Goal: Task Accomplishment & Management: Use online tool/utility

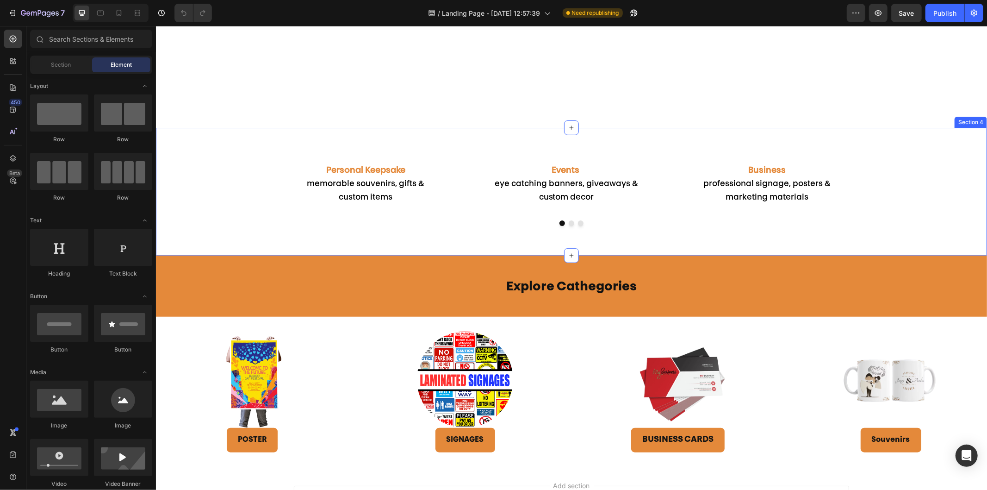
scroll to position [577, 0]
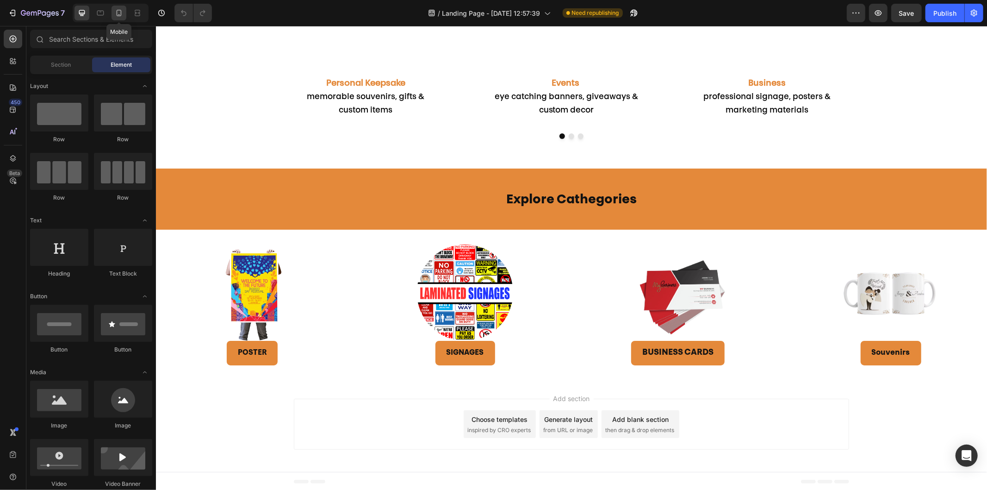
click at [122, 12] on icon at bounding box center [118, 12] width 9 height 9
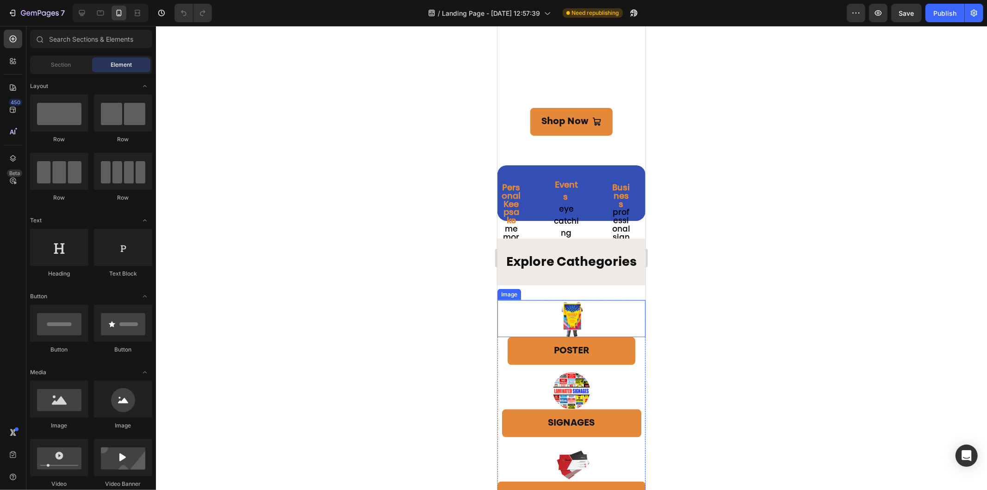
scroll to position [28, 0]
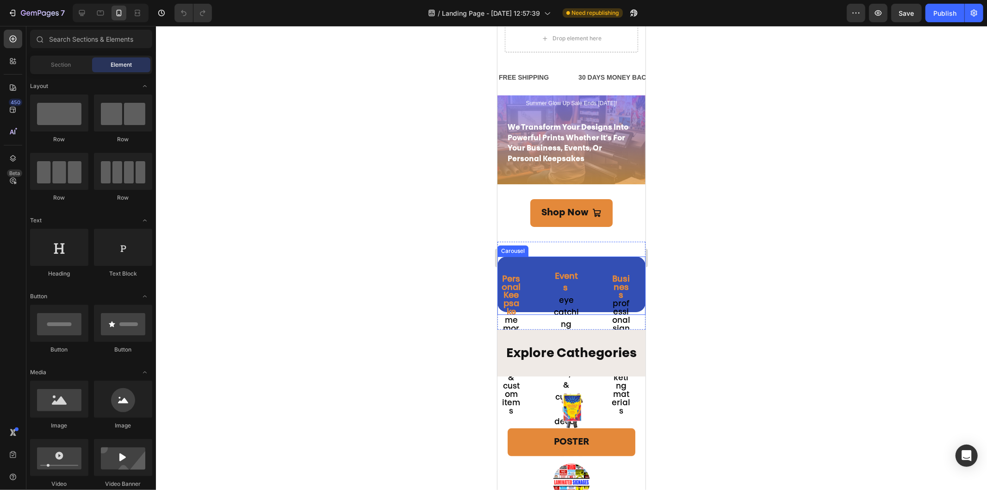
click at [599, 302] on div "Business professional signage, posters & marketing materials Text Block Events …" at bounding box center [571, 343] width 148 height 175
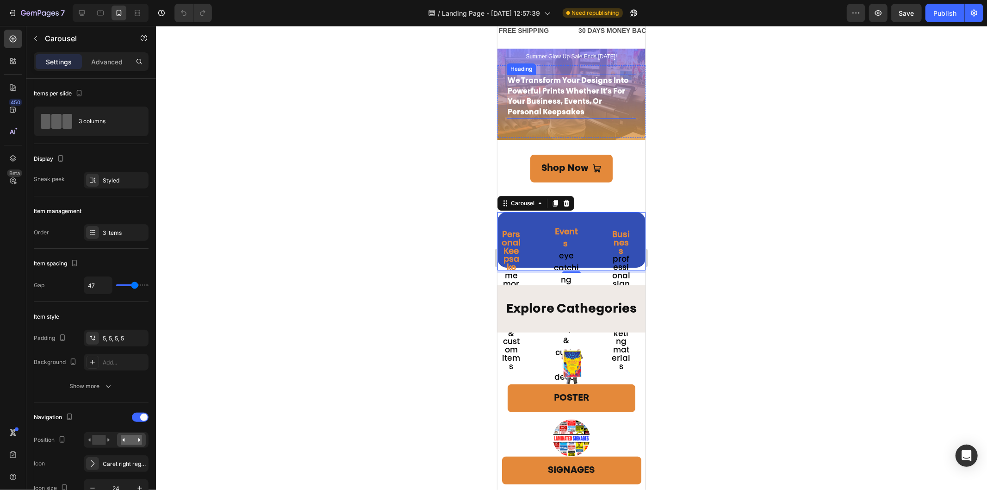
scroll to position [0, 0]
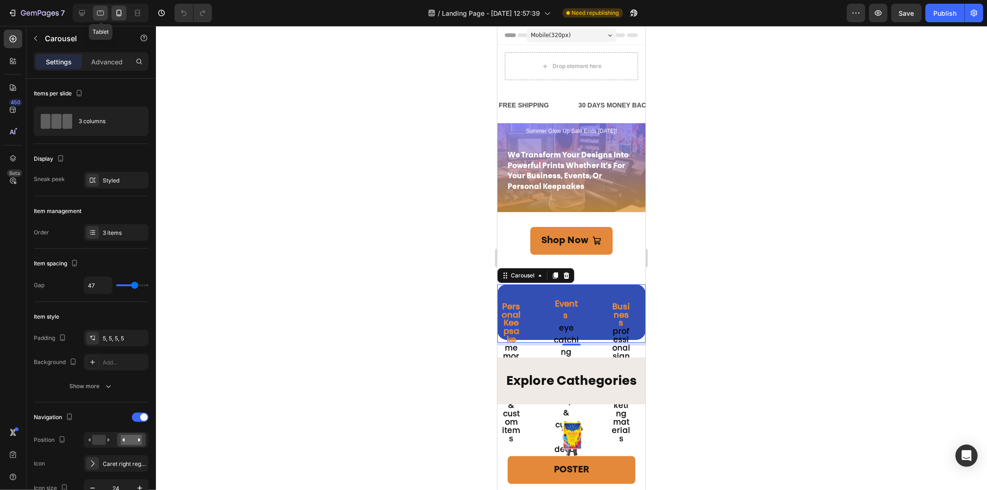
click at [96, 14] on icon at bounding box center [100, 12] width 9 height 9
type input "80"
type input "100%"
type input "Auto"
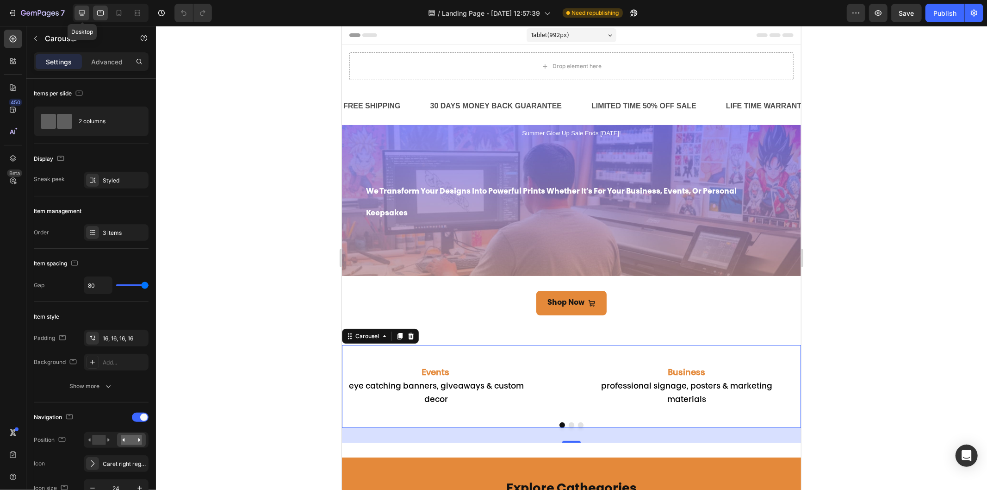
click at [76, 16] on div at bounding box center [82, 13] width 15 height 15
type input "1200"
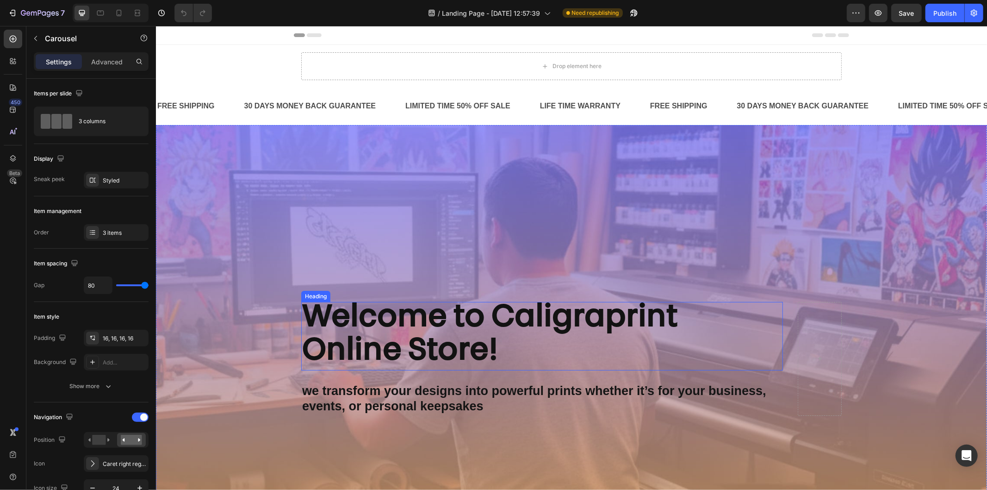
click at [466, 321] on strong "Welcome to Caligraprint Online Store!" at bounding box center [490, 334] width 376 height 63
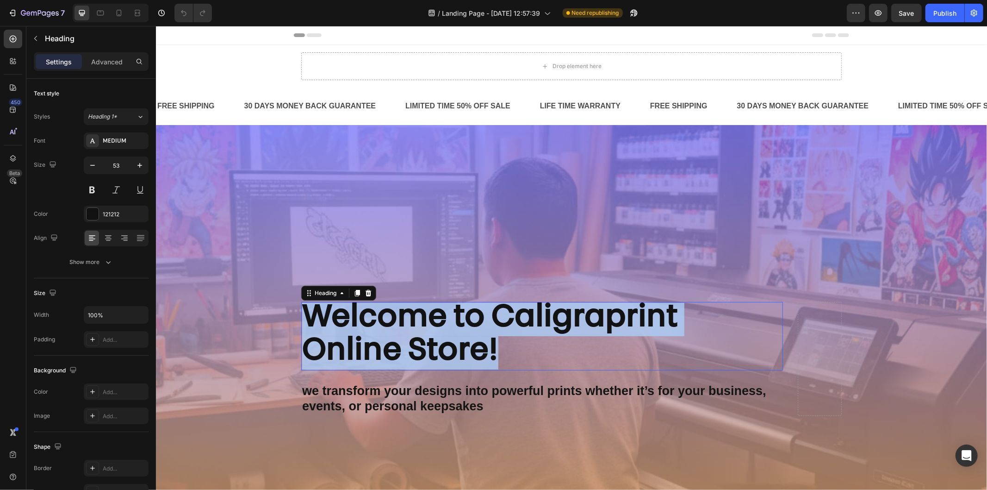
click at [466, 321] on strong "Welcome to Caligraprint Online Store!" at bounding box center [490, 334] width 376 height 63
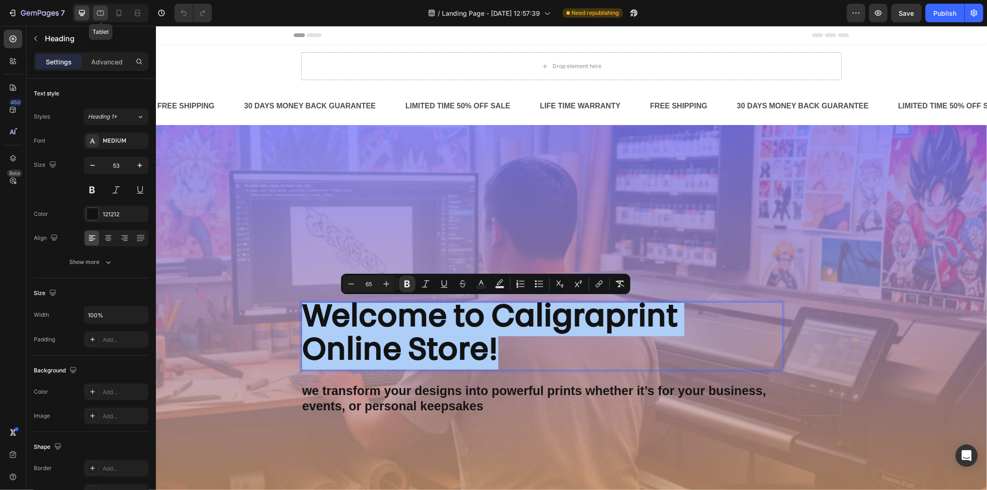
click at [105, 15] on icon at bounding box center [100, 12] width 9 height 9
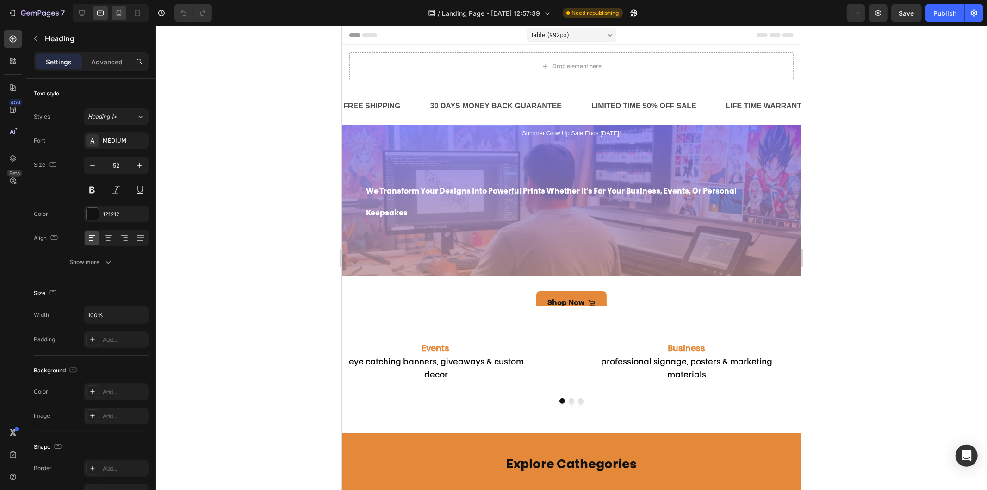
click at [114, 15] on icon at bounding box center [118, 12] width 9 height 9
type input "46"
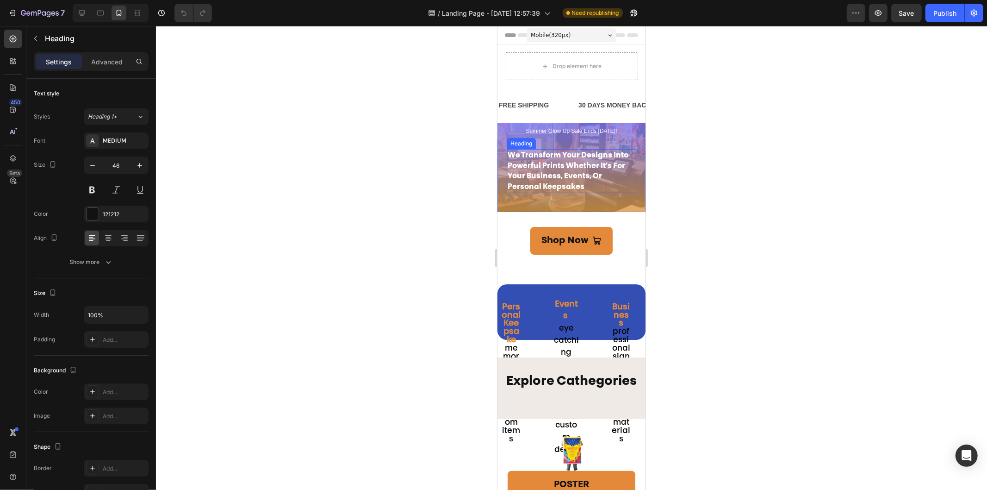
click at [549, 163] on span "we transform your designs into powerful prints whether it’s for your business, …" at bounding box center [567, 170] width 121 height 39
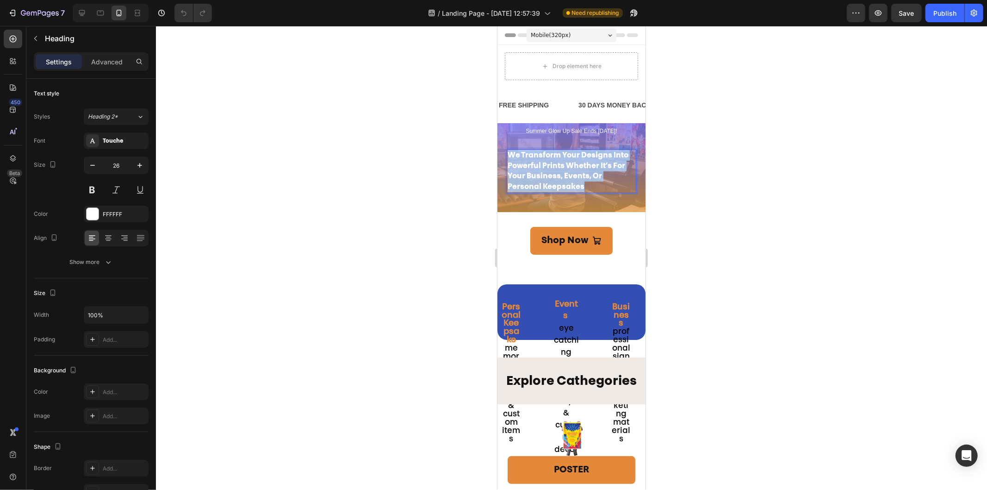
click at [549, 163] on span "we transform your designs into powerful prints whether it’s for your business, …" at bounding box center [567, 170] width 121 height 39
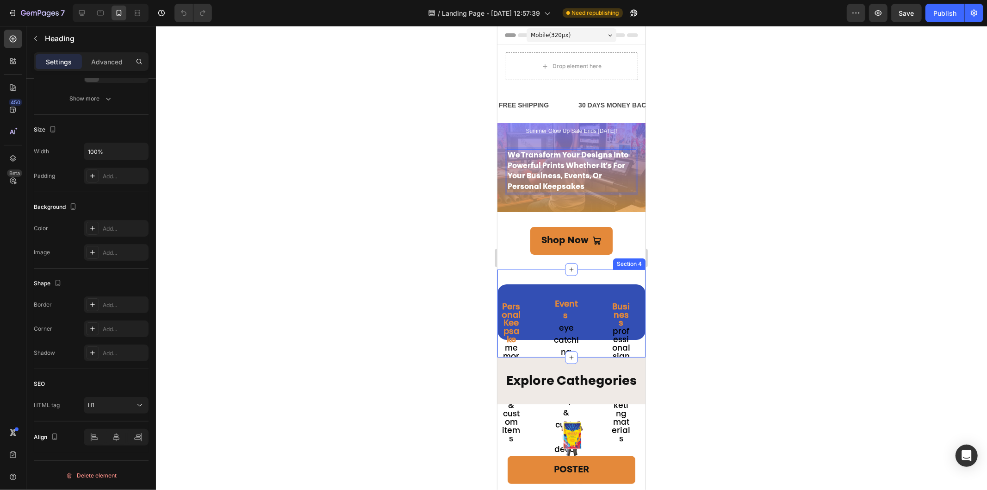
scroll to position [7, 0]
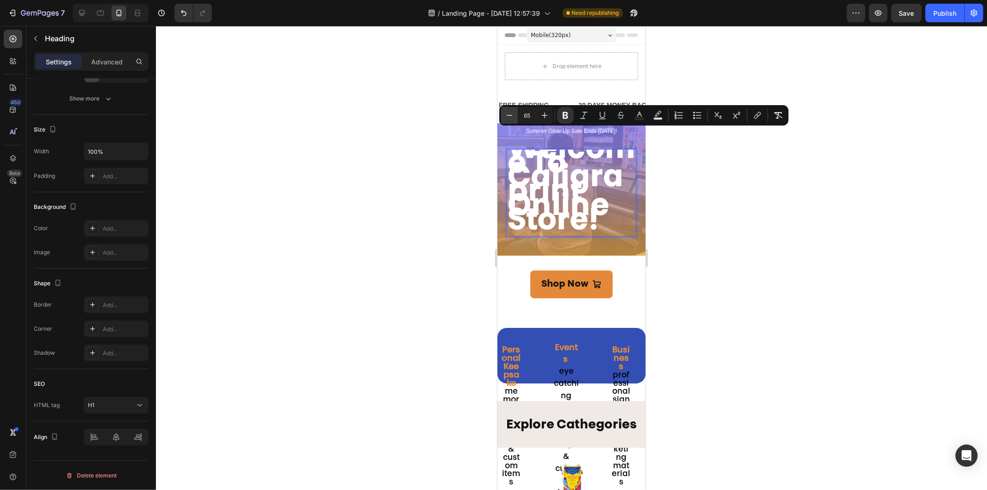
click at [508, 114] on icon "Editor contextual toolbar" at bounding box center [509, 115] width 9 height 9
click at [529, 117] on input "64" at bounding box center [527, 115] width 19 height 11
drag, startPoint x: 529, startPoint y: 117, endPoint x: 519, endPoint y: 115, distance: 10.9
click at [519, 115] on input "64" at bounding box center [527, 115] width 19 height 11
type input "16"
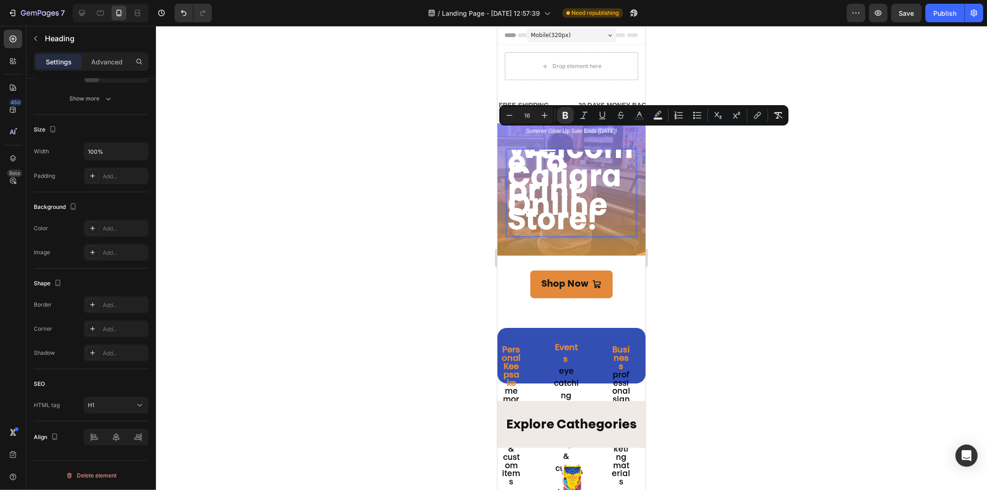
scroll to position [0, 0]
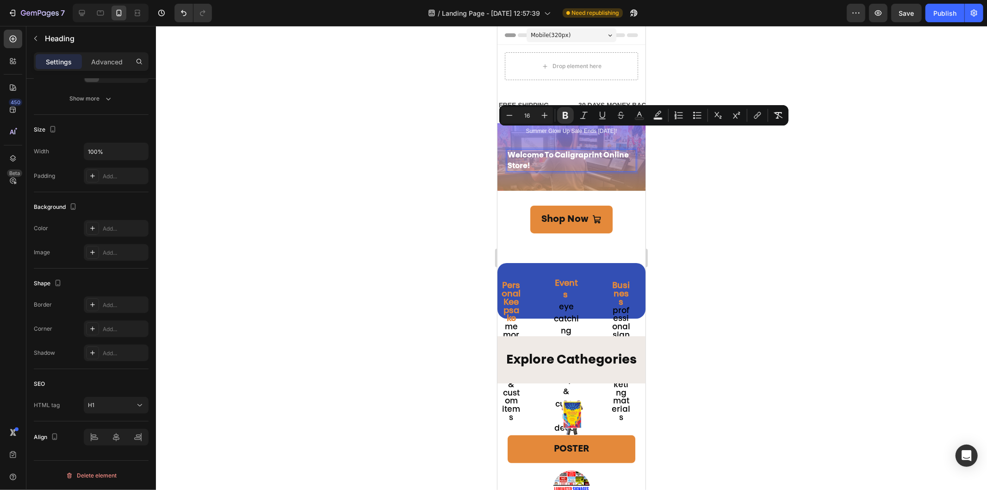
click at [716, 193] on div at bounding box center [571, 258] width 831 height 464
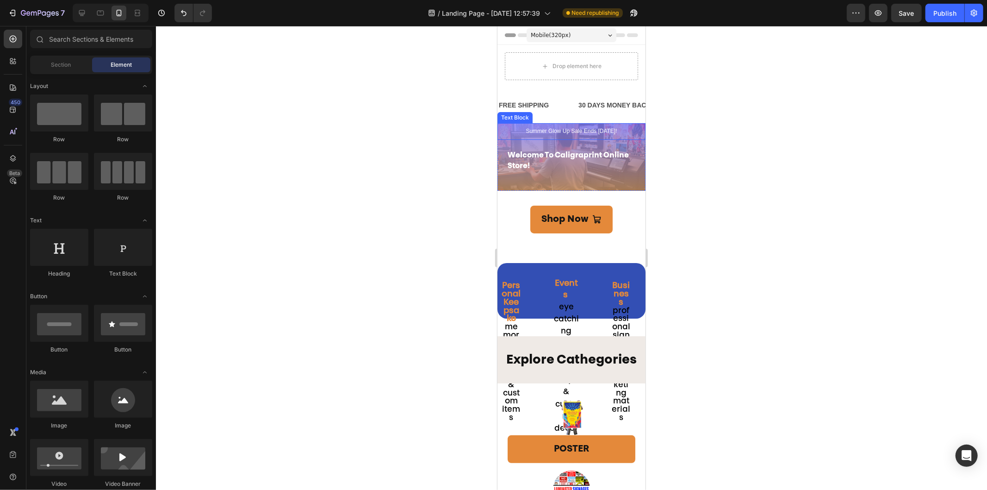
click at [587, 131] on p "Summer Glow Up Sale Ends [DATE]!" at bounding box center [571, 130] width 128 height 7
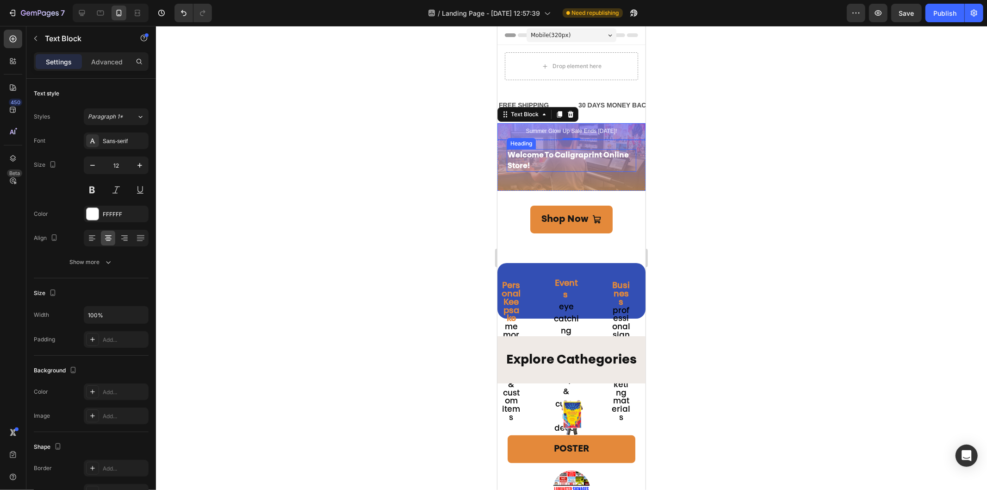
click at [537, 160] on p "⁠⁠⁠⁠⁠⁠⁠ Welcome to Caligraprint Online Store!" at bounding box center [571, 159] width 128 height 21
click at [537, 160] on p "Welcome to Caligraprint Online Store!" at bounding box center [571, 159] width 128 height 21
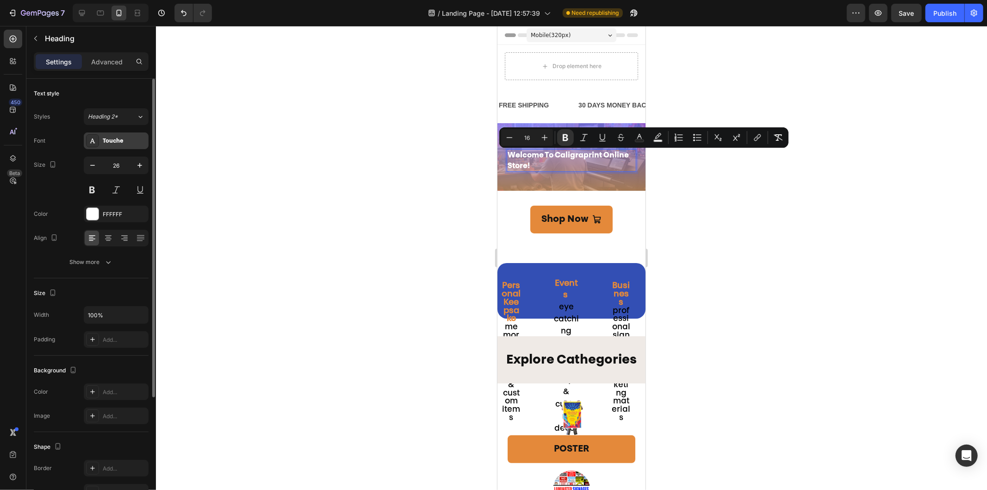
click at [113, 140] on div "Touche" at bounding box center [125, 141] width 44 height 8
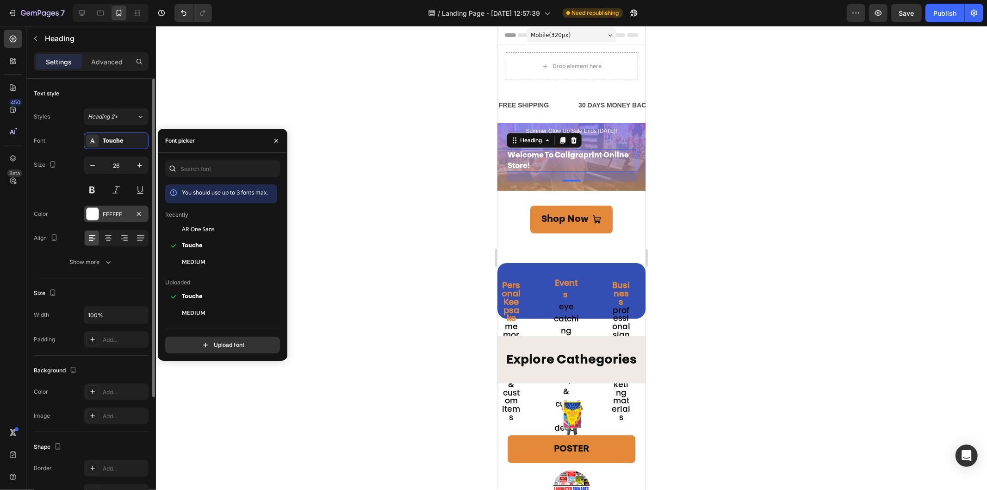
click at [91, 209] on div at bounding box center [93, 214] width 12 height 12
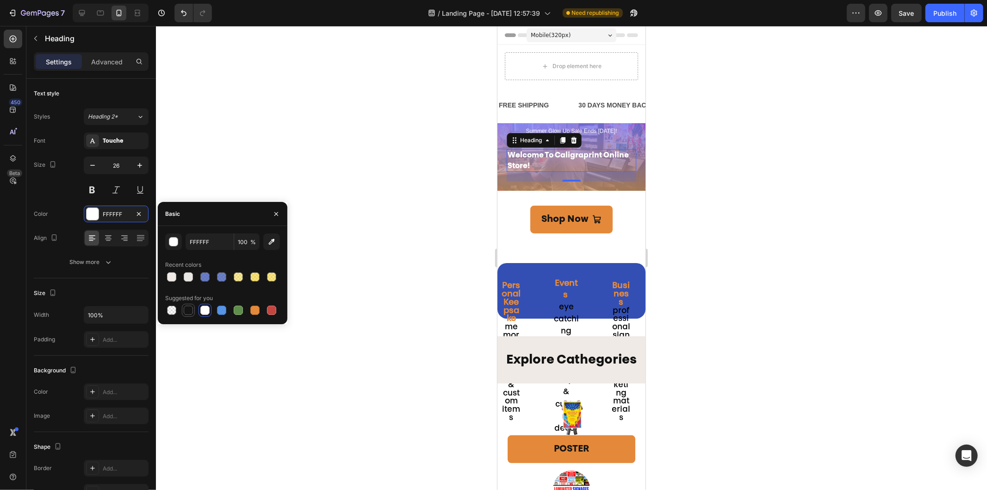
click at [188, 312] on div at bounding box center [188, 309] width 9 height 9
type input "151515"
click at [712, 198] on div at bounding box center [571, 258] width 831 height 464
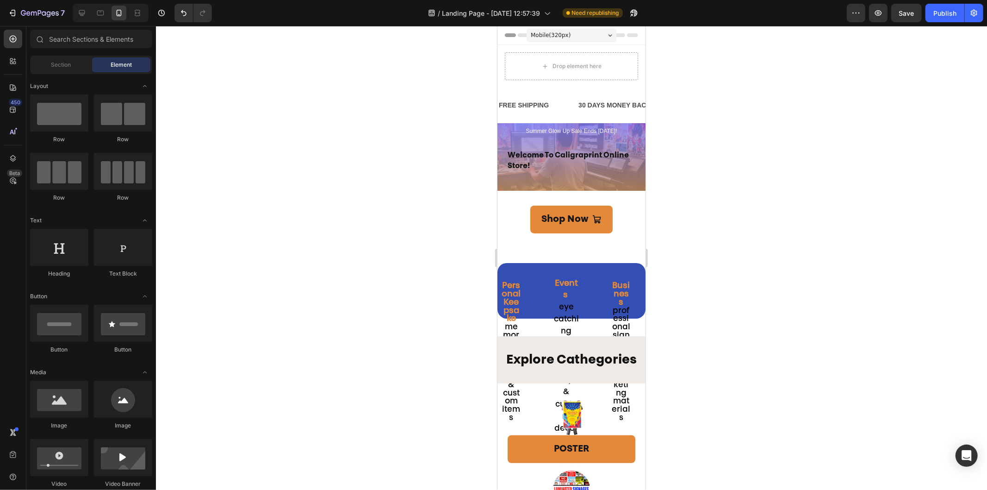
click at [712, 198] on div at bounding box center [571, 258] width 831 height 464
click at [520, 304] on p "Personal Keepsake" at bounding box center [510, 302] width 19 height 41
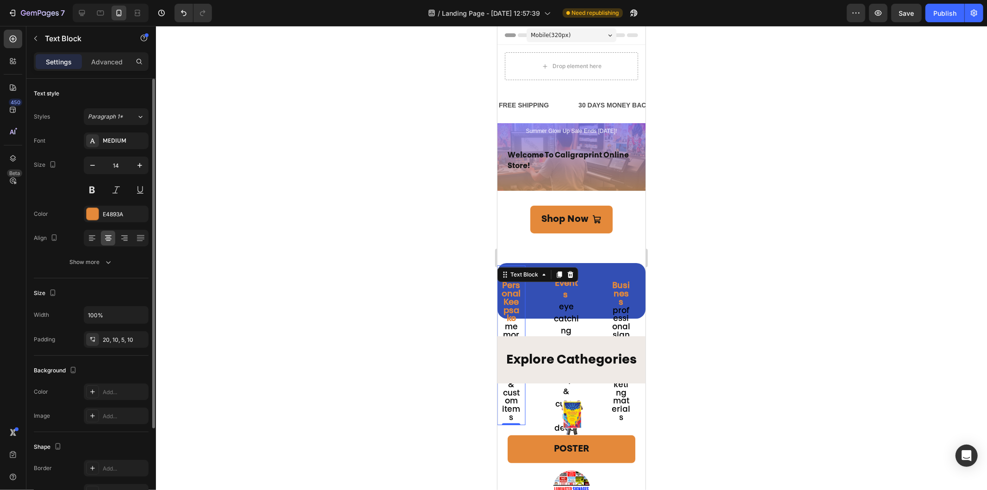
scroll to position [111, 0]
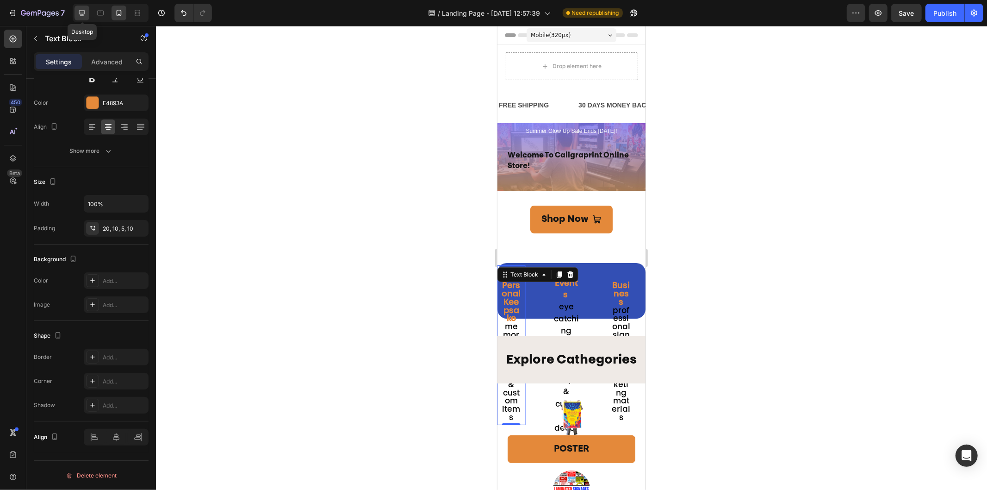
click at [81, 15] on icon at bounding box center [82, 13] width 6 height 6
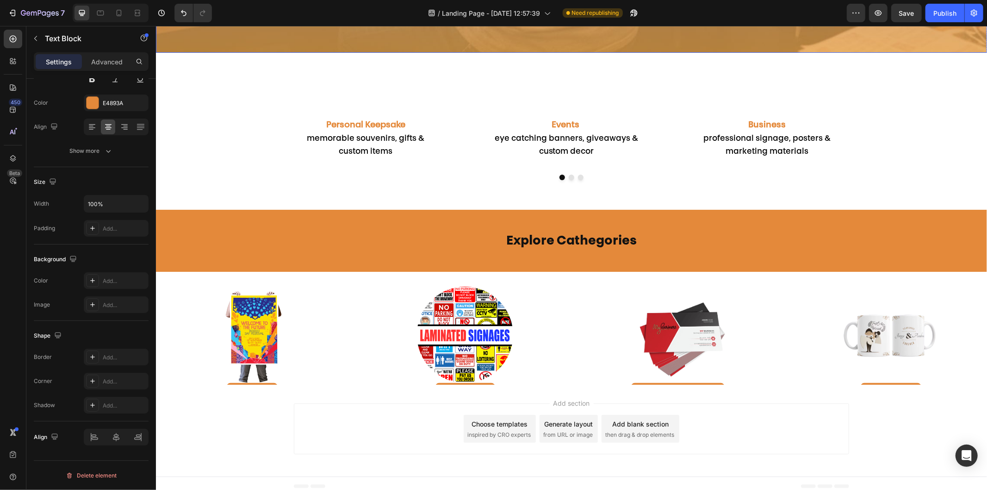
scroll to position [541, 0]
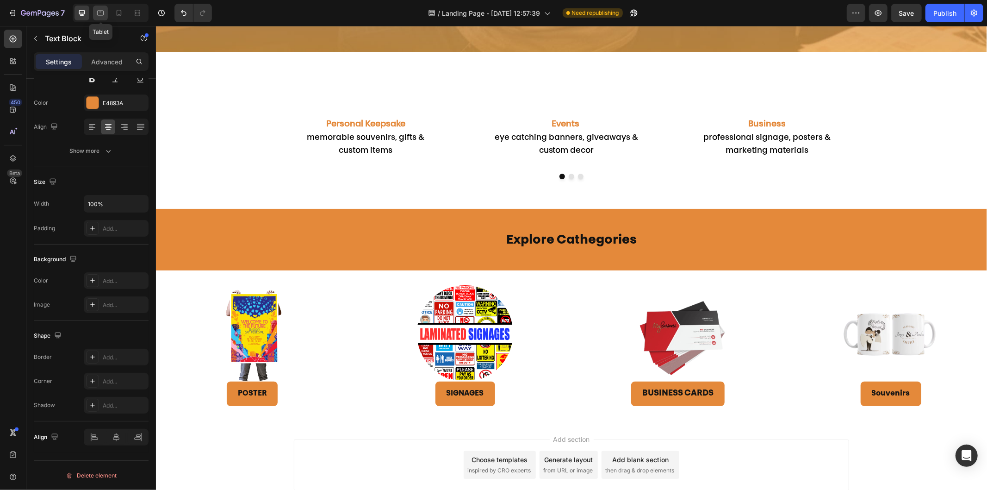
click at [96, 11] on icon at bounding box center [100, 12] width 9 height 9
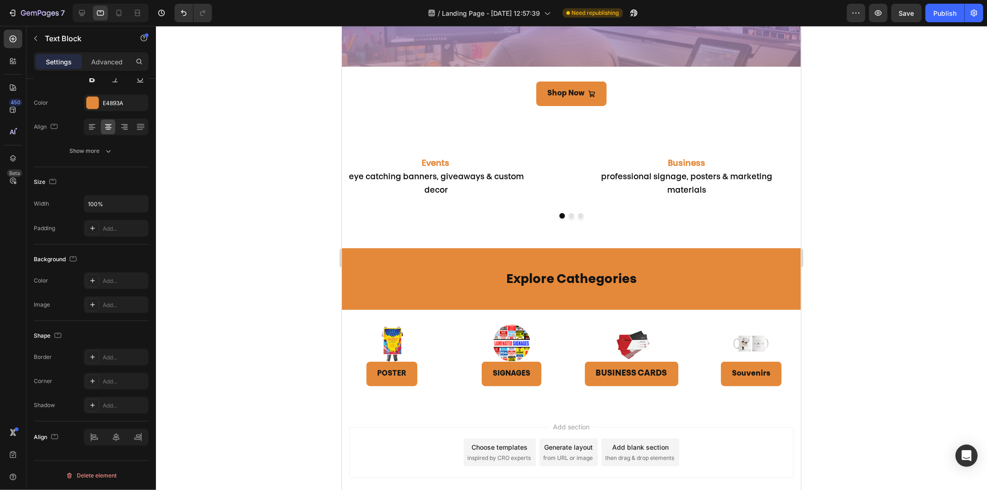
scroll to position [634, 0]
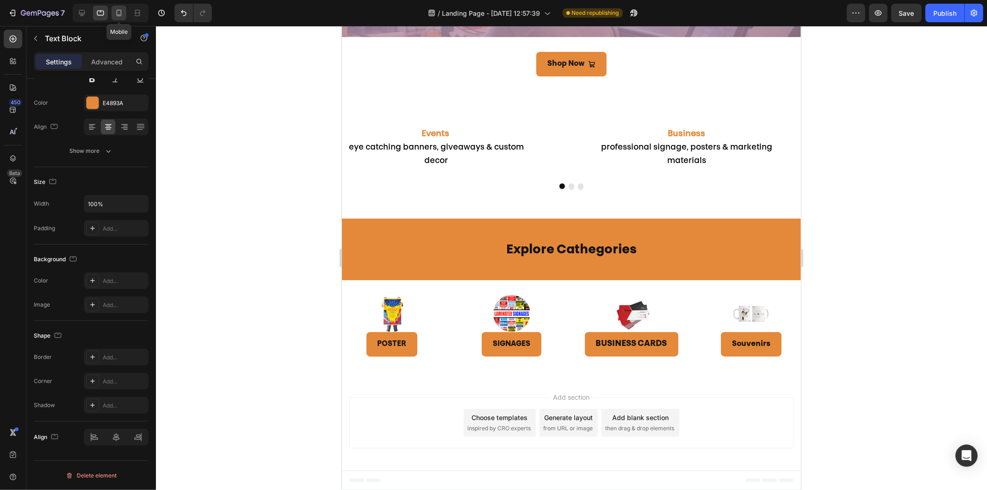
click at [116, 12] on icon at bounding box center [118, 12] width 9 height 9
type input "14"
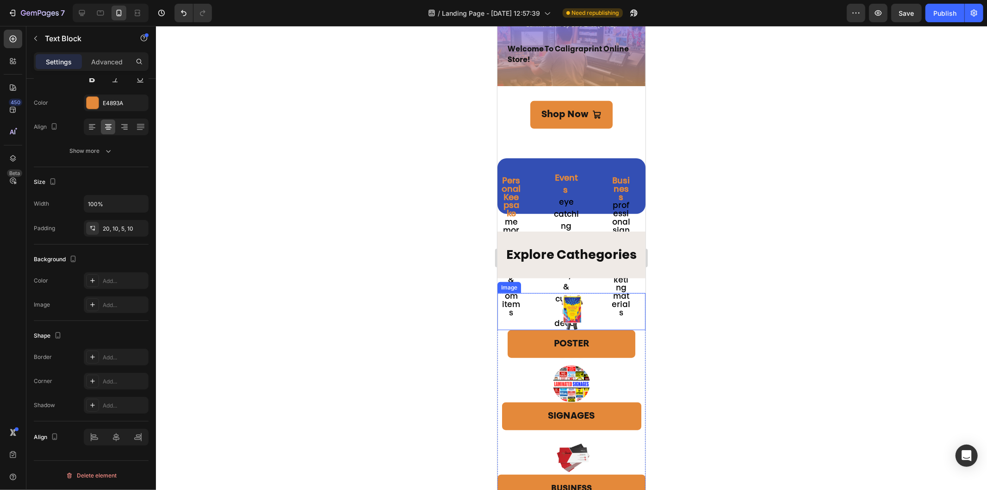
scroll to position [524, 0]
click at [511, 199] on strong "Personal Keepsake" at bounding box center [510, 196] width 19 height 41
click at [561, 187] on p "Events" at bounding box center [566, 183] width 27 height 23
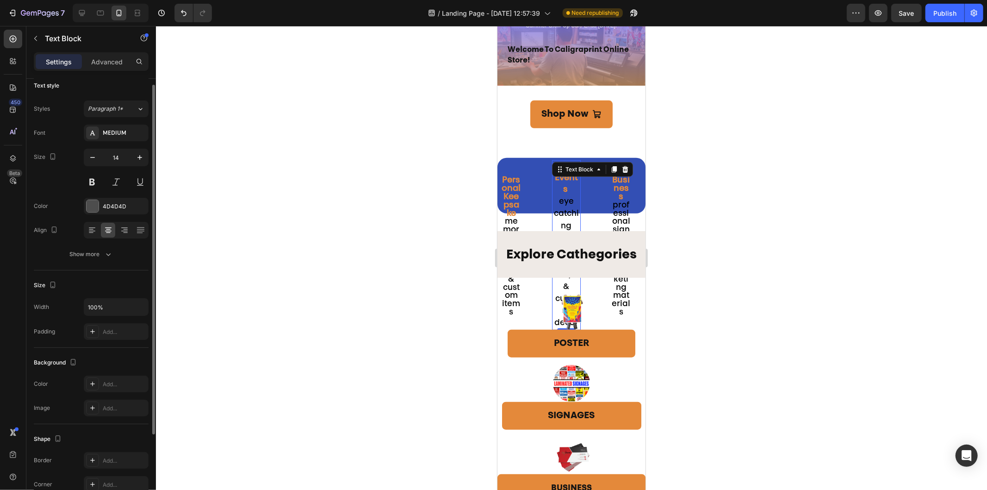
scroll to position [0, 0]
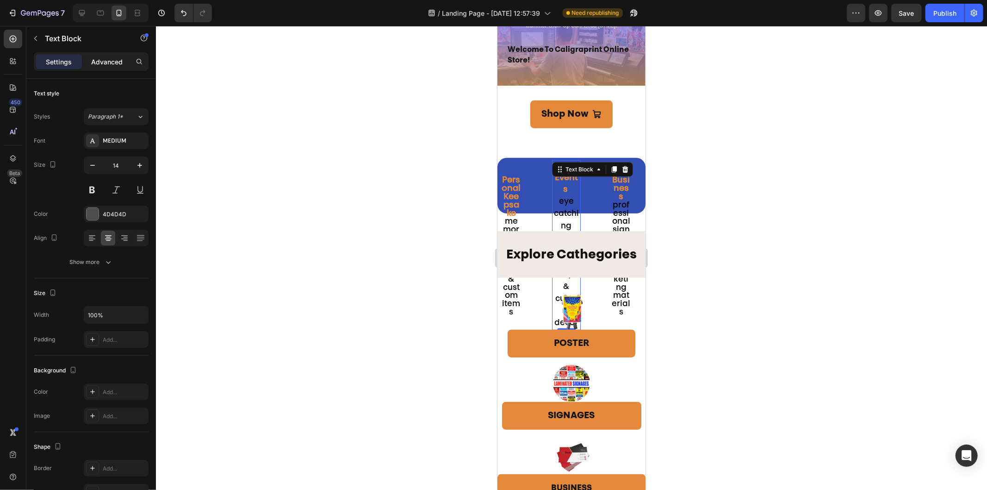
click at [98, 60] on p "Advanced" at bounding box center [106, 62] width 31 height 10
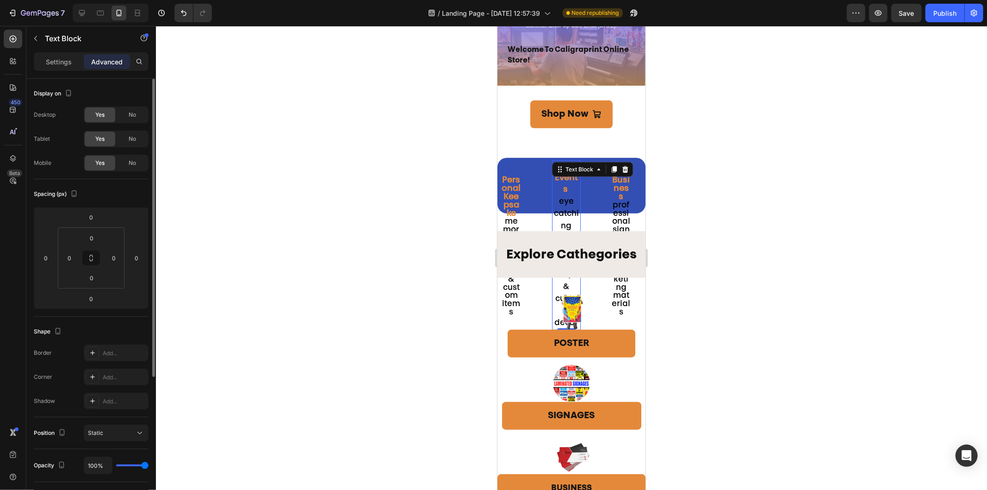
click at [72, 60] on div "Settings" at bounding box center [59, 61] width 46 height 15
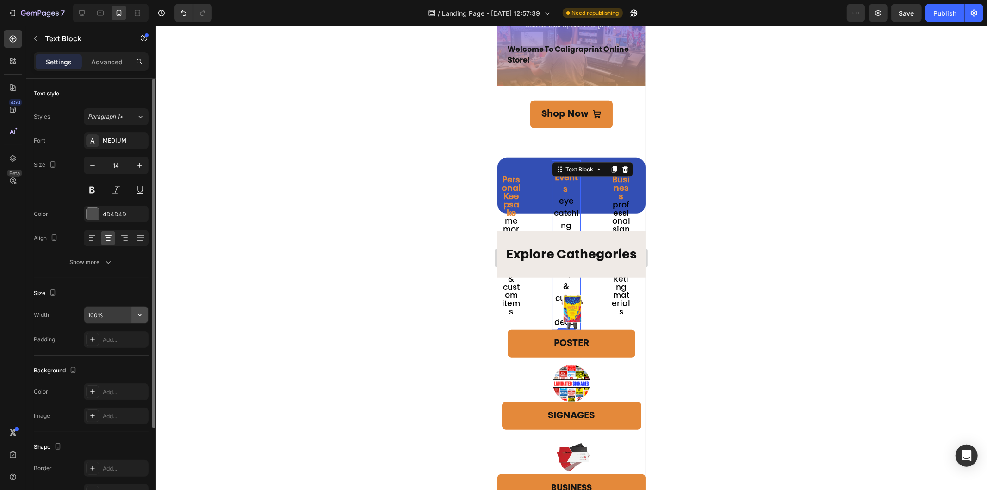
click at [142, 315] on icon "button" at bounding box center [139, 314] width 9 height 9
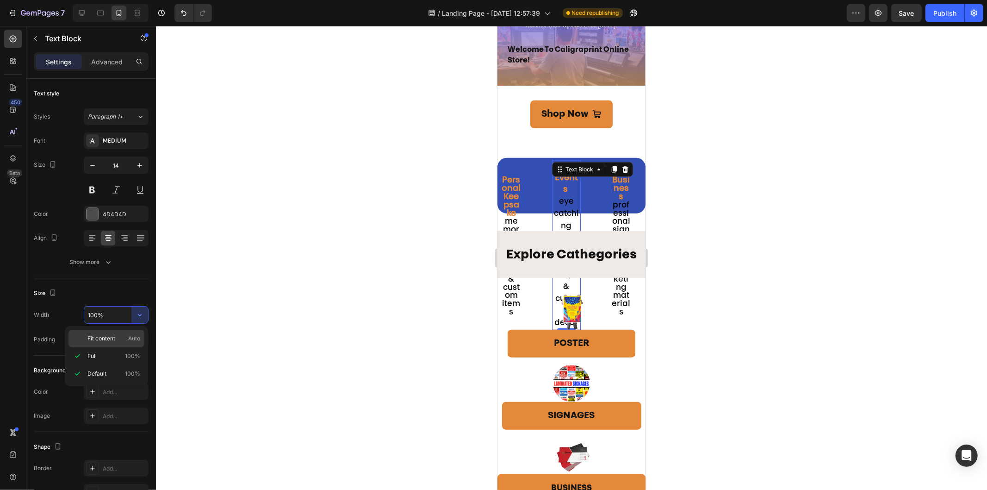
click at [110, 335] on span "Fit content" at bounding box center [101, 338] width 28 height 8
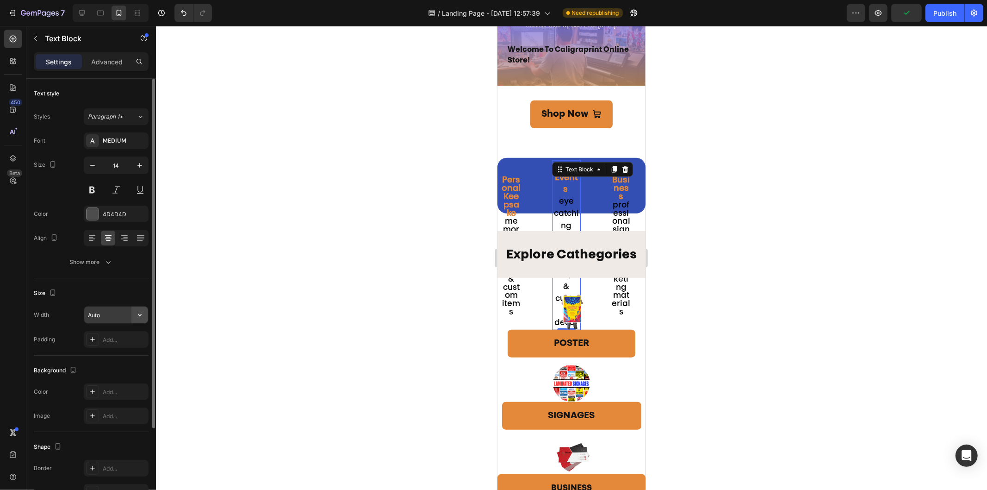
click at [137, 316] on icon "button" at bounding box center [139, 314] width 9 height 9
click at [110, 367] on div "Default 100%" at bounding box center [106, 374] width 76 height 18
type input "100%"
click at [98, 265] on div "Show more" at bounding box center [91, 261] width 43 height 9
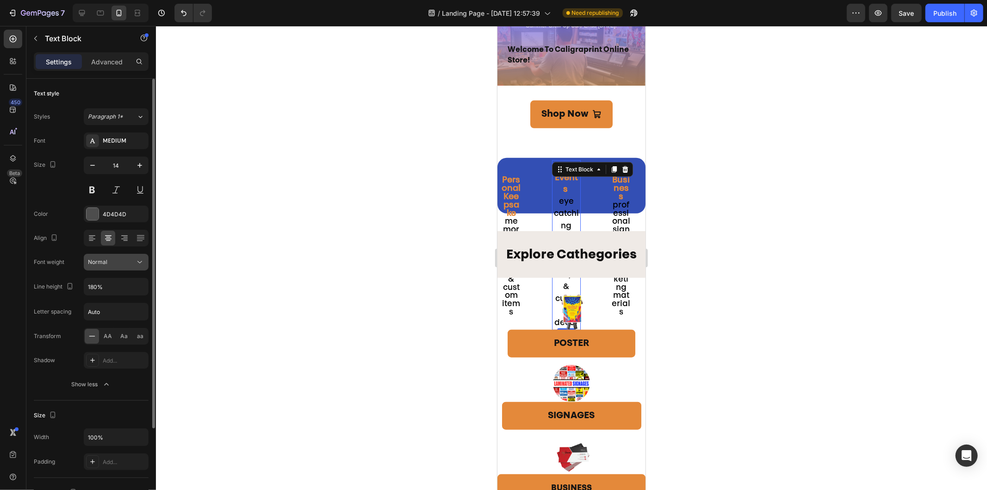
click at [132, 262] on div "Normal" at bounding box center [111, 262] width 47 height 8
click at [140, 264] on icon at bounding box center [139, 261] width 9 height 9
click at [123, 289] on input "180%" at bounding box center [116, 286] width 64 height 17
click at [132, 289] on button "button" at bounding box center [139, 286] width 17 height 17
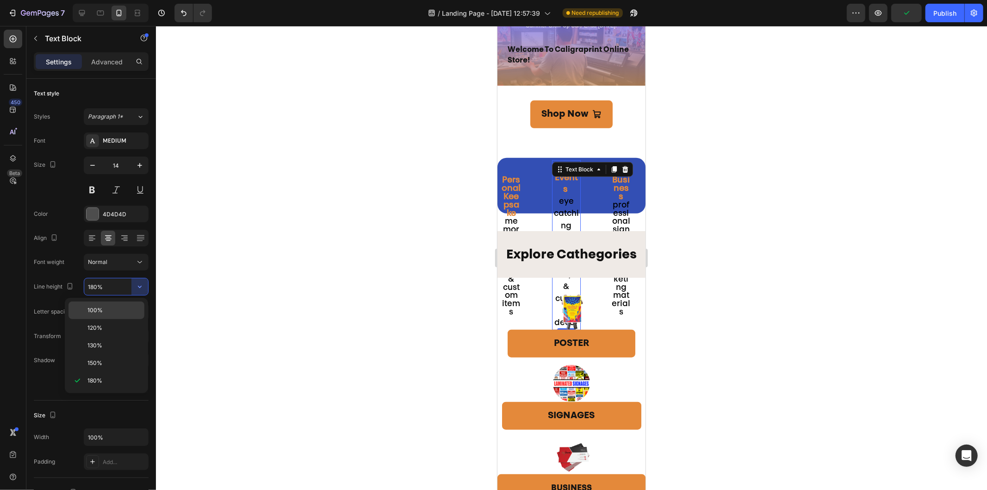
click at [103, 315] on div "100%" at bounding box center [106, 310] width 76 height 18
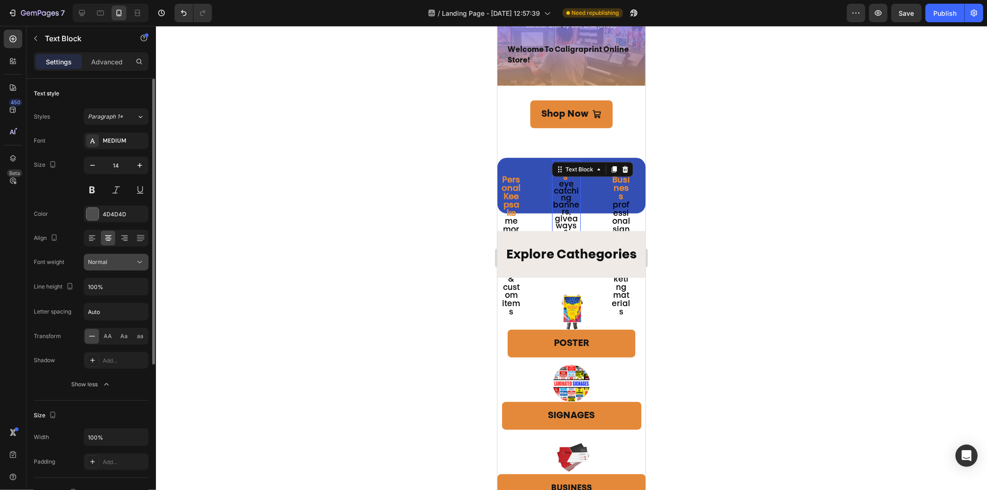
click at [141, 262] on icon at bounding box center [139, 261] width 9 height 9
click at [138, 287] on icon "button" at bounding box center [139, 286] width 9 height 9
click at [95, 285] on input "100%" at bounding box center [116, 286] width 64 height 17
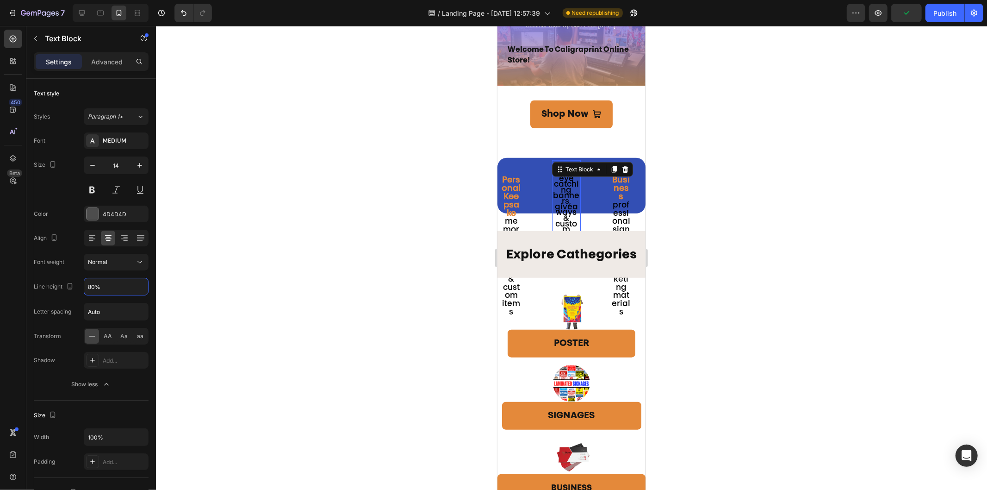
type input "180%"
click at [525, 193] on div "Personal Keepsake memorable souvenirs, gifts & custom items Text Block" at bounding box center [510, 244] width 33 height 175
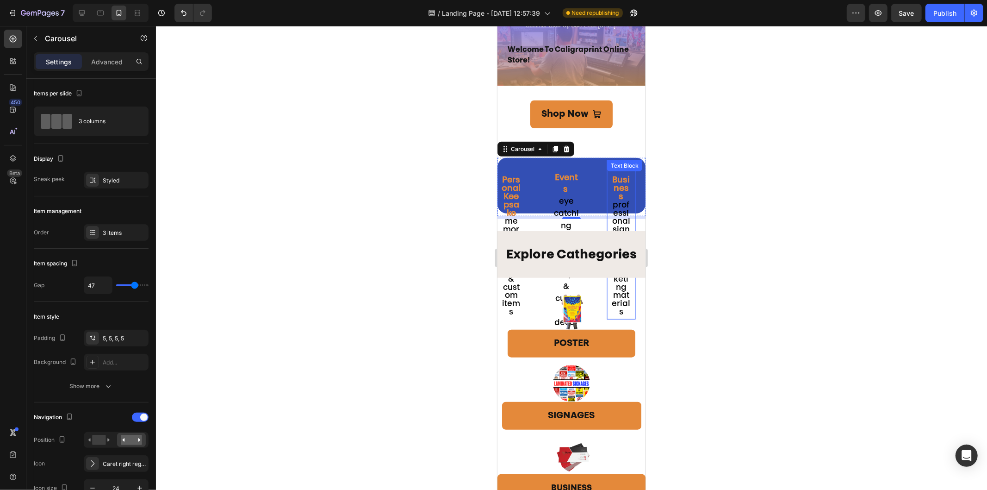
click at [614, 203] on span "professional signage, posters & marketing materials" at bounding box center [620, 258] width 19 height 115
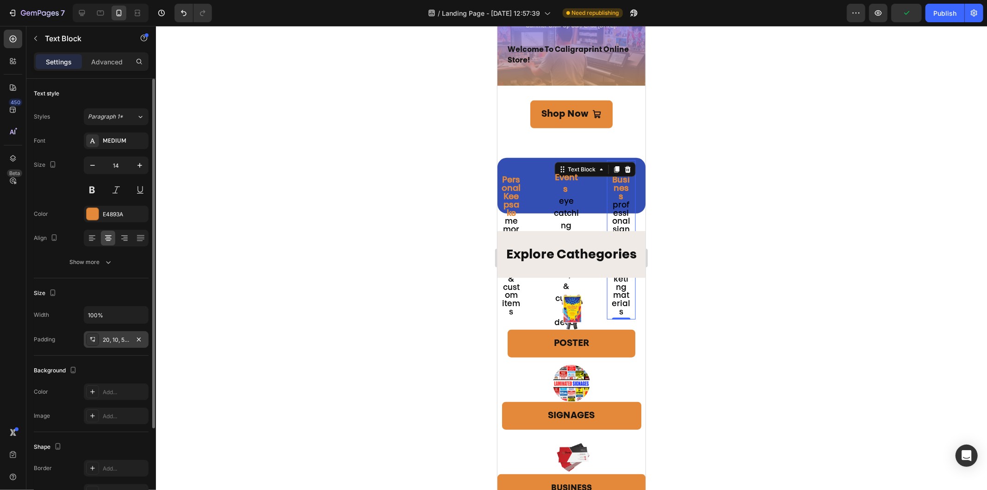
click at [107, 340] on div "20, 10, 5, 10" at bounding box center [116, 340] width 27 height 8
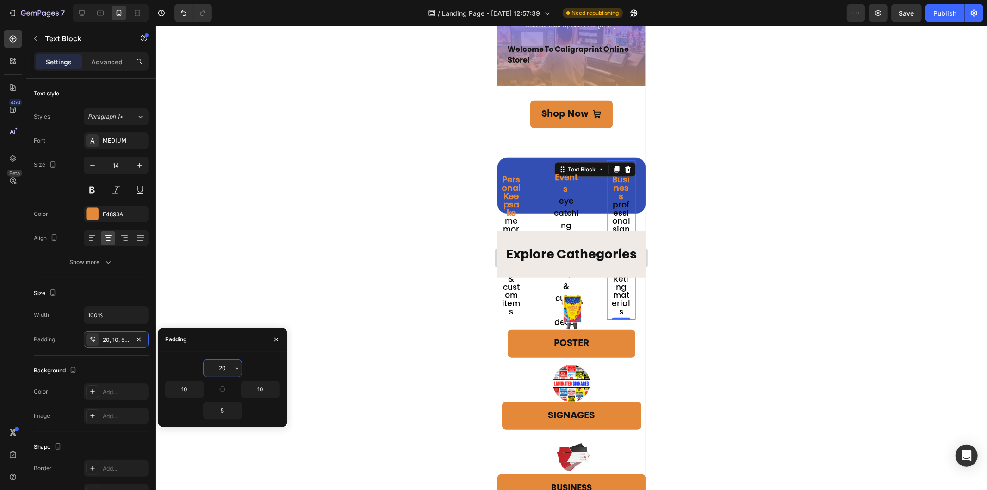
click at [225, 368] on input "20" at bounding box center [223, 368] width 38 height 17
drag, startPoint x: 265, startPoint y: 386, endPoint x: 226, endPoint y: 388, distance: 39.4
click at [226, 388] on div "20 10 20 5" at bounding box center [222, 389] width 115 height 60
drag, startPoint x: 224, startPoint y: 378, endPoint x: 214, endPoint y: 378, distance: 9.7
click at [218, 377] on div "20 10 30 5" at bounding box center [222, 389] width 115 height 60
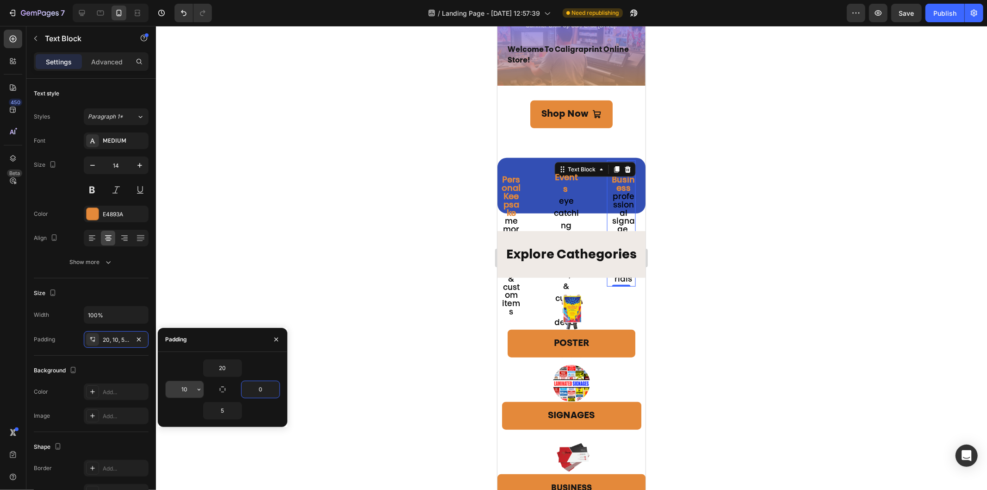
type input "0"
click at [190, 390] on input "10" at bounding box center [185, 389] width 38 height 17
drag, startPoint x: 190, startPoint y: 390, endPoint x: 179, endPoint y: 389, distance: 10.7
click at [179, 389] on input "10" at bounding box center [185, 389] width 38 height 17
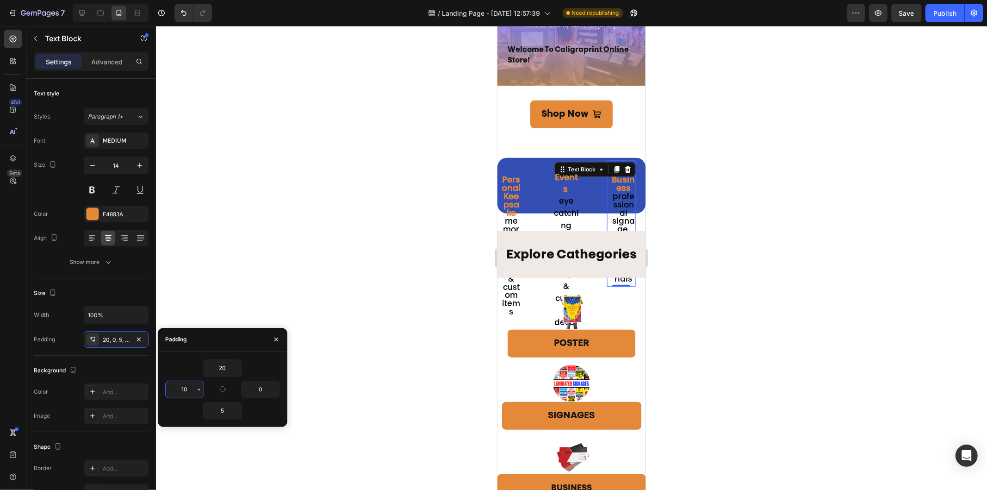
type input "0"
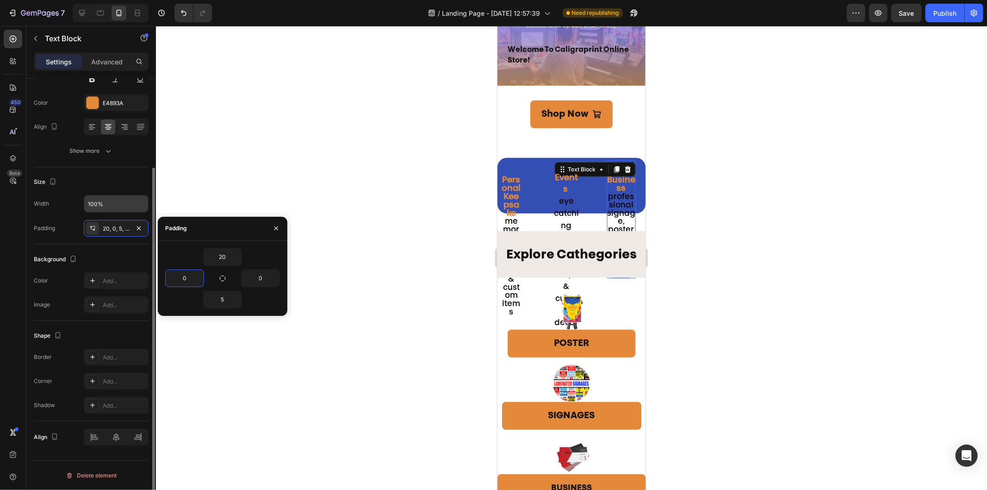
scroll to position [8, 0]
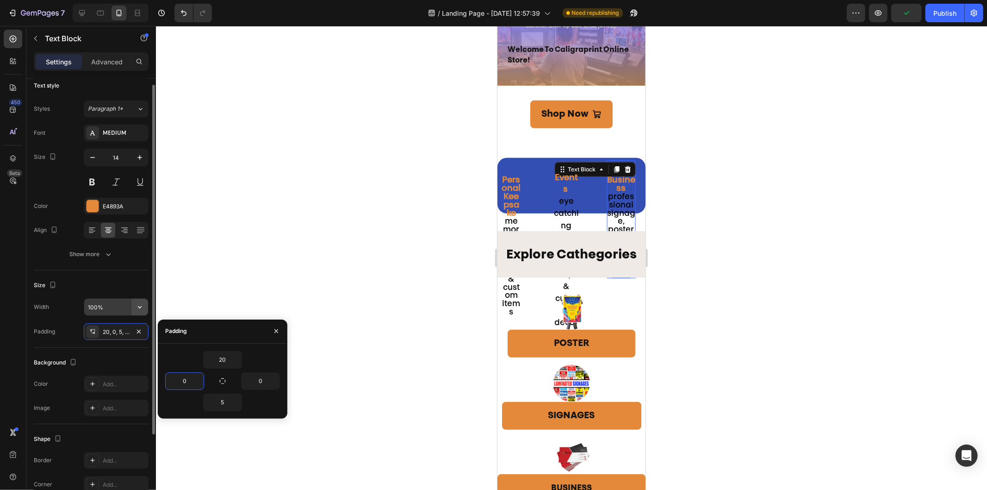
click at [139, 308] on icon "button" at bounding box center [139, 306] width 9 height 9
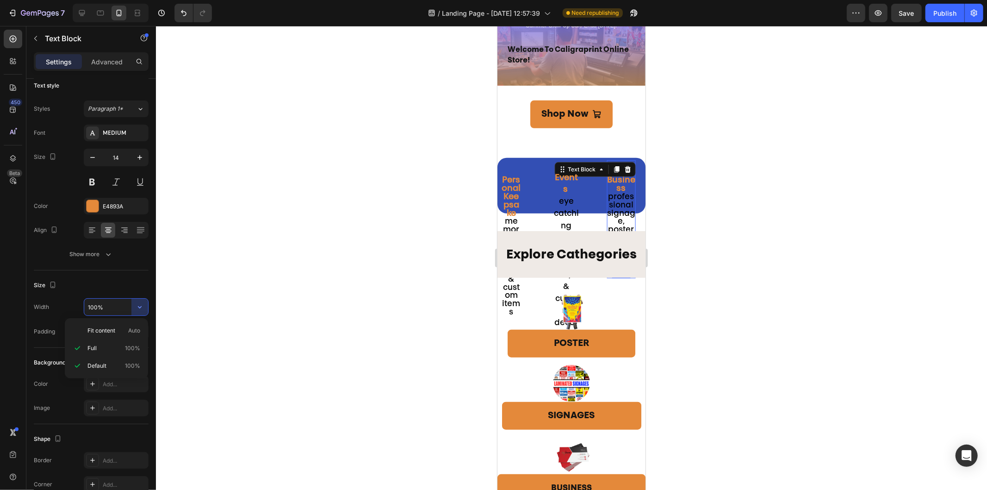
click at [708, 263] on div at bounding box center [571, 258] width 831 height 464
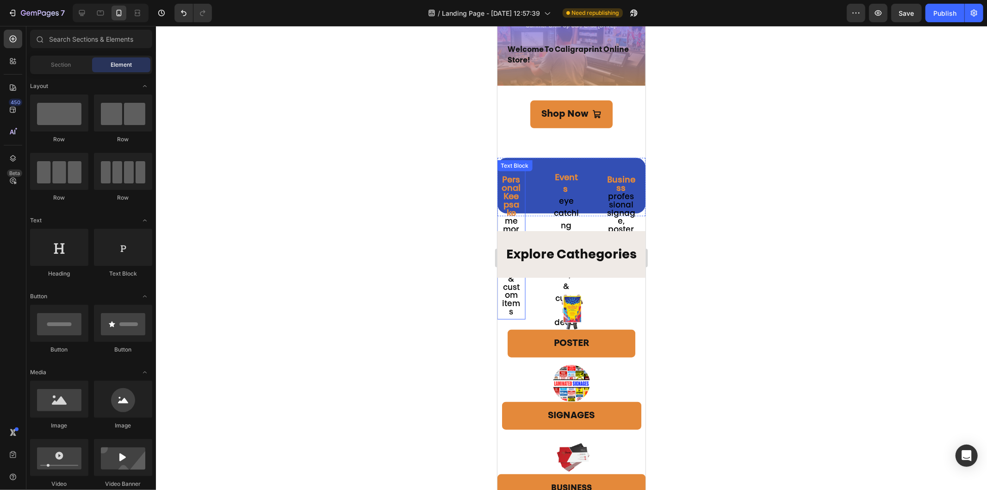
click at [508, 191] on strong "Personal Keepsake" at bounding box center [510, 196] width 19 height 41
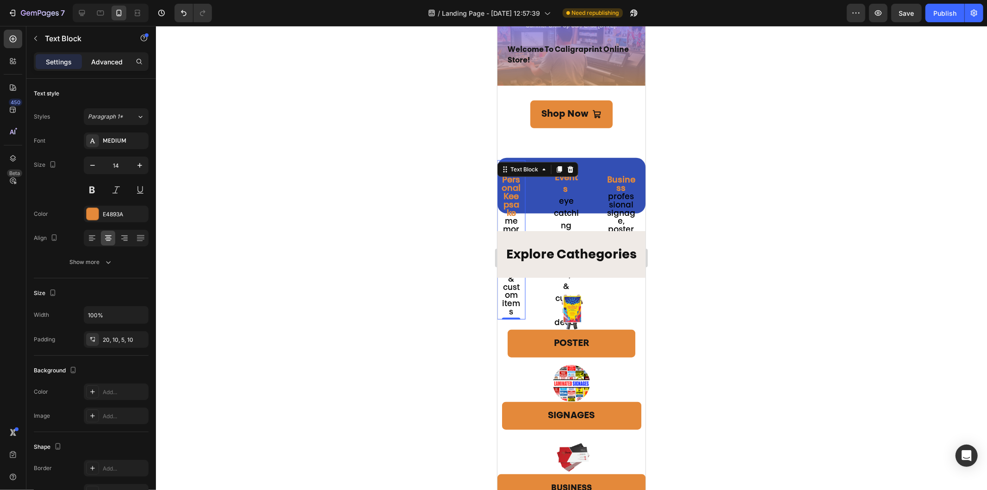
click at [102, 55] on div "Advanced" at bounding box center [107, 61] width 46 height 15
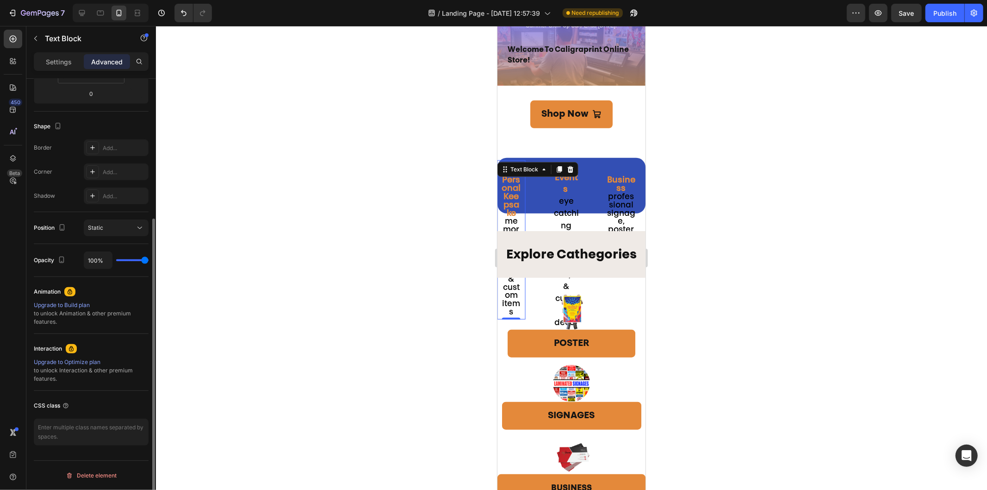
scroll to position [51, 0]
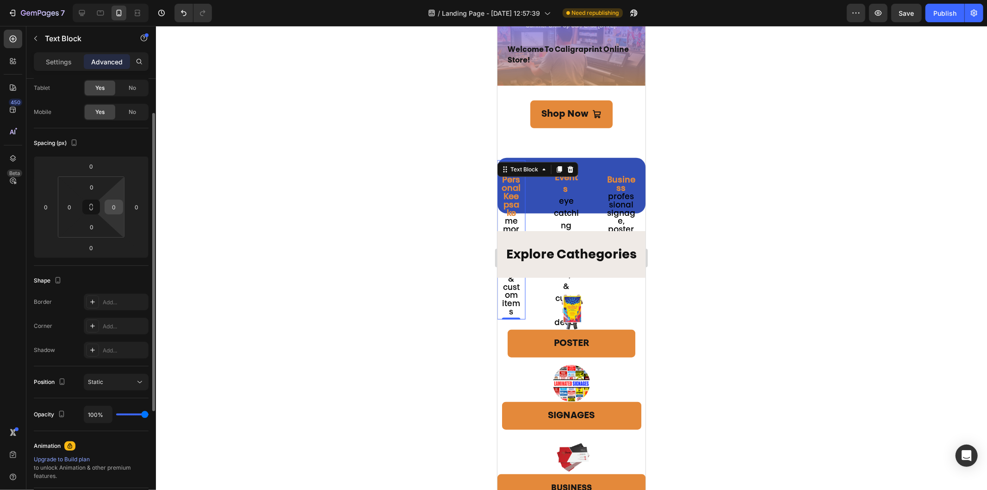
click at [116, 205] on input "0" at bounding box center [114, 207] width 14 height 14
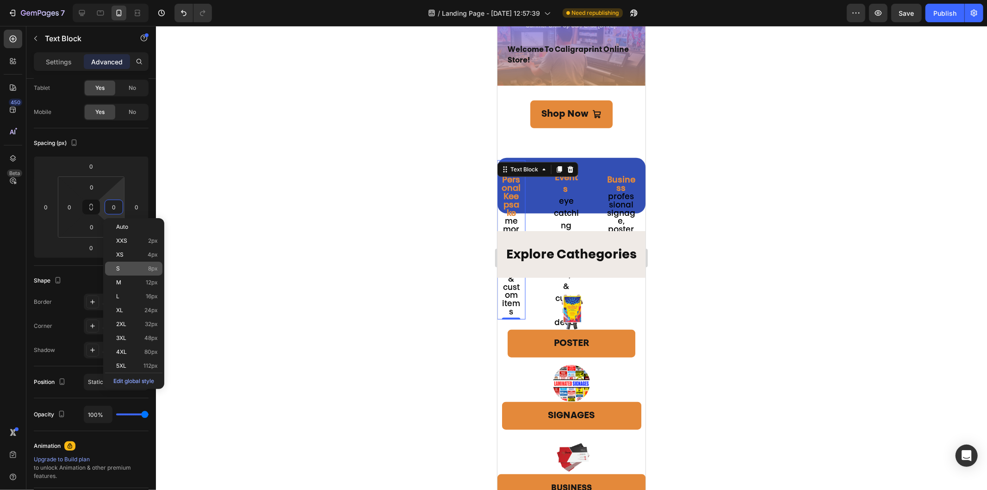
click at [137, 265] on p "S 8px" at bounding box center [137, 268] width 42 height 6
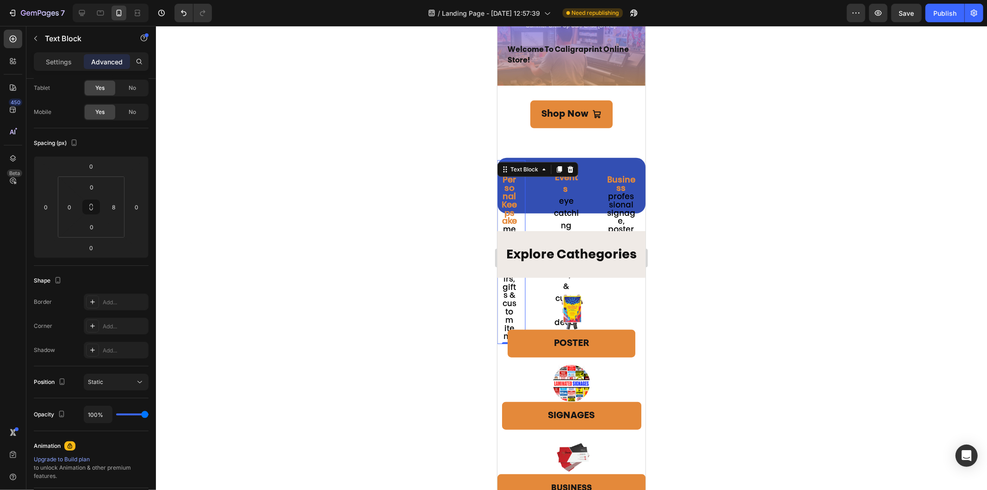
type input "0"
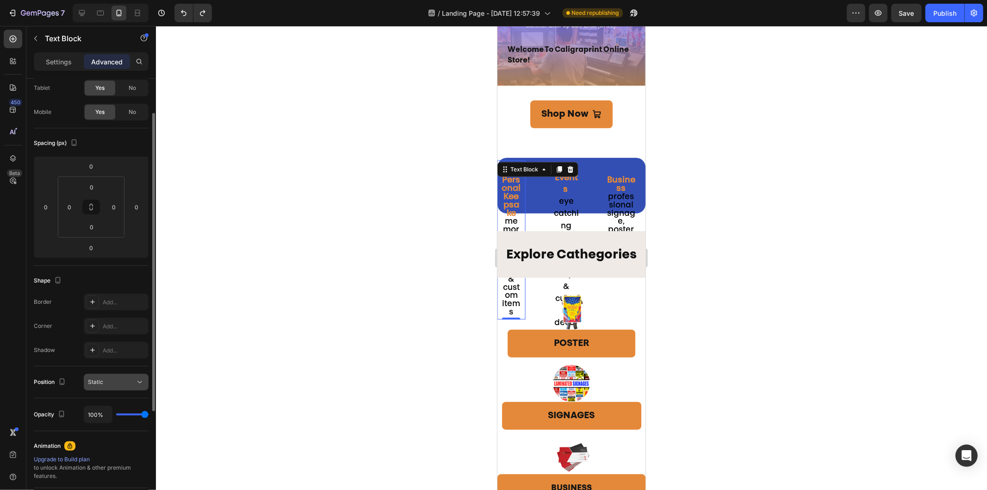
click at [137, 383] on icon at bounding box center [139, 381] width 9 height 9
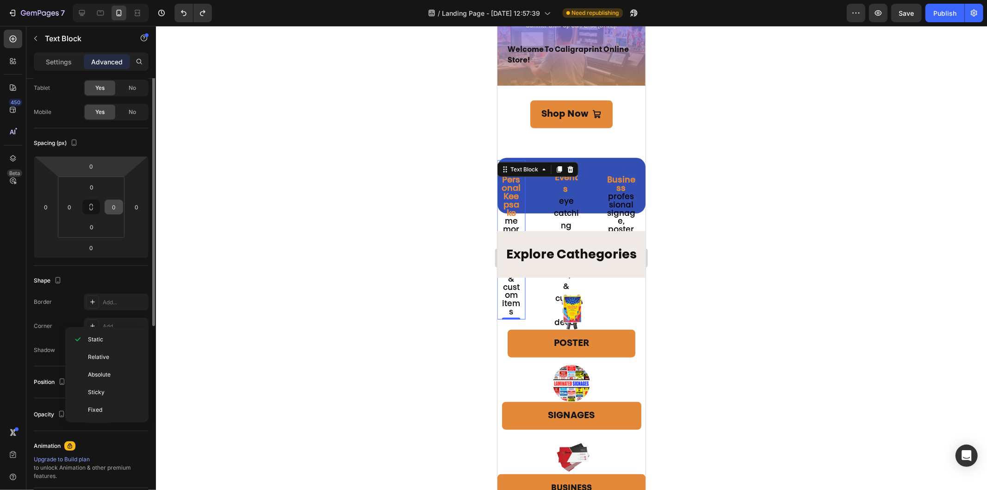
scroll to position [0, 0]
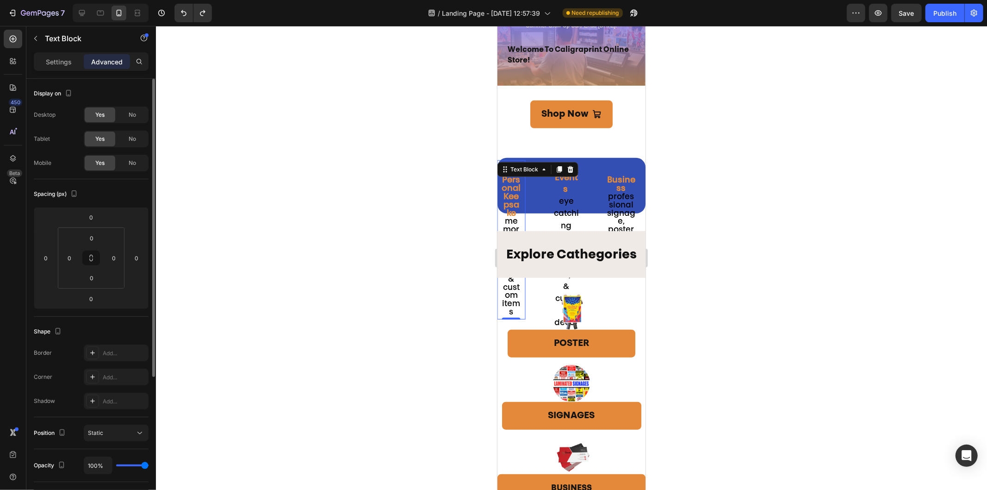
click at [103, 87] on div "Display on" at bounding box center [91, 93] width 115 height 15
click at [707, 246] on div at bounding box center [571, 258] width 831 height 464
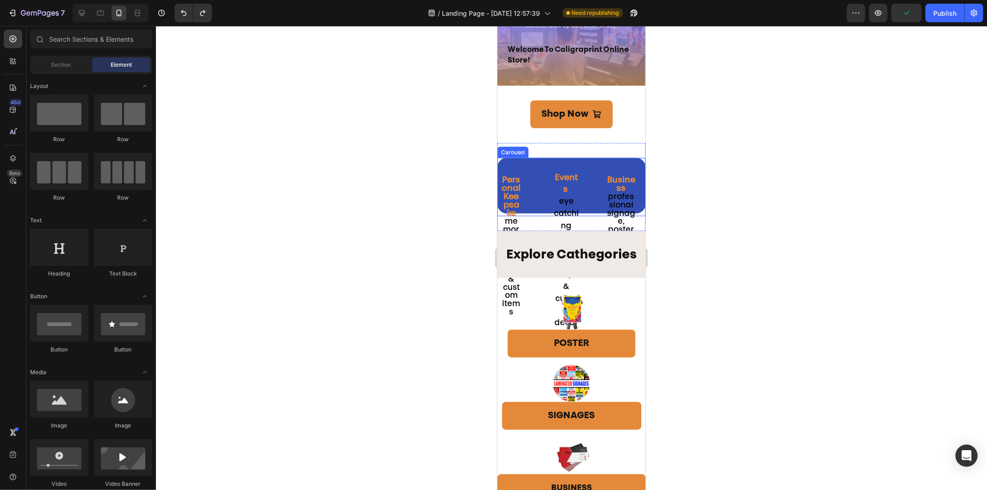
click at [592, 188] on div "Business professional signage, posters & marketing materials Text Block Events …" at bounding box center [571, 244] width 148 height 175
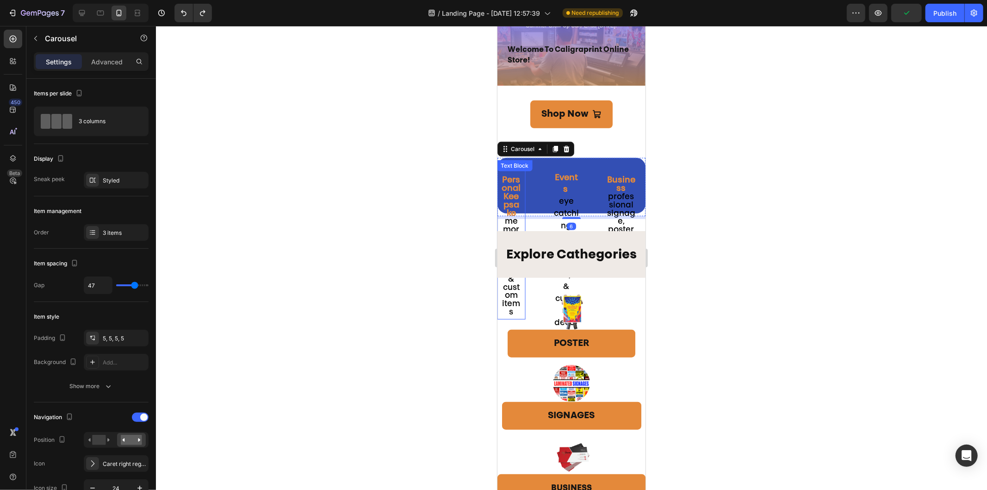
click at [511, 199] on strong "Personal Keepsake" at bounding box center [510, 196] width 19 height 41
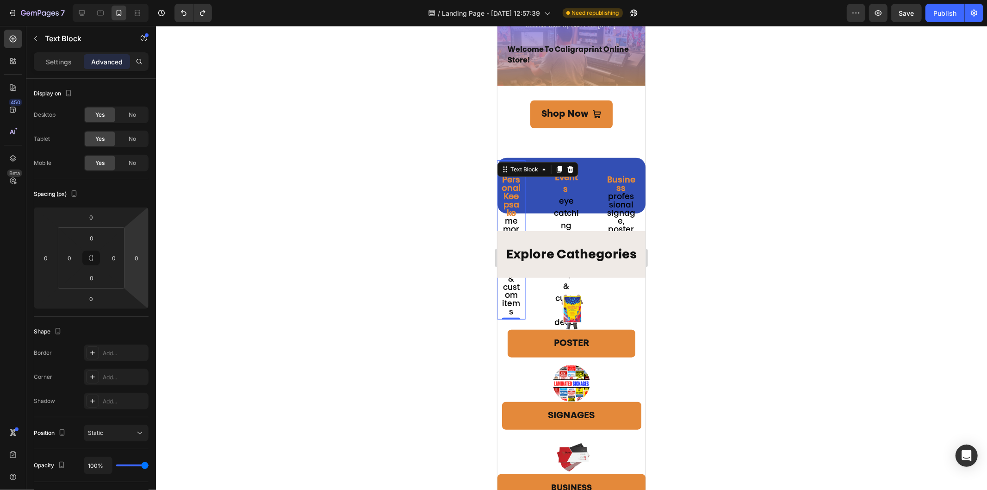
click at [708, 293] on div at bounding box center [571, 258] width 831 height 464
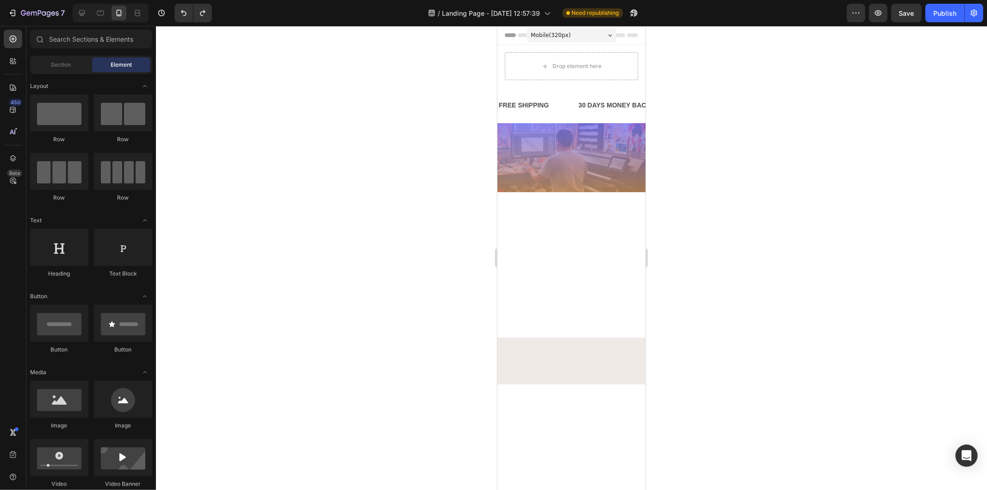
click at [591, 179] on div at bounding box center [571, 157] width 148 height 69
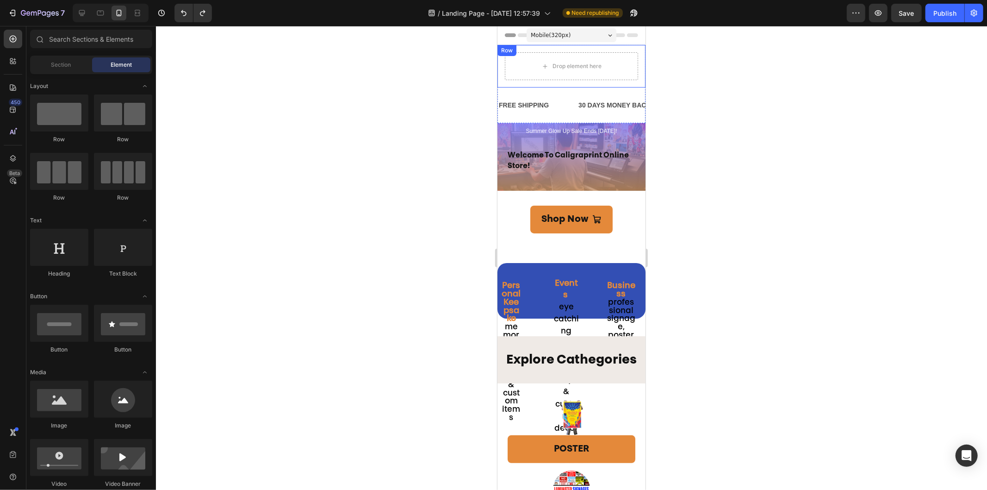
click at [611, 50] on div "Drop element here Row" at bounding box center [571, 65] width 148 height 43
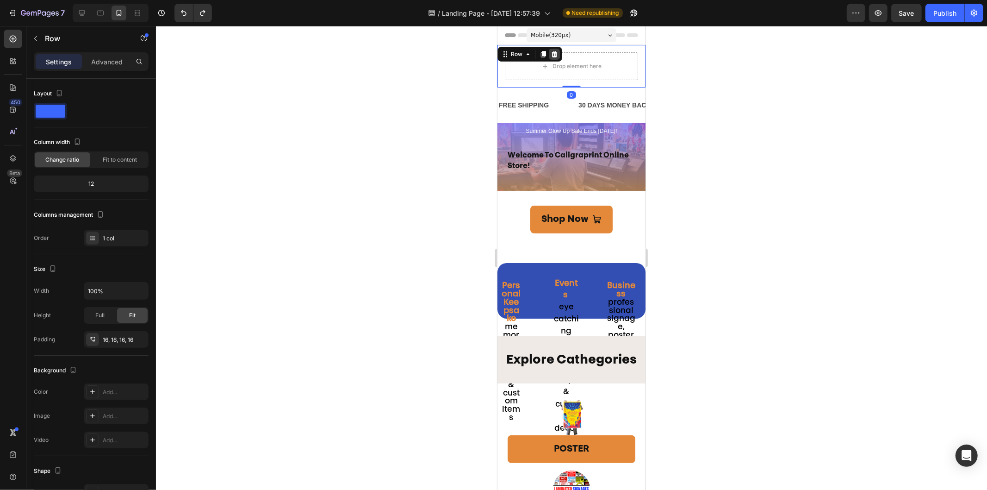
click at [553, 53] on icon at bounding box center [554, 53] width 6 height 6
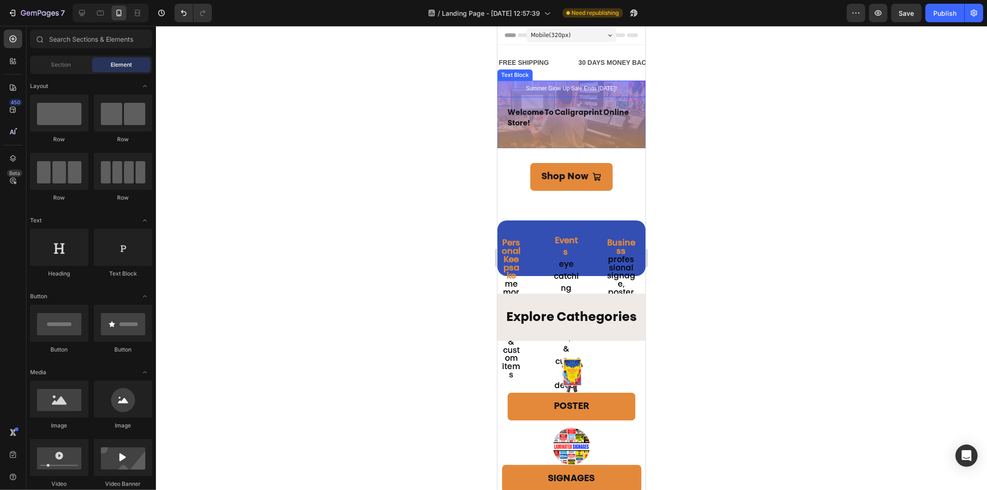
click at [574, 90] on p "Summer Glow Up Sale Ends [DATE]!" at bounding box center [571, 88] width 128 height 7
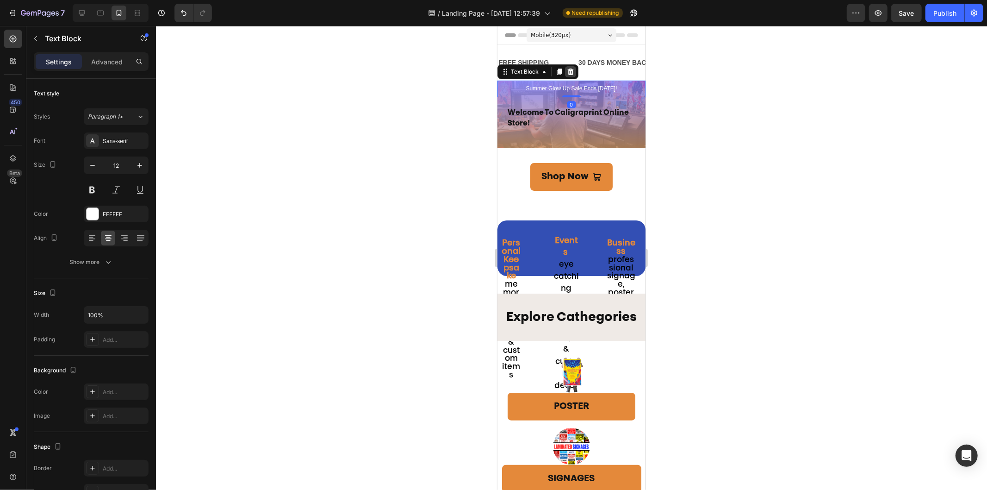
click at [568, 71] on icon at bounding box center [570, 71] width 6 height 6
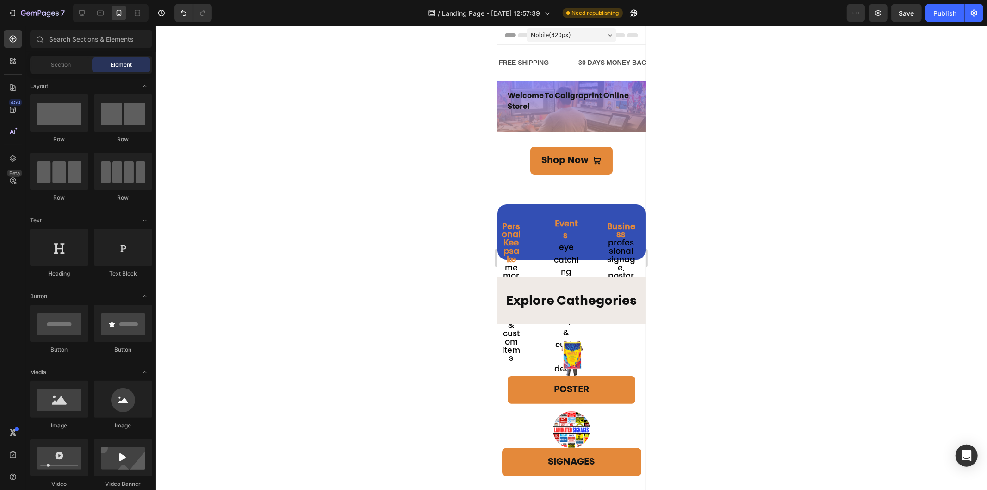
click at [614, 124] on div "Section 3" at bounding box center [628, 126] width 29 height 8
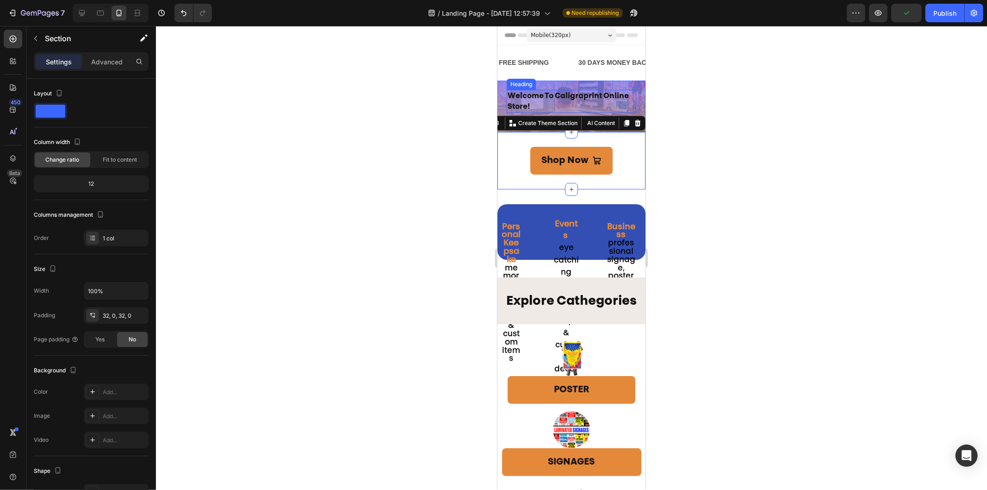
click at [600, 105] on h1 "welcome to caligraprint online store!" at bounding box center [571, 100] width 130 height 23
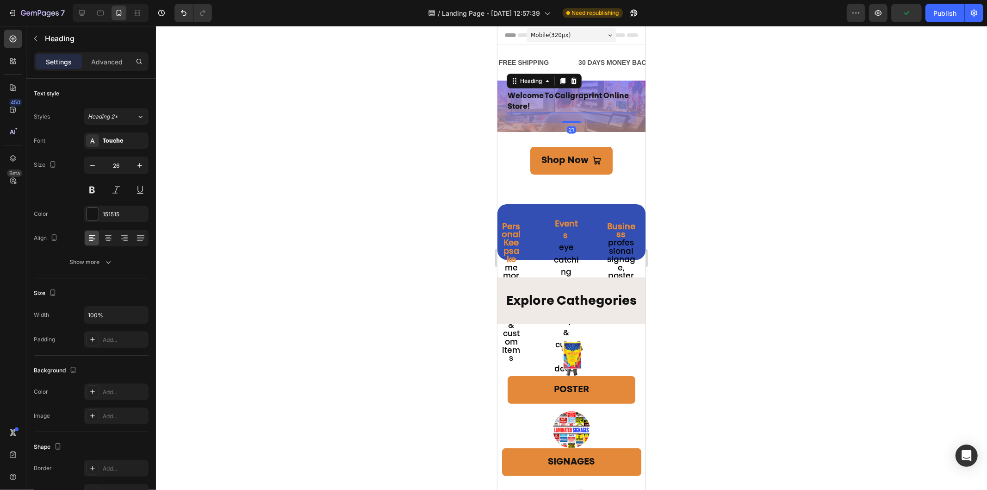
click at [601, 123] on div "welcome to caligraprint online store! Heading 21 Row" at bounding box center [571, 105] width 148 height 51
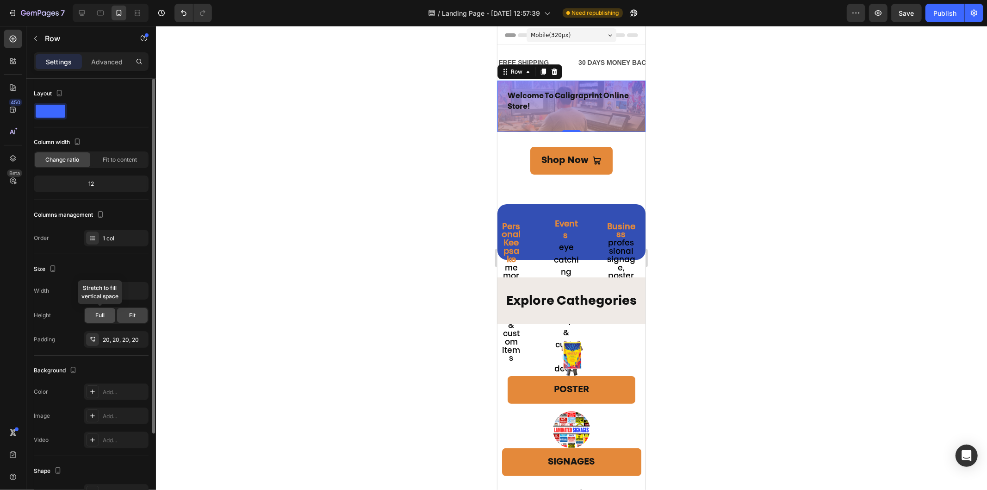
click at [107, 311] on div "Full" at bounding box center [100, 315] width 31 height 15
click at [128, 311] on div "Fit" at bounding box center [132, 315] width 31 height 15
click at [106, 342] on div "20, 20, 20, 20" at bounding box center [116, 340] width 27 height 8
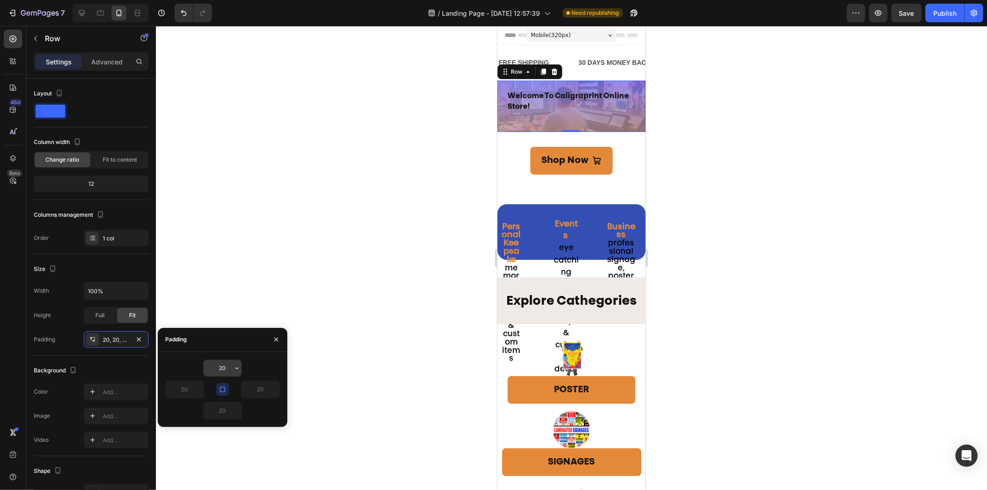
click at [226, 362] on input "20" at bounding box center [223, 368] width 38 height 17
click at [236, 369] on icon "button" at bounding box center [236, 367] width 7 height 7
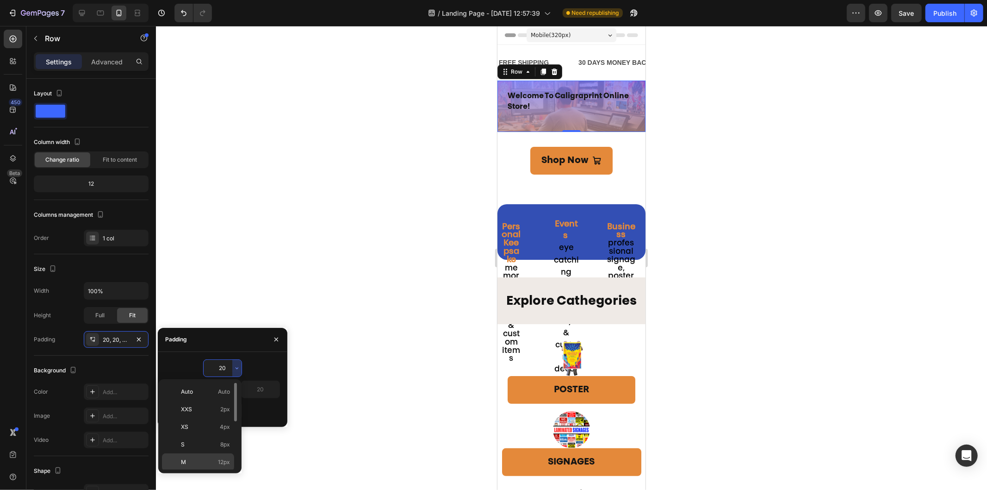
click at [211, 400] on p "M 12px" at bounding box center [205, 462] width 49 height 8
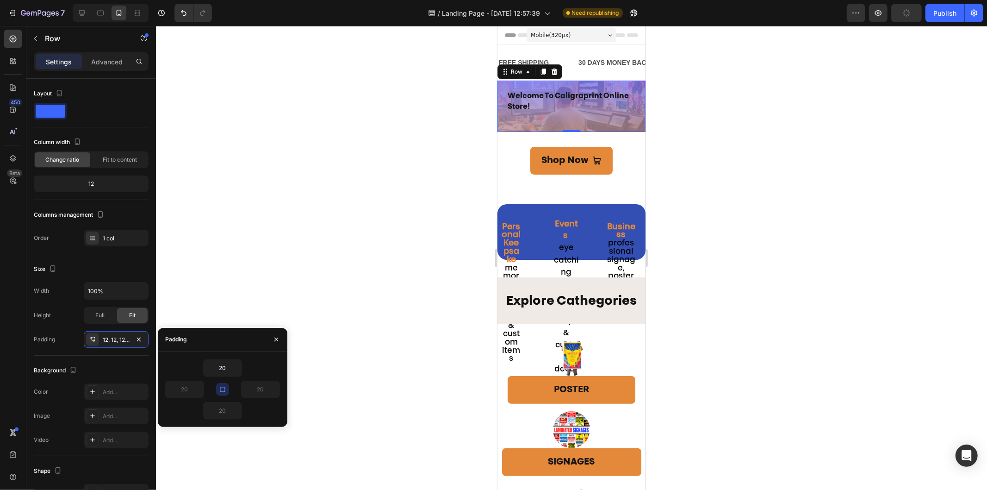
type input "12"
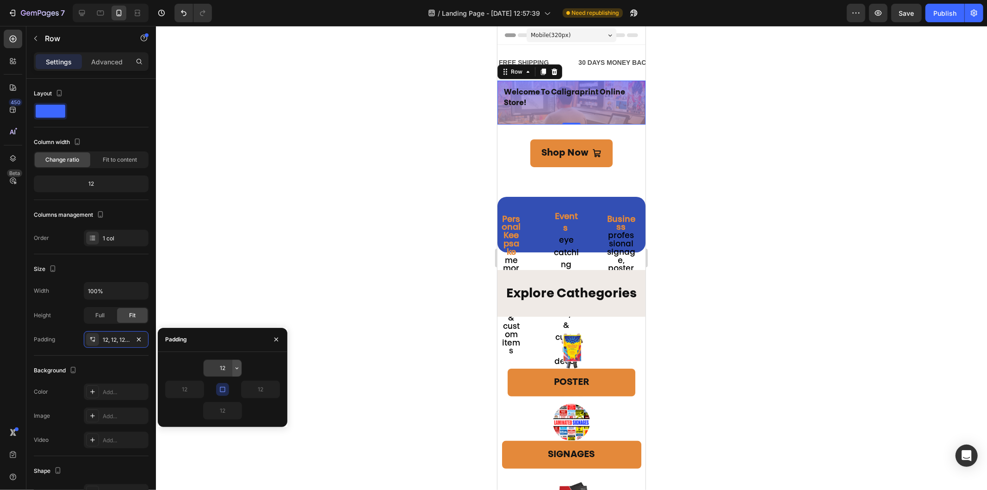
click at [234, 367] on icon "button" at bounding box center [236, 367] width 7 height 7
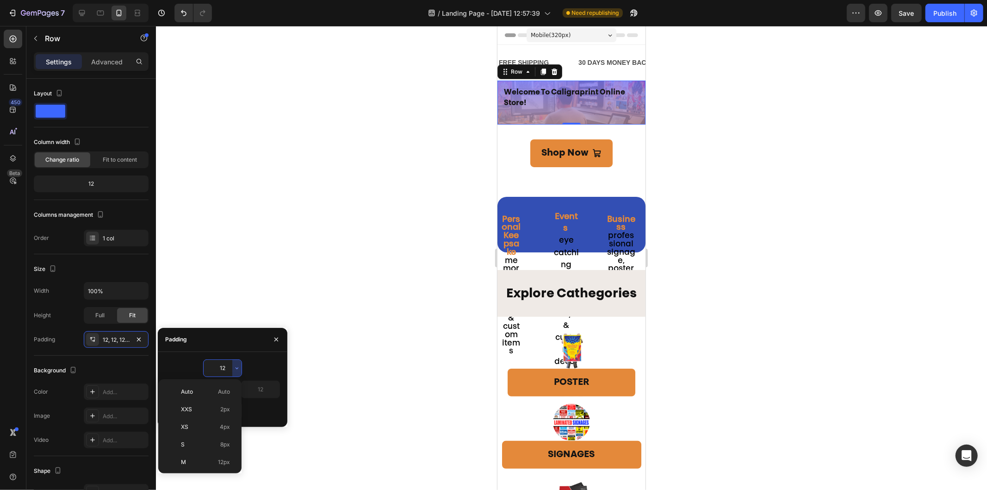
click at [224, 367] on input "12" at bounding box center [223, 368] width 38 height 17
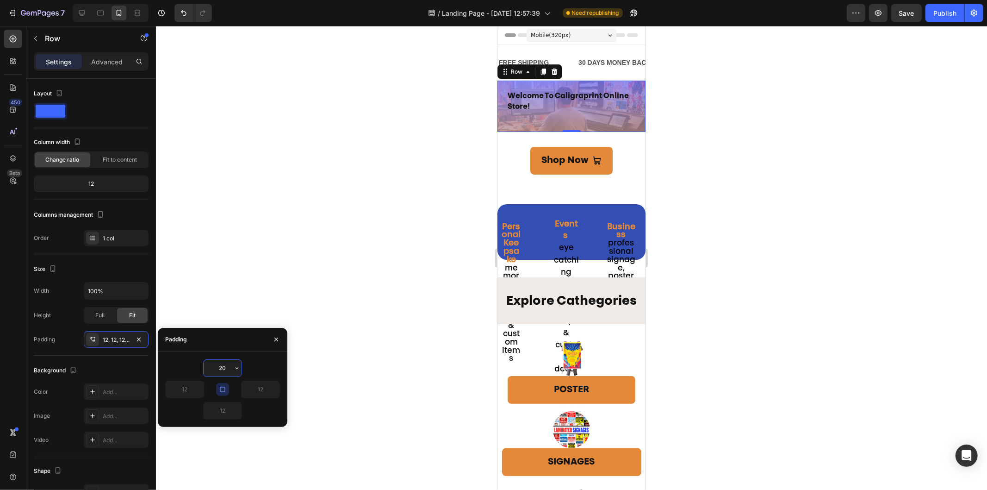
drag, startPoint x: 227, startPoint y: 368, endPoint x: 202, endPoint y: 369, distance: 25.5
click at [202, 369] on div "20" at bounding box center [222, 368] width 115 height 18
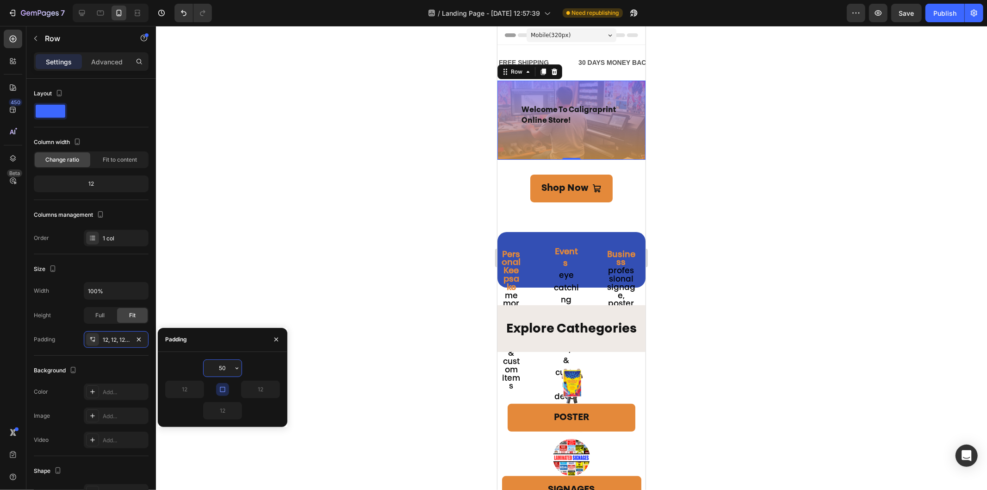
drag, startPoint x: 226, startPoint y: 369, endPoint x: 200, endPoint y: 368, distance: 25.9
click at [200, 368] on div "50" at bounding box center [222, 368] width 115 height 18
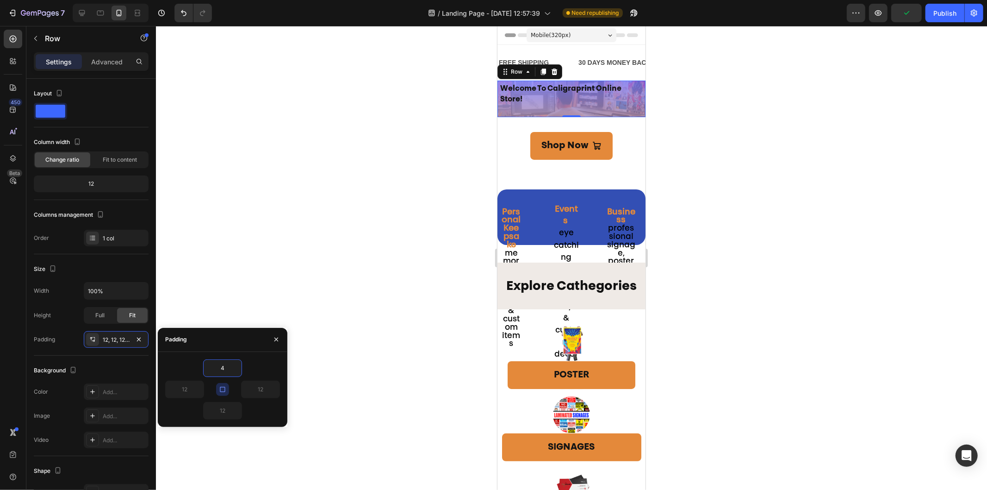
type input "40"
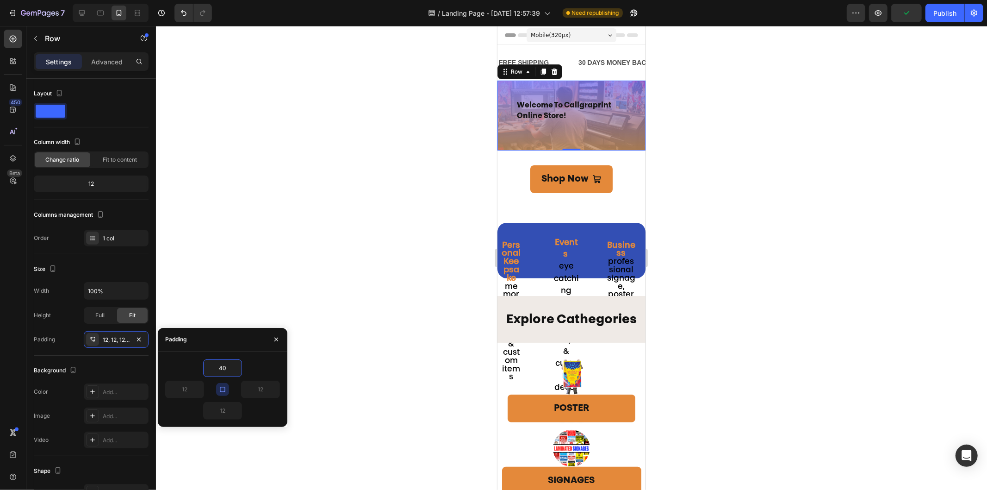
click at [751, 234] on div at bounding box center [571, 258] width 831 height 464
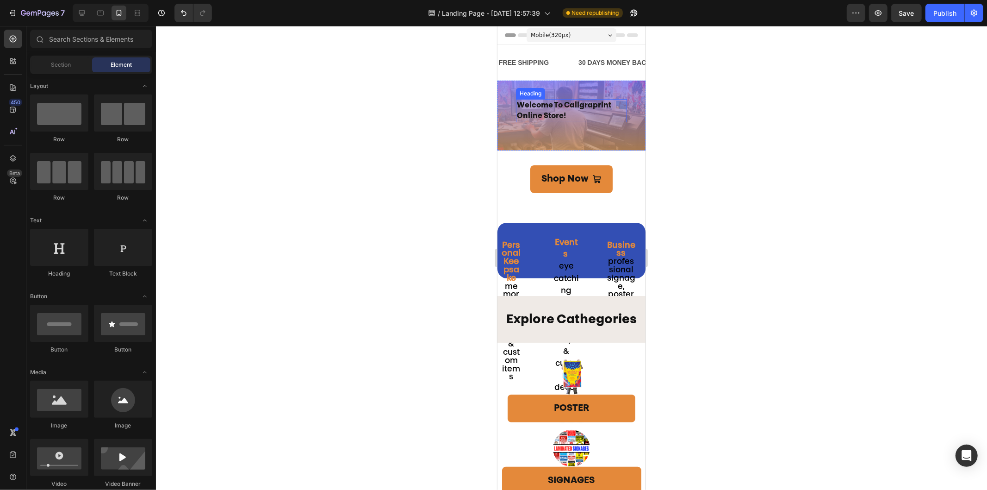
click at [561, 111] on h1 "welcome to caligraprint online store!" at bounding box center [571, 110] width 111 height 23
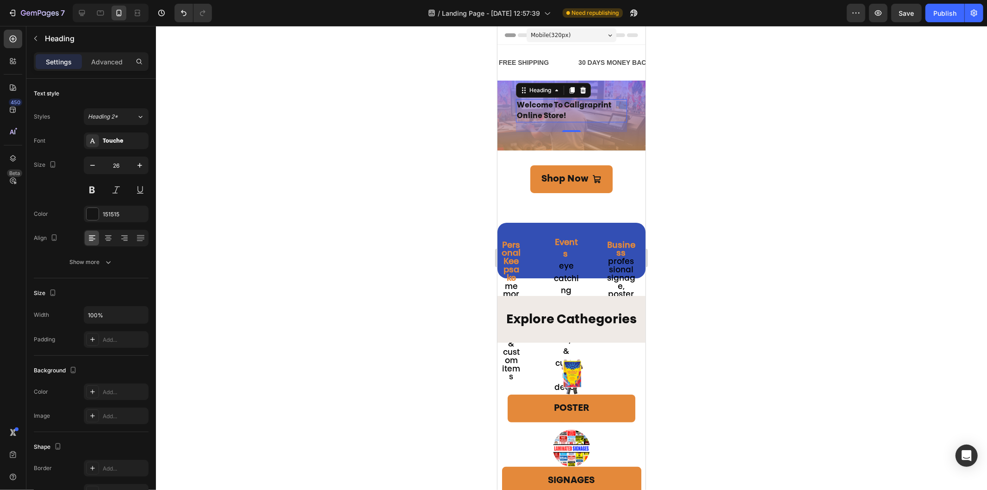
click at [567, 111] on h1 "welcome to caligraprint online store!" at bounding box center [571, 110] width 111 height 23
click at [567, 111] on p "welcome to caligraprint online store!" at bounding box center [570, 109] width 109 height 21
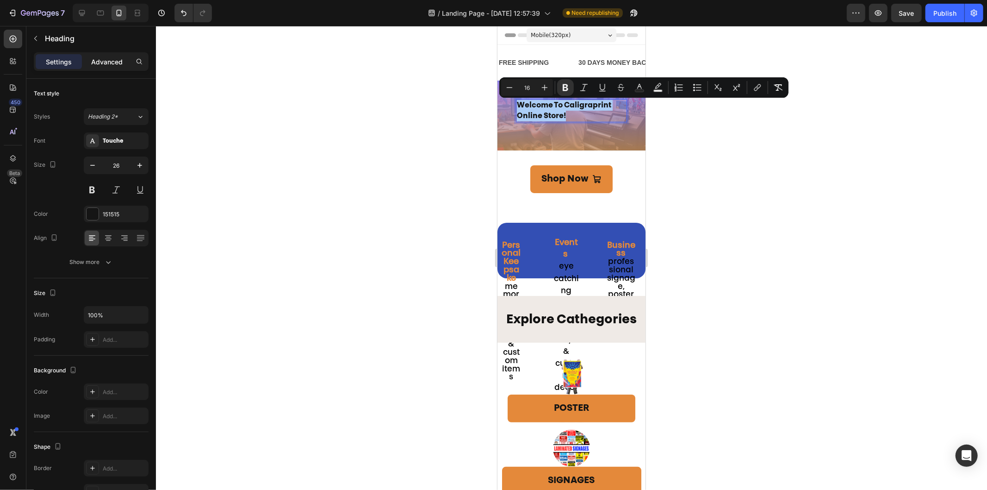
click at [113, 58] on p "Advanced" at bounding box center [106, 62] width 31 height 10
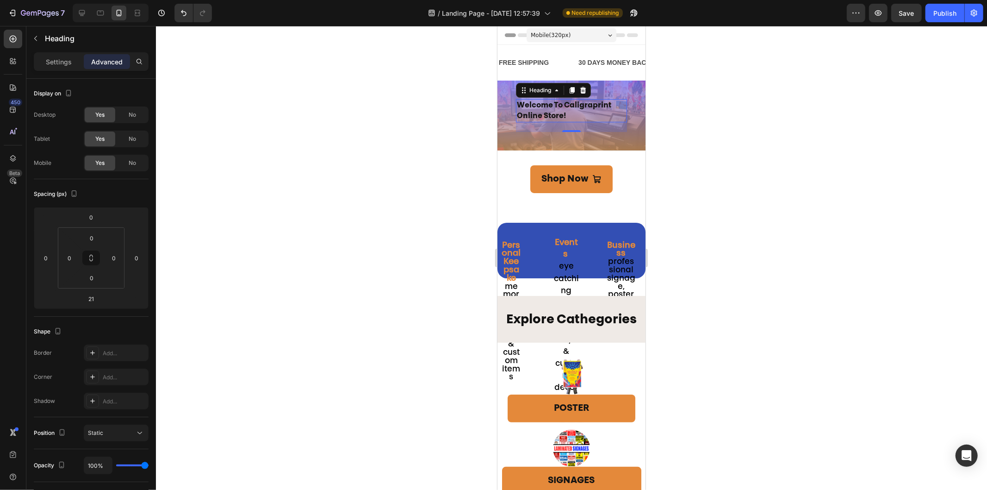
click at [714, 211] on div at bounding box center [571, 258] width 831 height 464
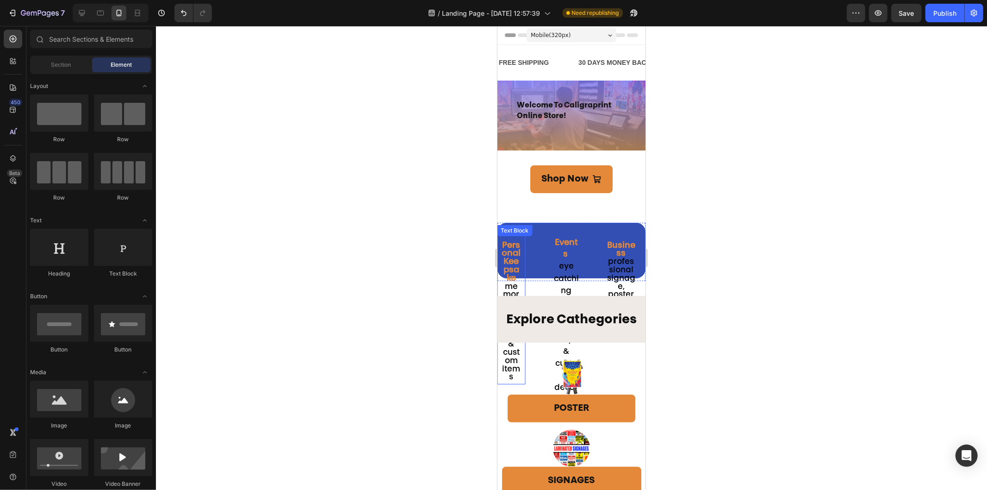
click at [515, 261] on strong "Personal Keepsake" at bounding box center [510, 261] width 19 height 41
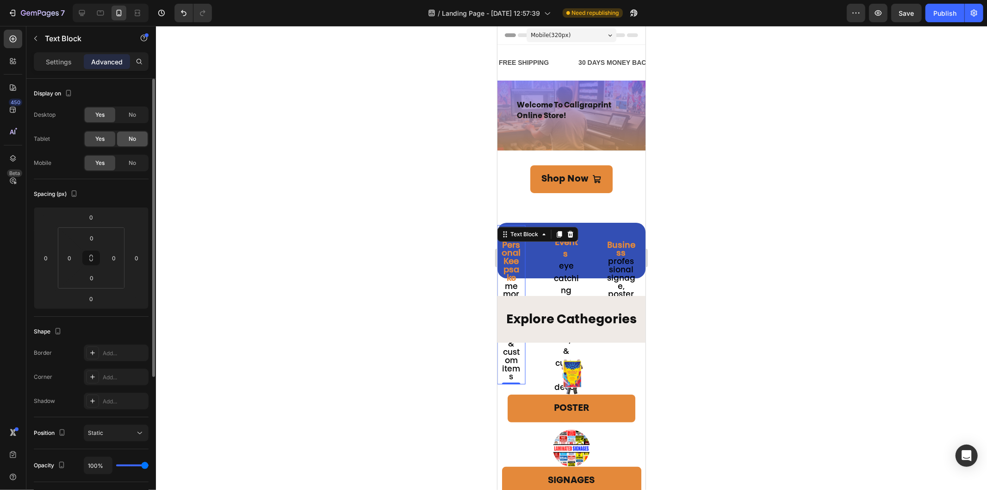
click at [119, 141] on div "No" at bounding box center [132, 138] width 31 height 15
click at [130, 115] on span "No" at bounding box center [132, 115] width 7 height 8
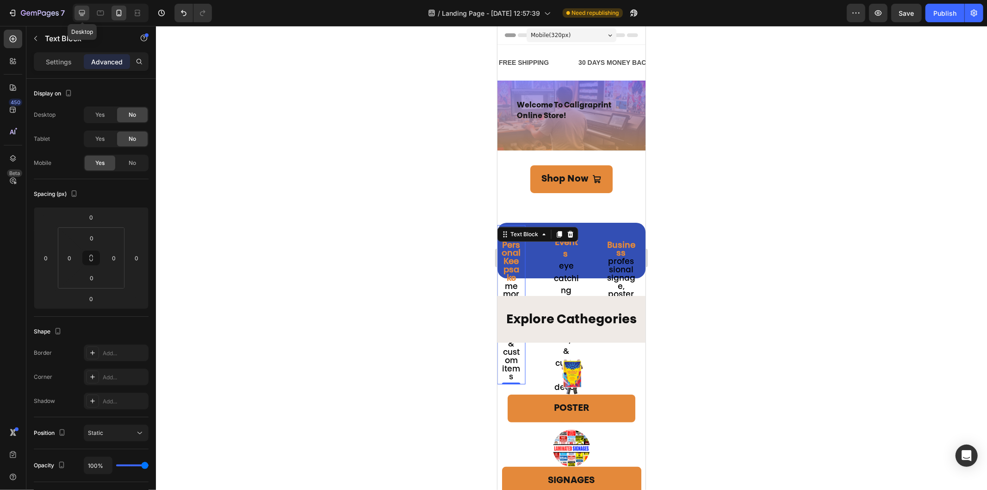
click at [83, 12] on icon at bounding box center [81, 12] width 9 height 9
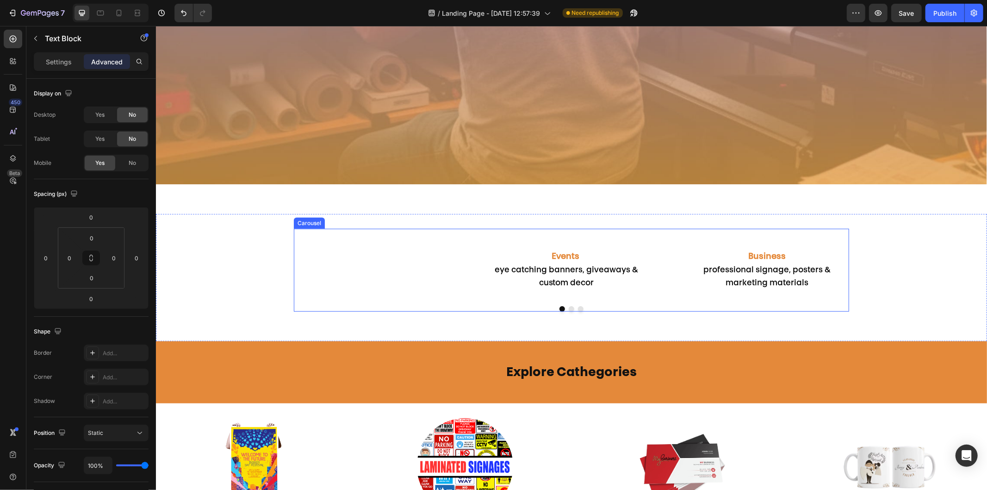
scroll to position [344, 0]
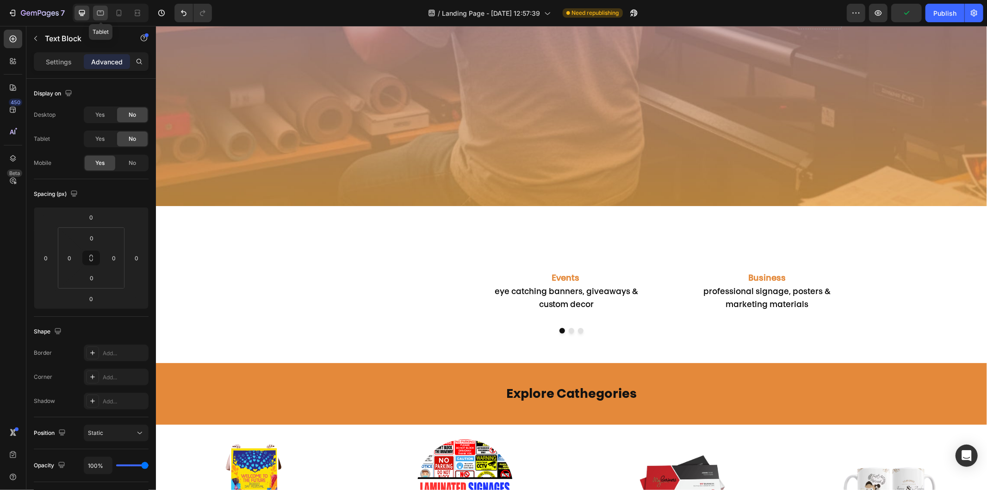
click at [96, 14] on icon at bounding box center [100, 12] width 9 height 9
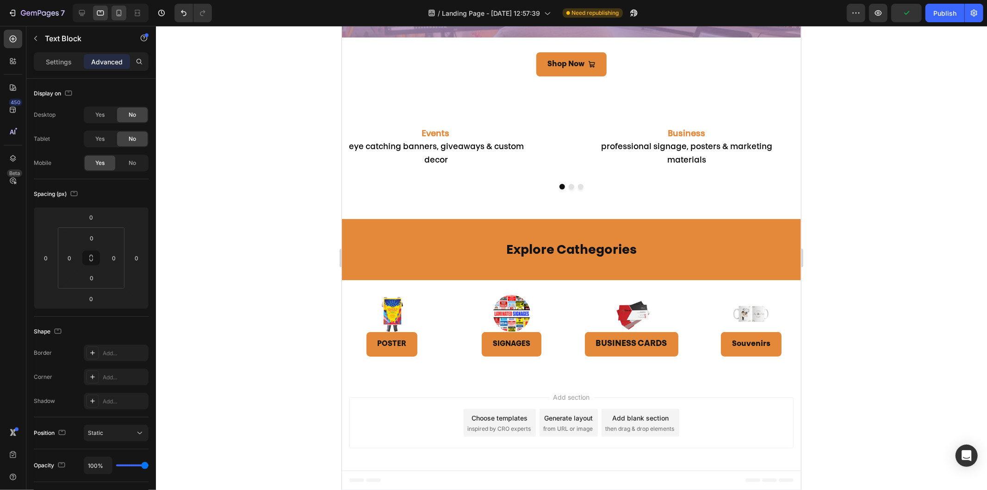
scroll to position [125, 0]
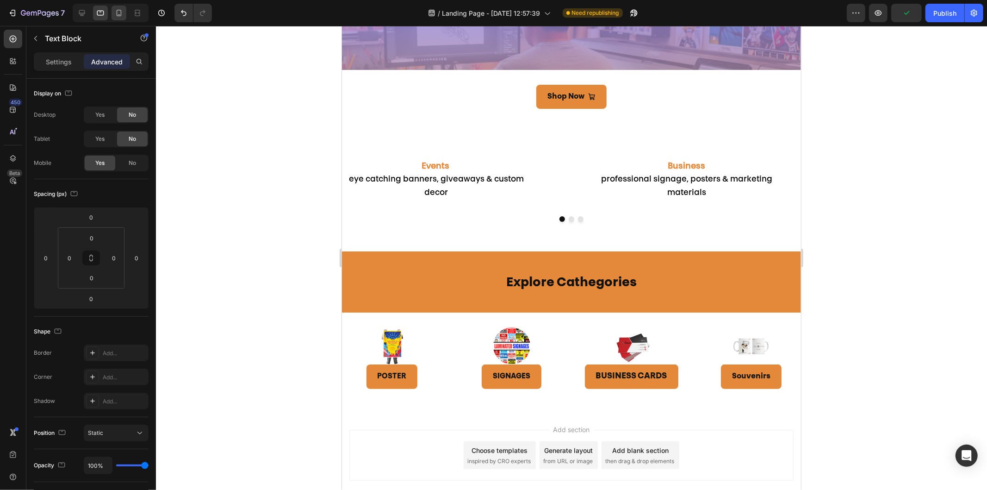
click at [115, 17] on icon at bounding box center [118, 12] width 9 height 9
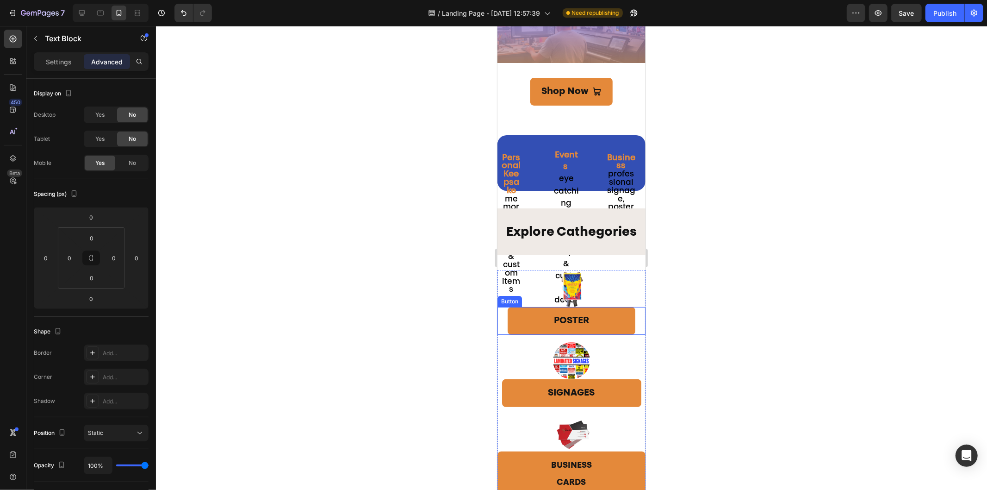
scroll to position [4, 0]
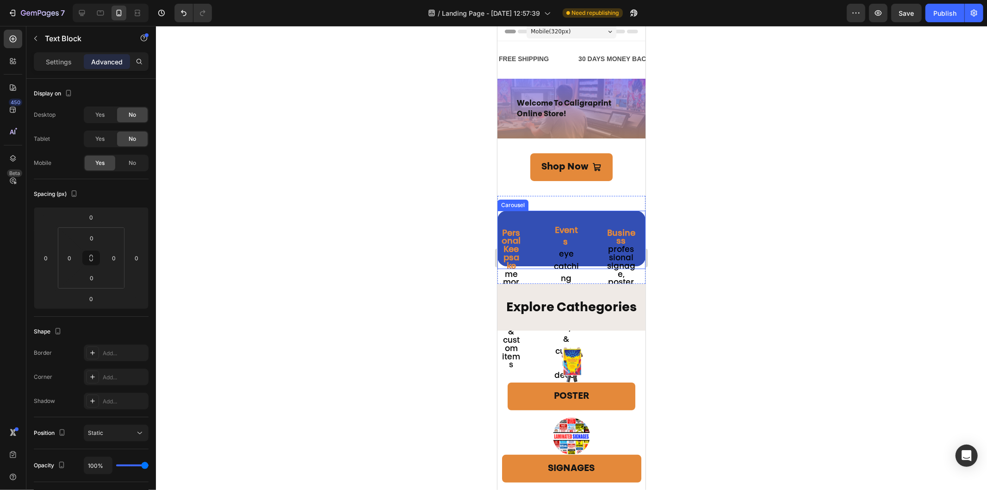
click at [534, 243] on div "Business professional signage, posters & marketing materials Text Block Events …" at bounding box center [571, 297] width 148 height 175
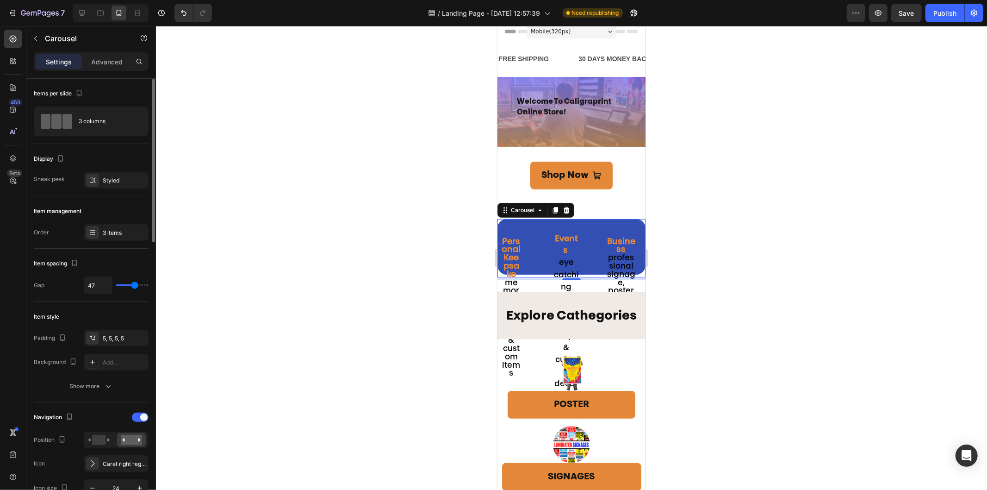
type input "30"
type input "21"
type input "5"
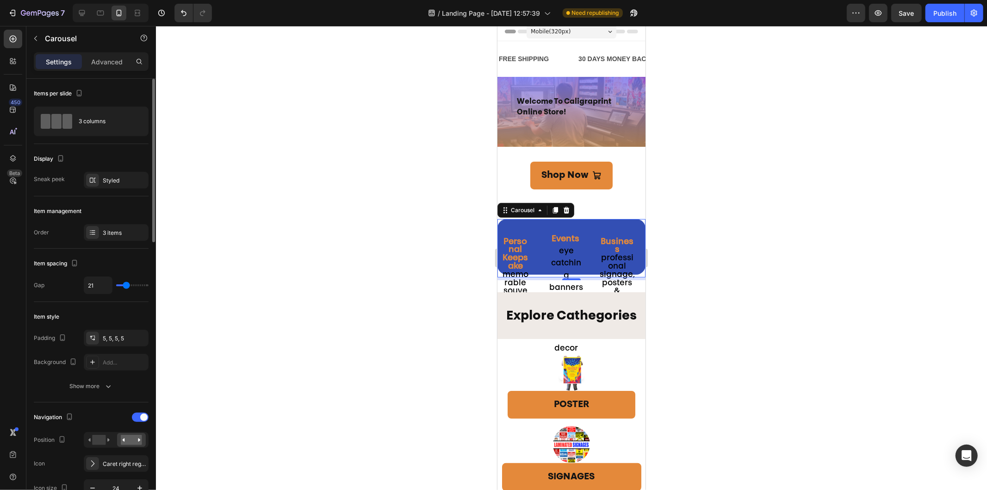
type input "5"
type input "0"
type input "39"
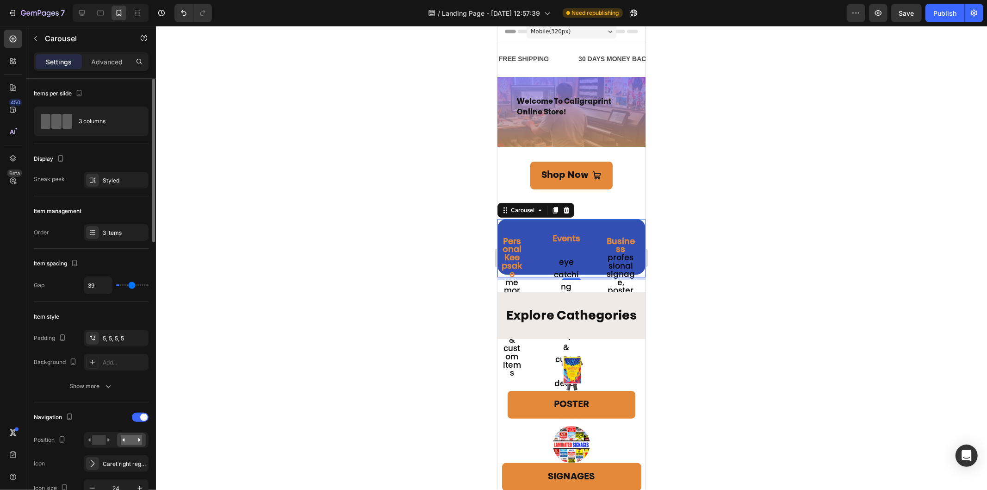
type input "43"
type input "30"
type input "28"
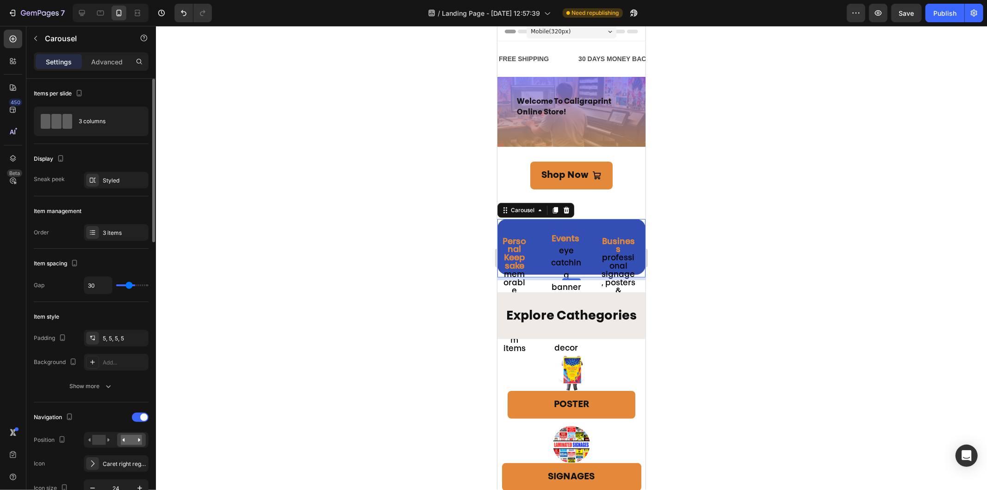
type input "28"
type input "26"
type input "25"
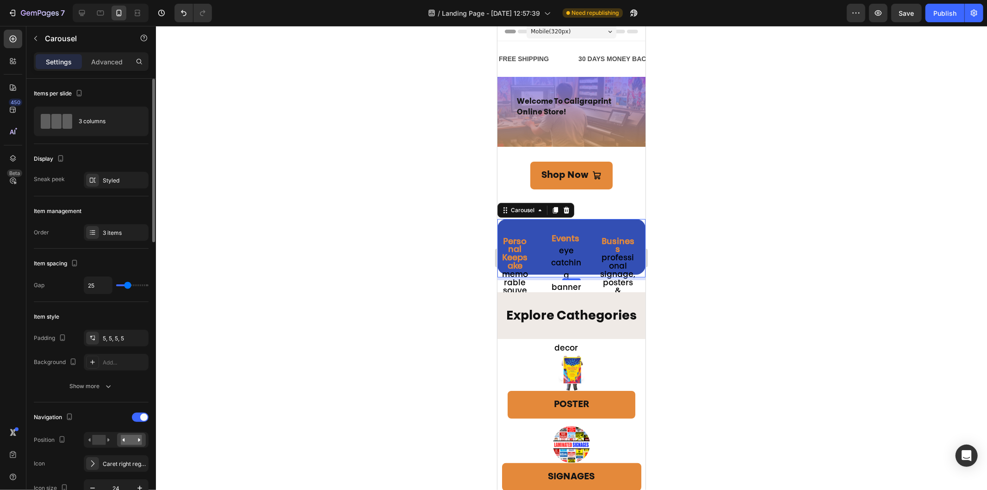
type input "23"
type input "21"
type input "16"
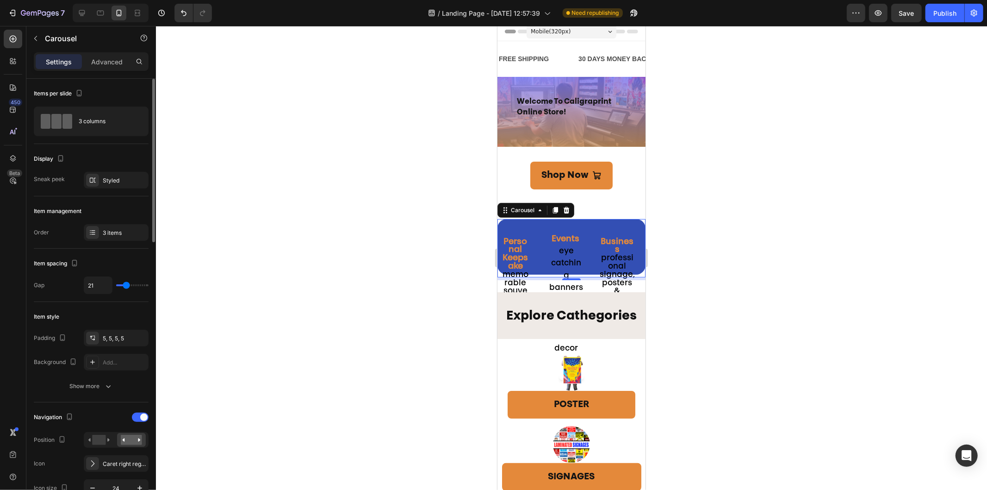
type input "16"
type input "15"
type input "18"
drag, startPoint x: 133, startPoint y: 286, endPoint x: 125, endPoint y: 286, distance: 7.4
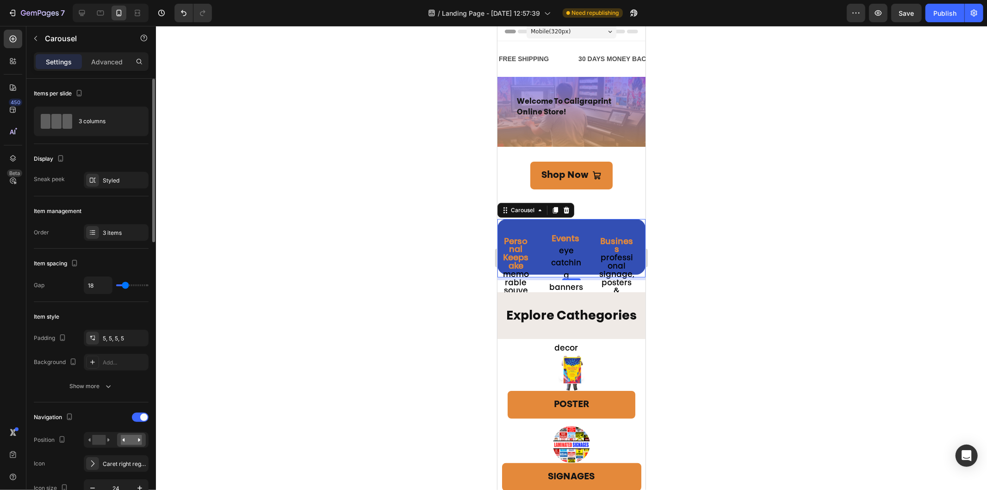
type input "18"
click at [125, 286] on input "range" at bounding box center [132, 285] width 32 height 2
type input "21"
type input "20"
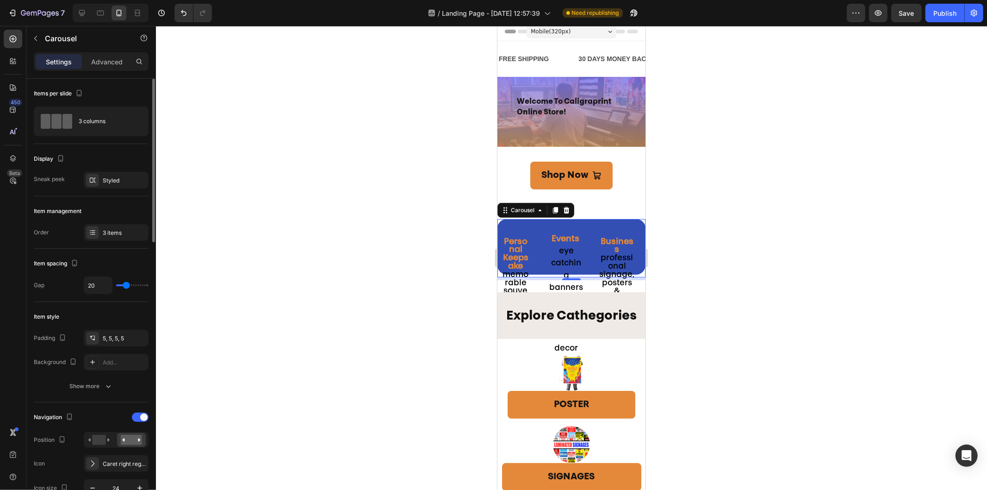
type input "20"
click at [126, 284] on input "range" at bounding box center [132, 285] width 32 height 2
click at [114, 233] on div "3 items" at bounding box center [125, 233] width 44 height 8
click at [112, 343] on div "5, 5, 5, 5" at bounding box center [116, 337] width 65 height 17
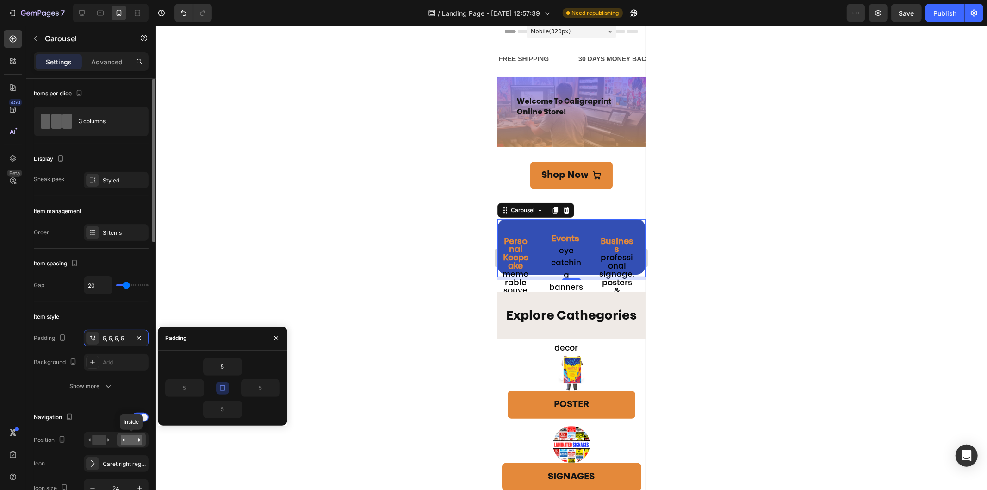
click at [134, 400] on rect at bounding box center [131, 440] width 21 height 10
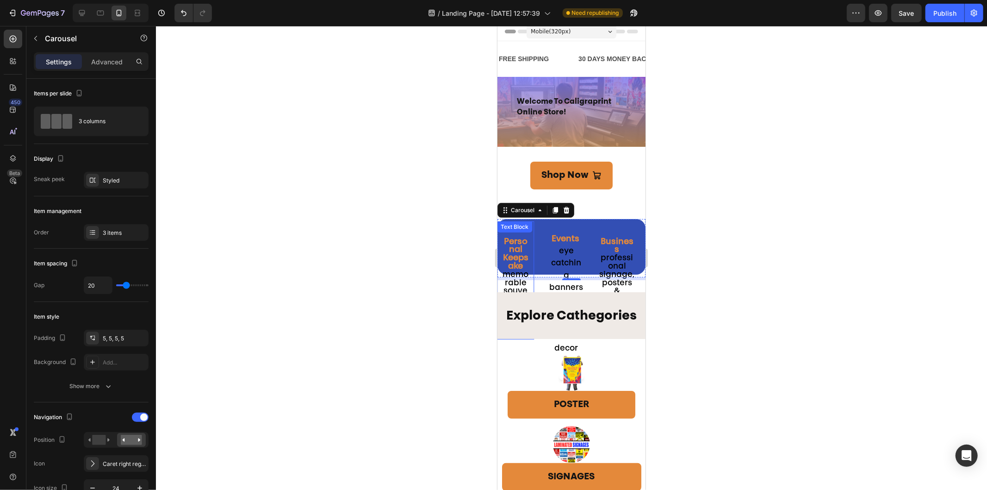
click at [515, 262] on strong "Personal Keepsake" at bounding box center [515, 253] width 25 height 33
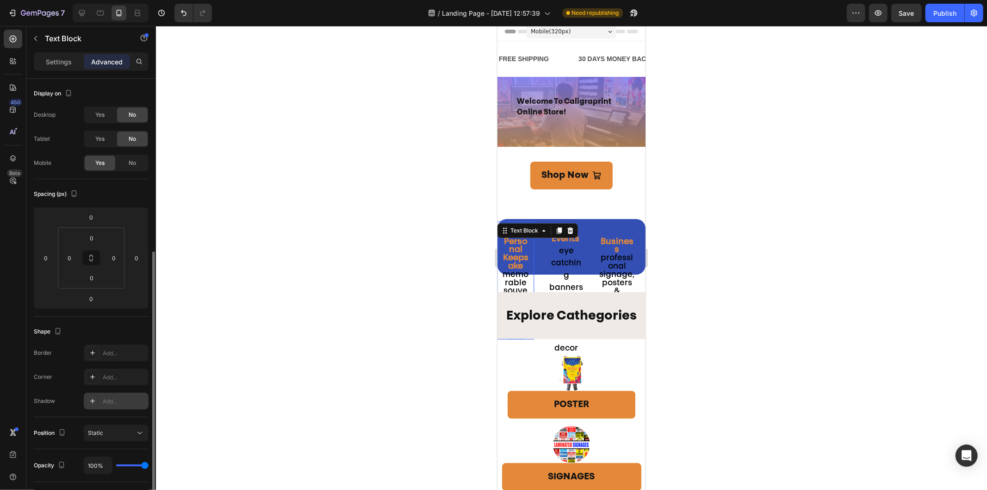
scroll to position [103, 0]
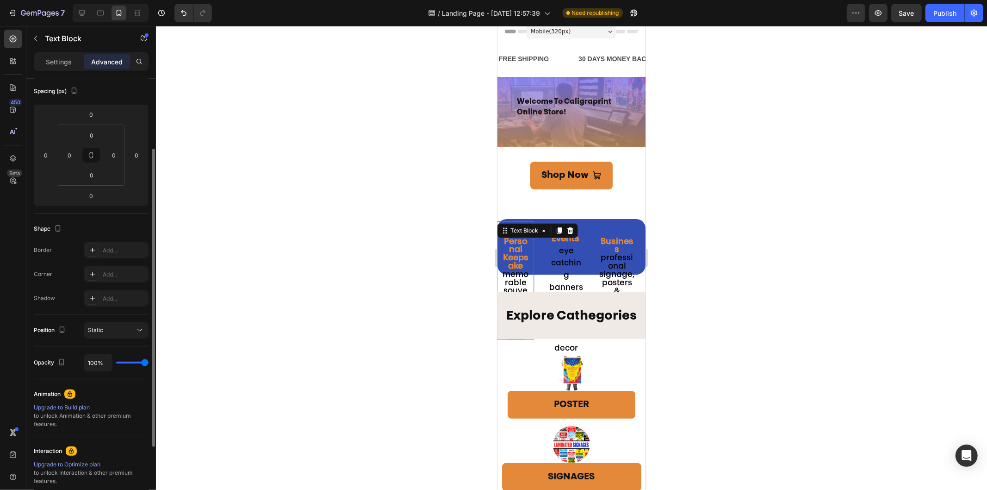
type input "90%"
type input "90"
type input "84%"
type input "84"
type input "82%"
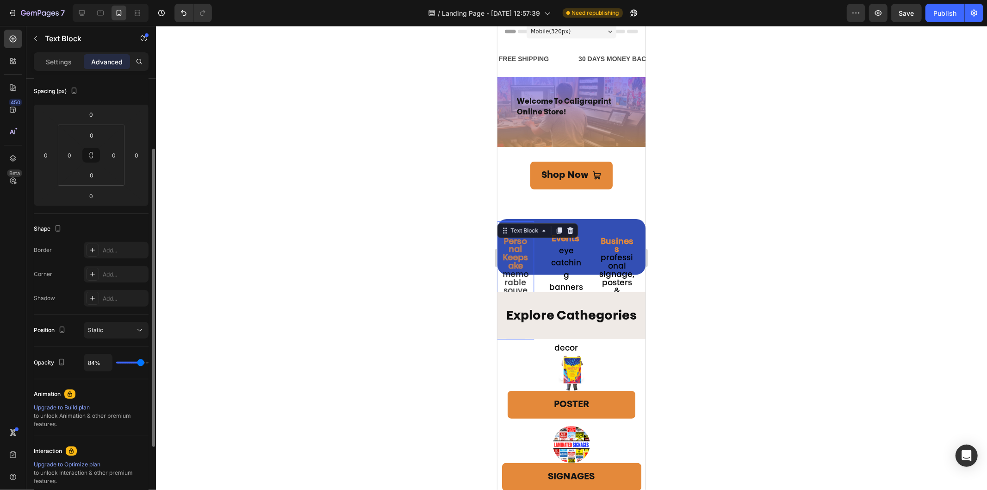
type input "82"
type input "80%"
type input "80"
type input "78%"
type input "78"
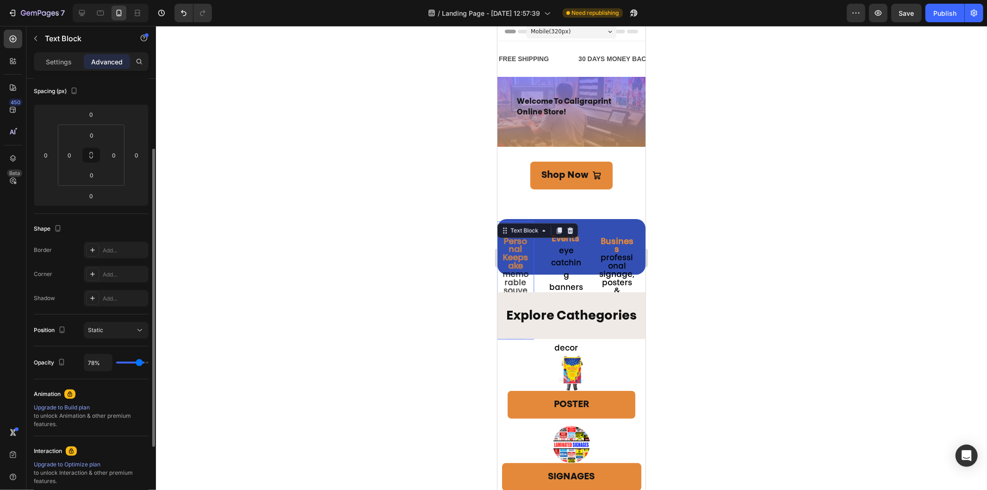
type input "76%"
type input "76"
type input "72%"
type input "72"
type input "70%"
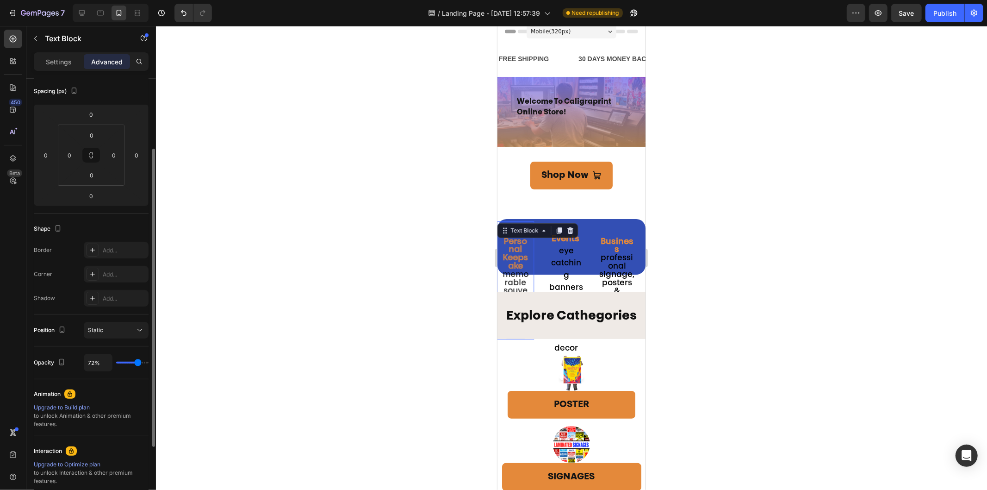
type input "70"
type input "68%"
type input "68"
type input "94%"
type input "94"
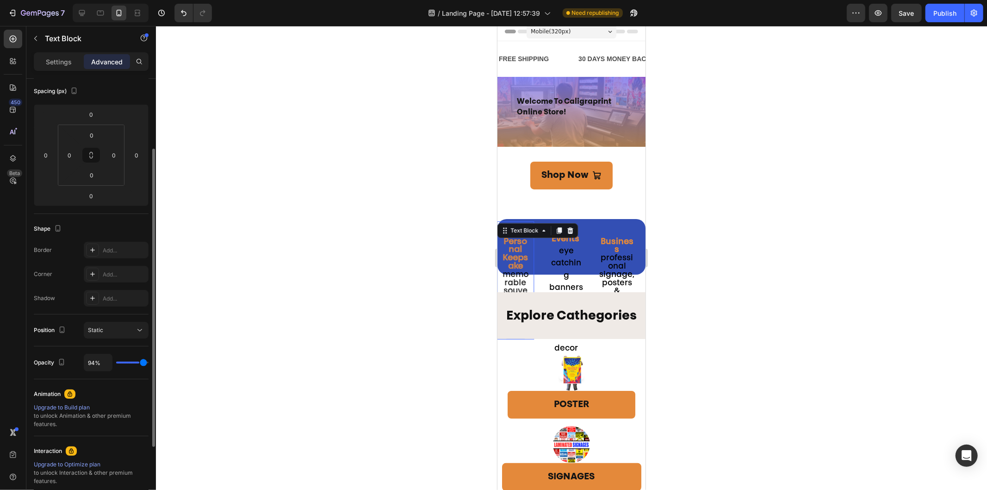
type input "100%"
type input "100"
drag, startPoint x: 141, startPoint y: 361, endPoint x: 152, endPoint y: 361, distance: 10.6
click at [149, 361] on input "range" at bounding box center [132, 362] width 32 height 2
click at [142, 329] on icon at bounding box center [139, 329] width 9 height 9
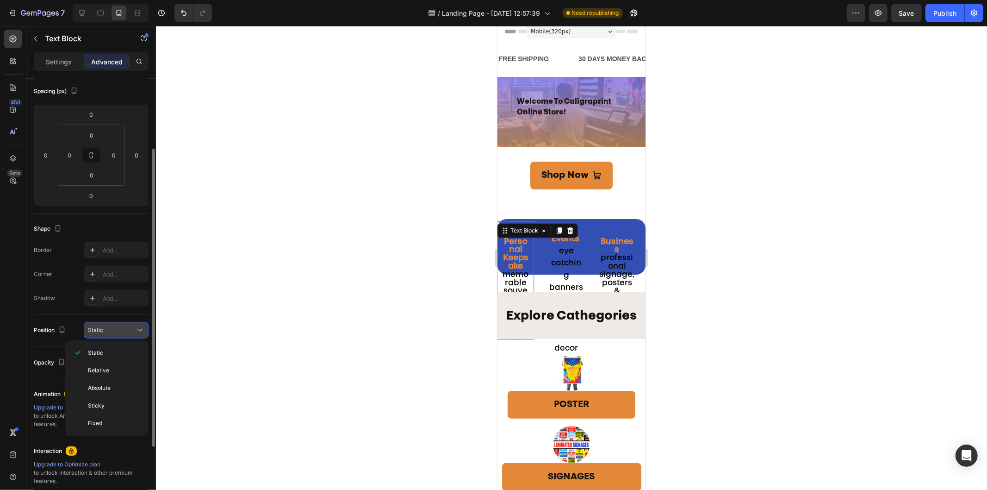
click at [142, 329] on icon at bounding box center [139, 329] width 9 height 9
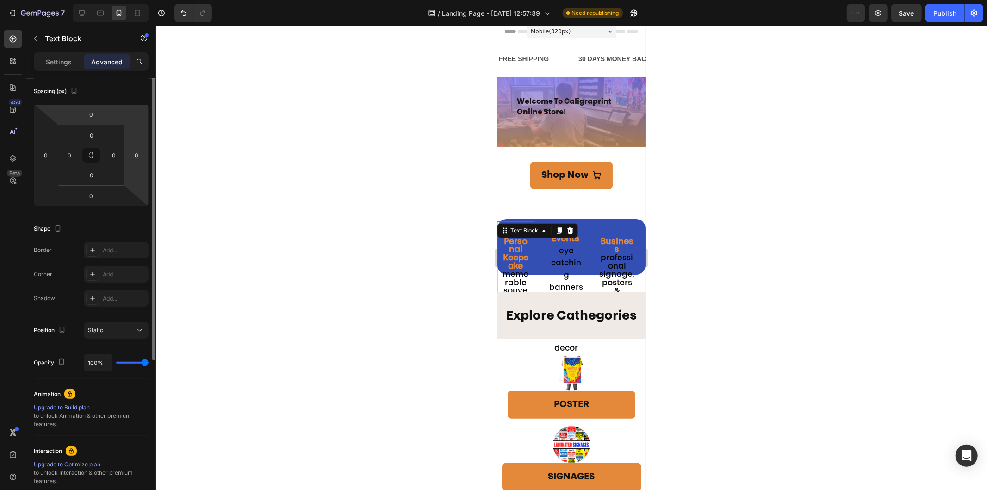
scroll to position [51, 0]
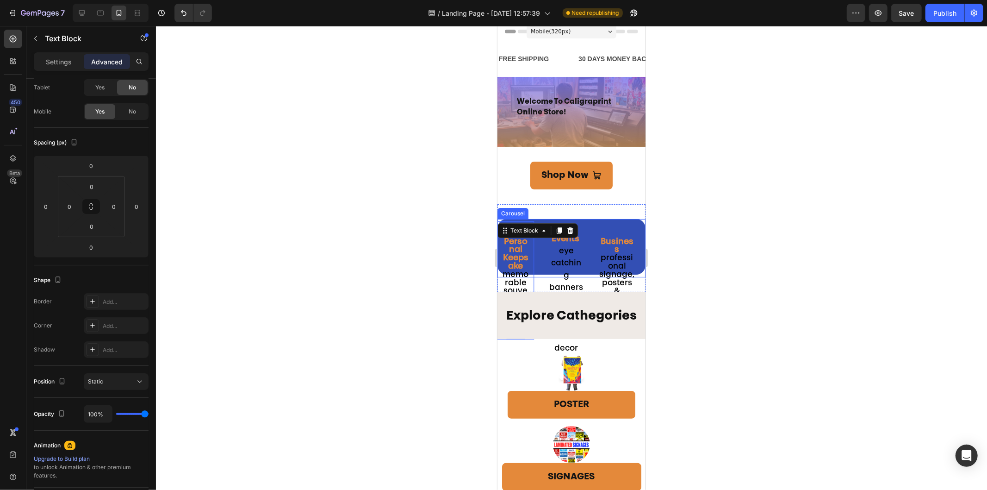
click at [590, 230] on div "Business professional signage, posters & marketing materials Text Block Events …" at bounding box center [571, 287] width 148 height 139
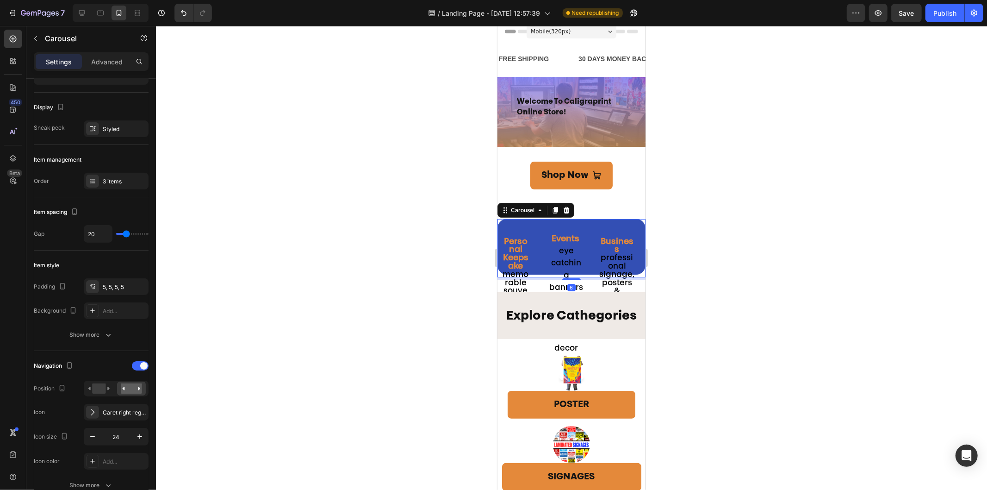
scroll to position [0, 0]
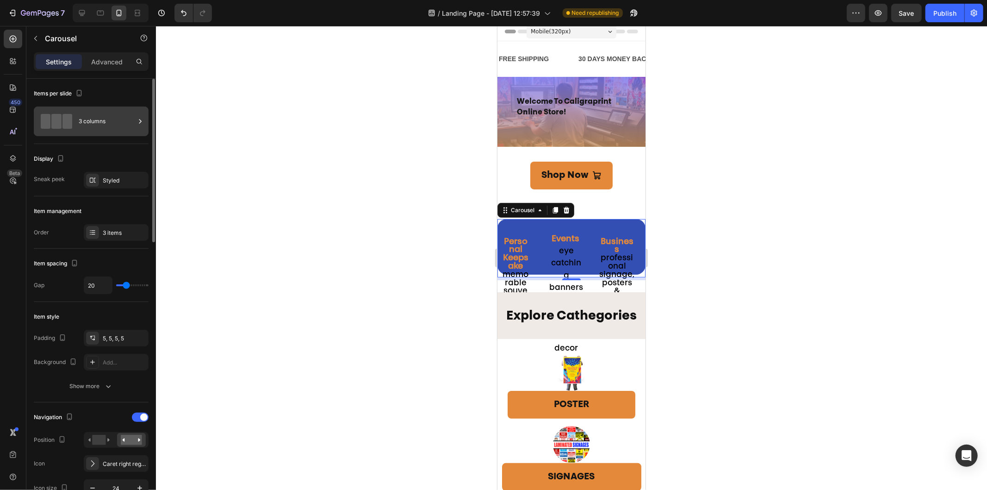
click at [80, 119] on div "3 columns" at bounding box center [107, 121] width 56 height 21
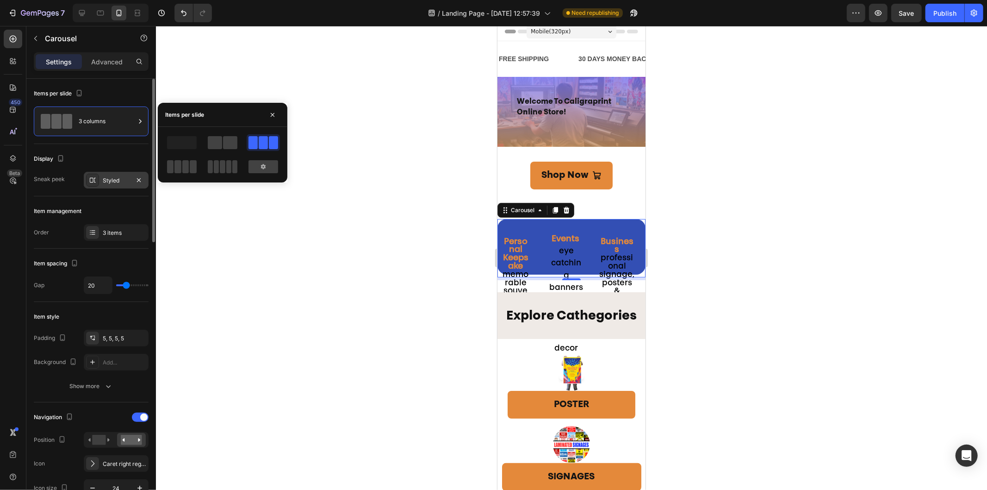
click at [104, 181] on div "Styled" at bounding box center [116, 180] width 27 height 8
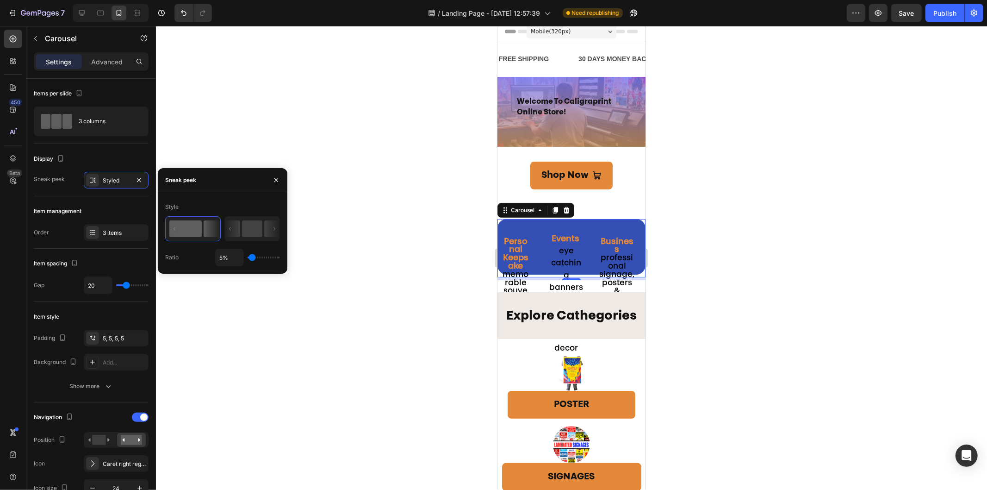
type input "38%"
type input "38"
type input "42%"
type input "42"
type input "63%"
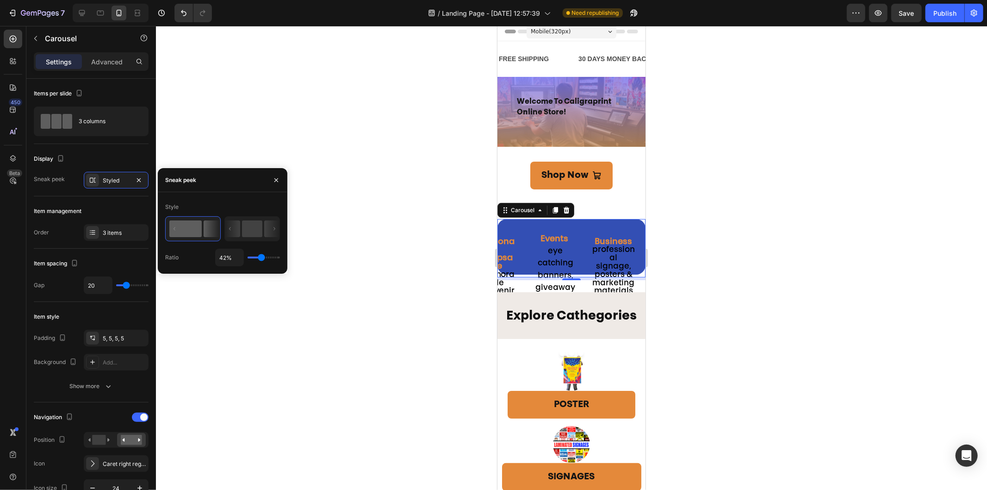
type input "63"
type input "77%"
type input "77"
type input "97%"
type input "97"
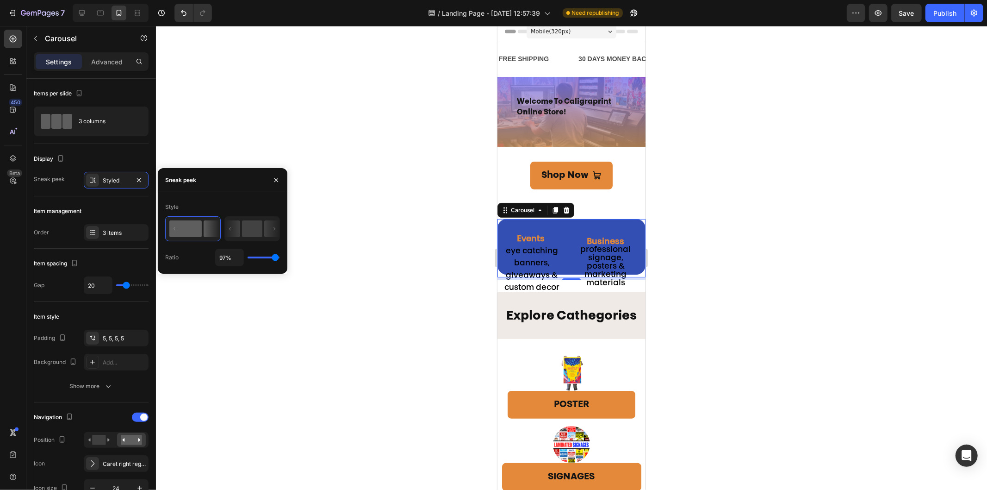
type input "100%"
drag, startPoint x: 253, startPoint y: 258, endPoint x: 308, endPoint y: 267, distance: 55.5
type input "100"
click at [280, 258] on input "range" at bounding box center [264, 257] width 32 height 2
click at [273, 230] on icon at bounding box center [271, 228] width 15 height 17
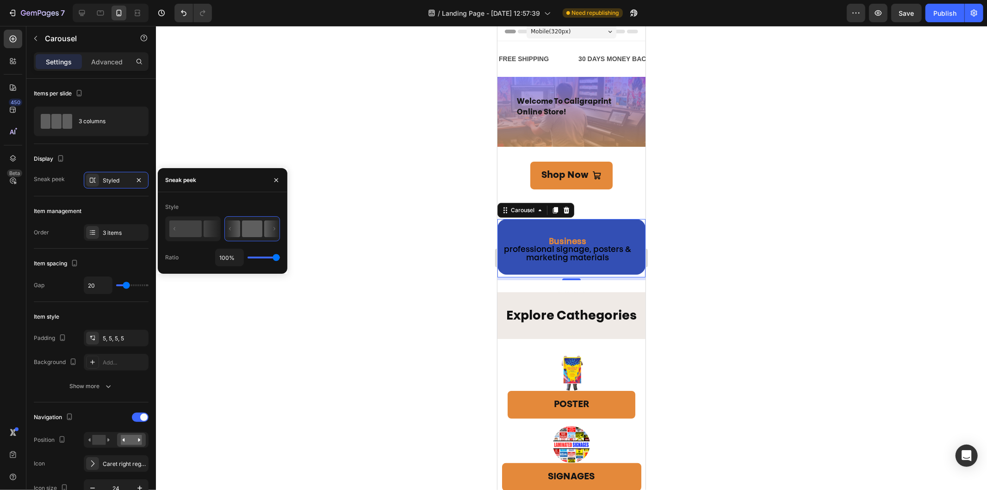
click at [262, 229] on rect at bounding box center [252, 228] width 20 height 17
click at [347, 218] on div at bounding box center [571, 258] width 831 height 464
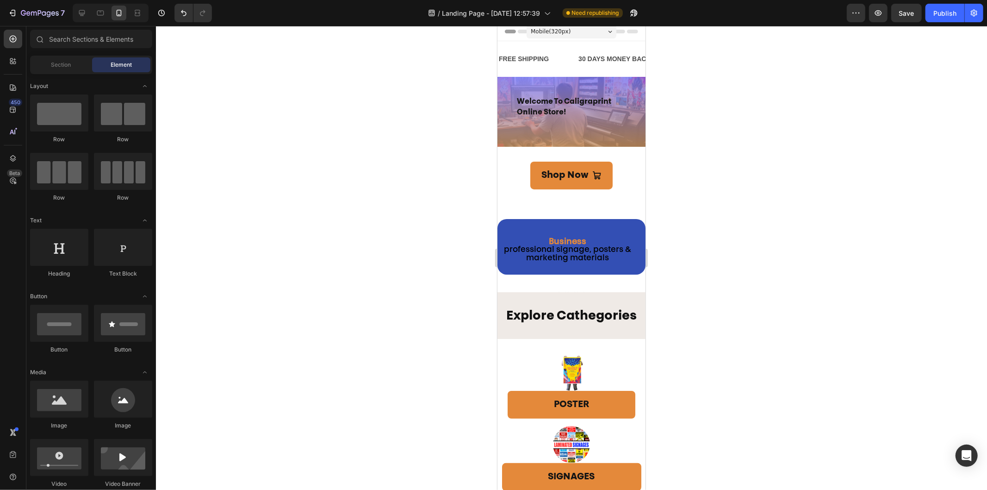
click at [789, 261] on div at bounding box center [571, 258] width 831 height 464
click at [573, 242] on strong "Business" at bounding box center [566, 241] width 37 height 8
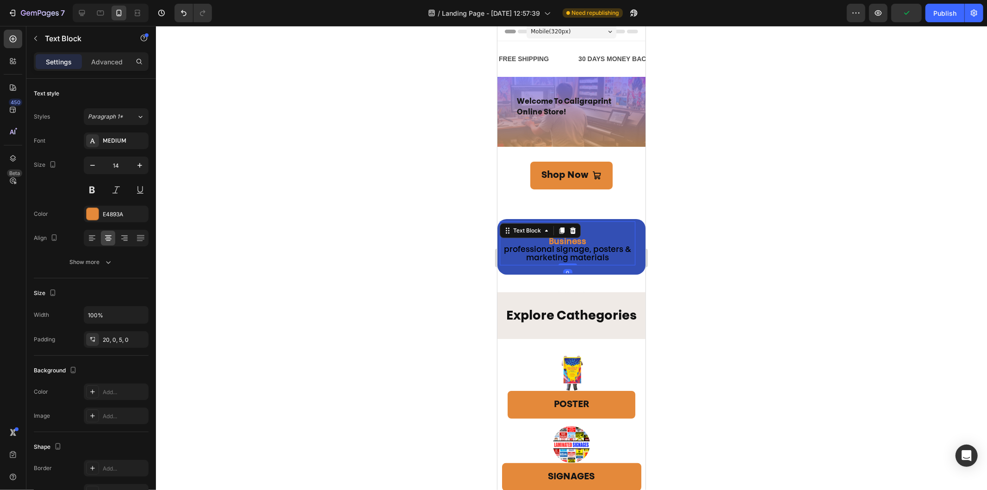
click at [654, 256] on div at bounding box center [571, 258] width 831 height 464
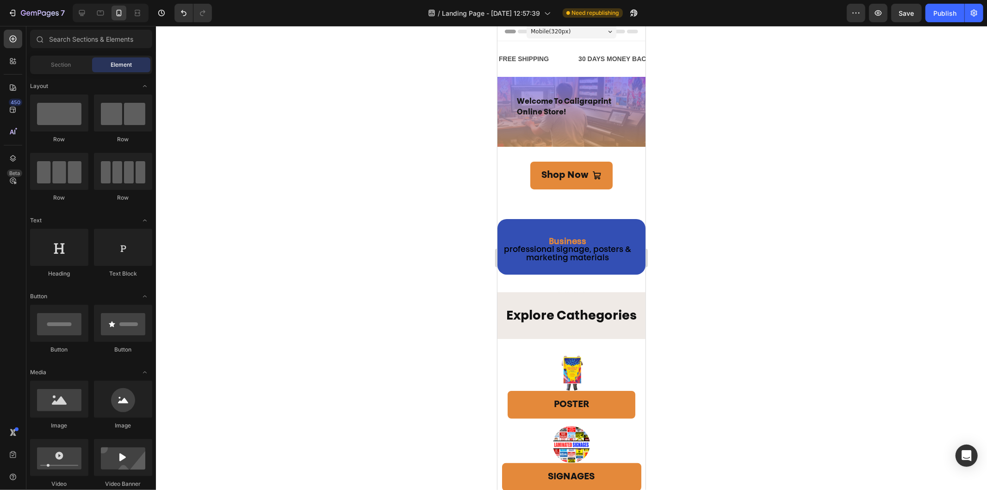
click at [779, 290] on div at bounding box center [571, 258] width 831 height 464
click at [81, 14] on icon at bounding box center [82, 13] width 6 height 6
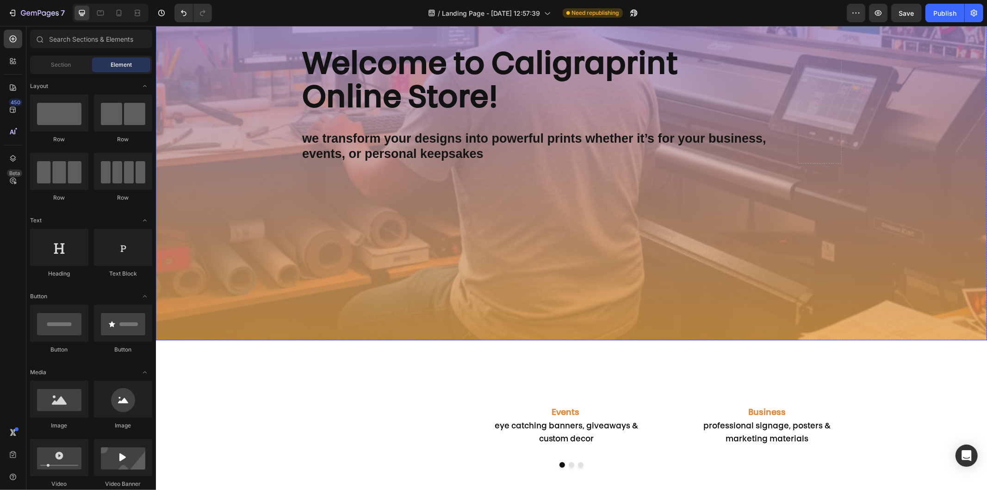
scroll to position [466, 0]
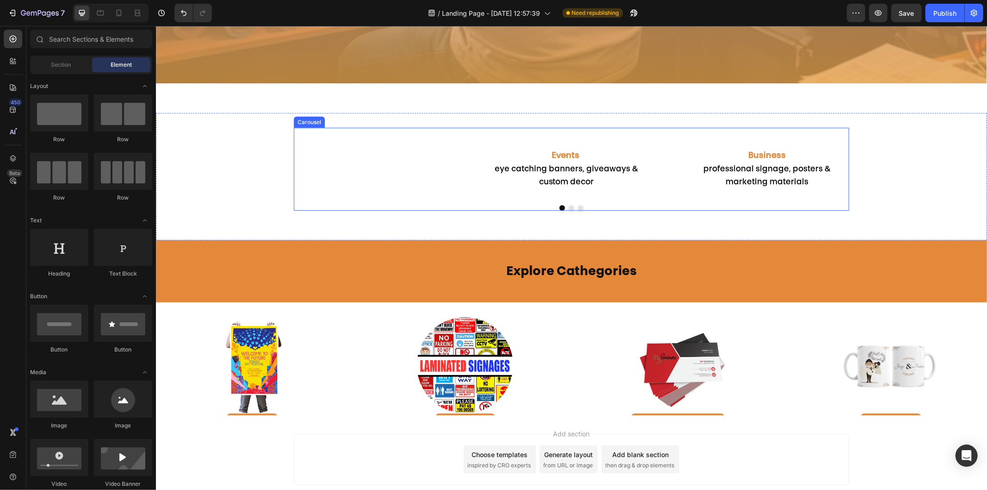
click at [564, 205] on div at bounding box center [570, 208] width 555 height 6
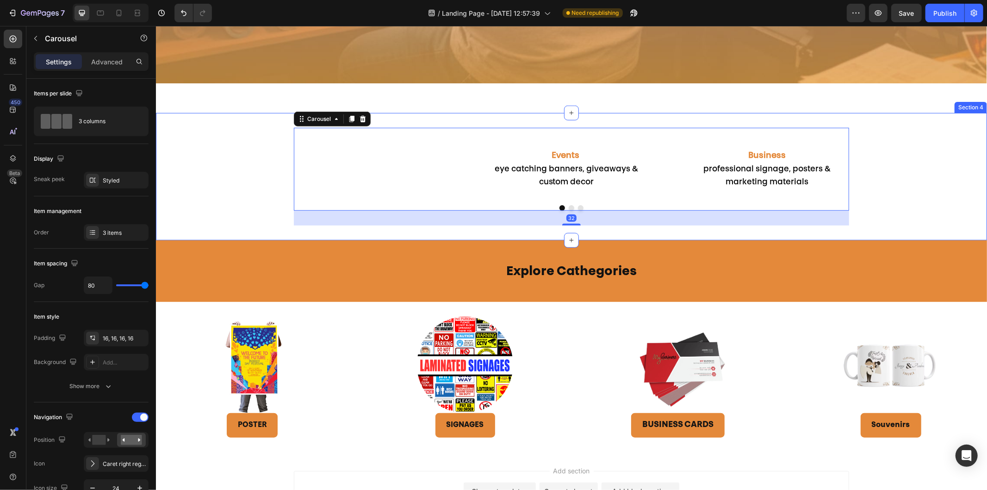
click at [807, 182] on div "Business professional signage, posters & marketing materials Text Block Events …" at bounding box center [570, 176] width 831 height 98
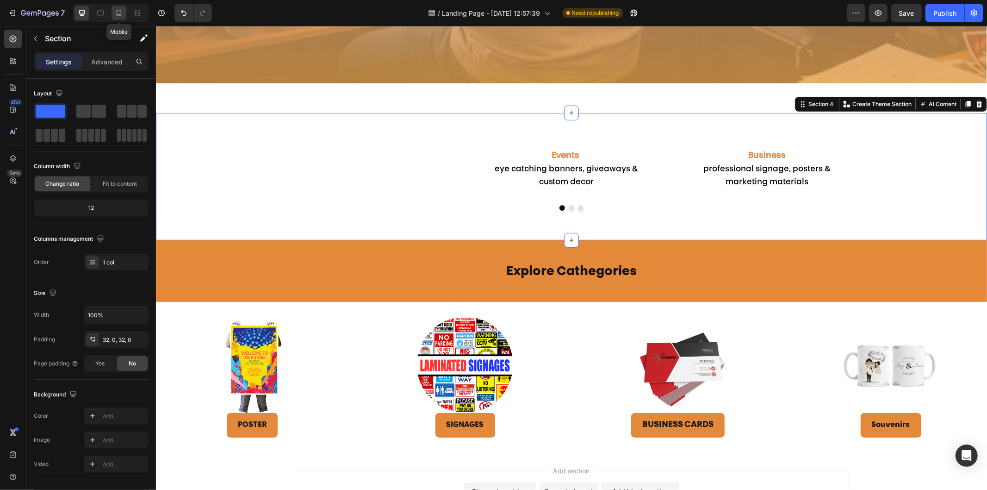
click at [123, 14] on icon at bounding box center [118, 12] width 9 height 9
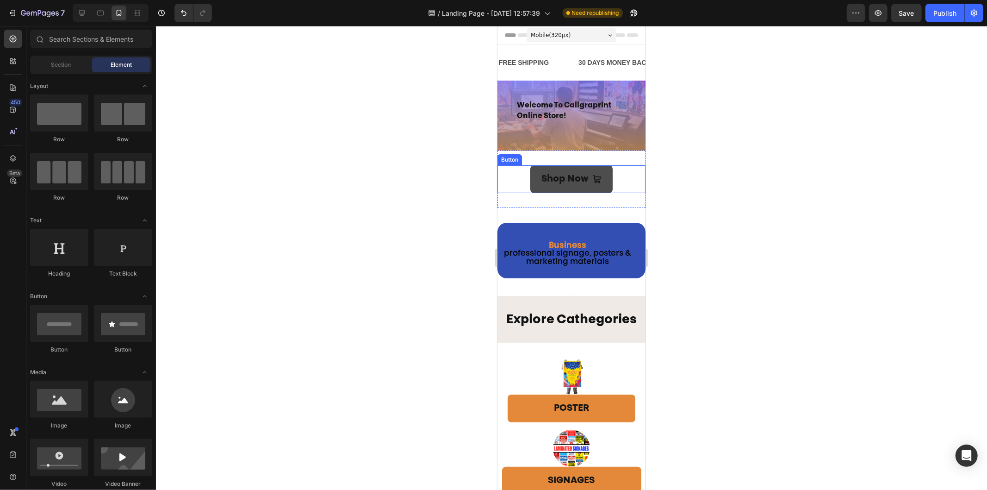
click at [599, 169] on button "Shop Now" at bounding box center [571, 179] width 82 height 28
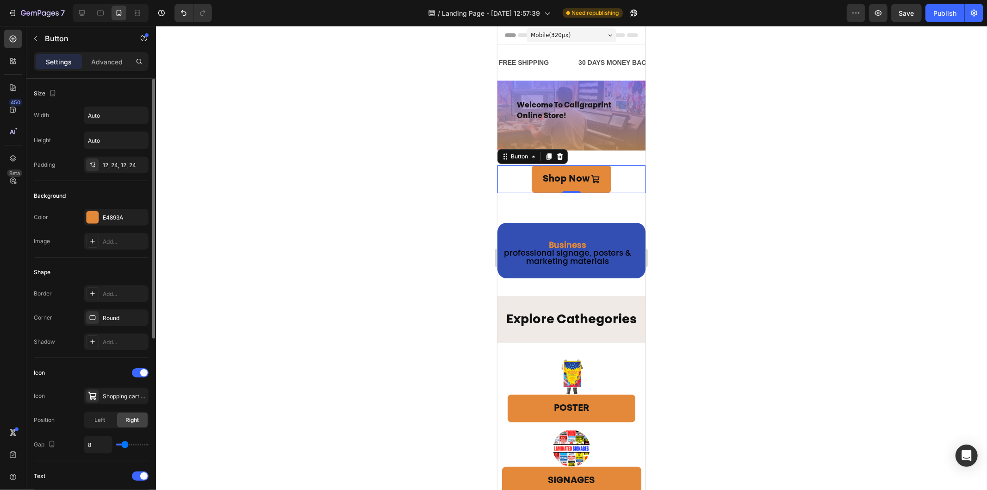
type input "2"
click at [121, 400] on input "range" at bounding box center [132, 444] width 32 height 2
click at [119, 167] on div "12, 24, 12, 24" at bounding box center [116, 165] width 27 height 8
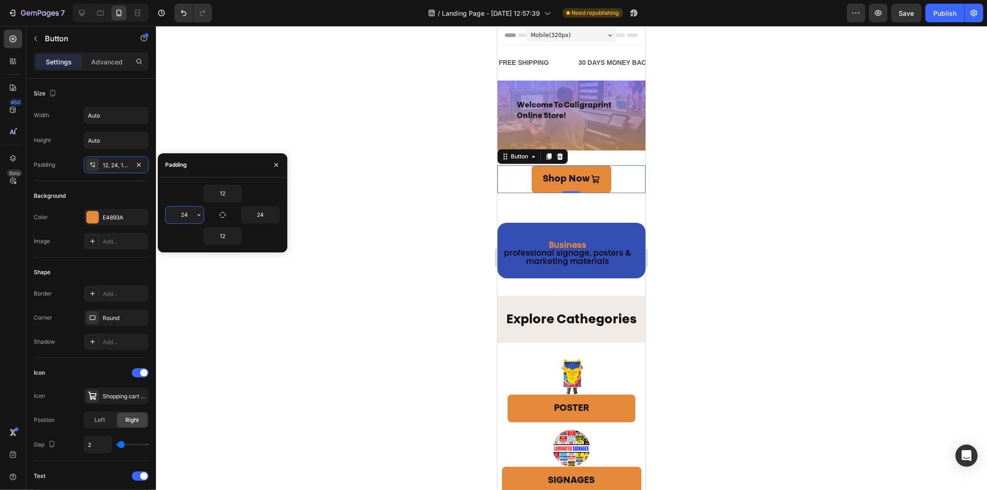
click at [187, 218] on input "24" at bounding box center [185, 214] width 38 height 17
drag, startPoint x: 190, startPoint y: 215, endPoint x: 161, endPoint y: 215, distance: 29.2
click at [161, 215] on div "12 25 24 12" at bounding box center [223, 215] width 130 height 60
type input "30"
click at [267, 214] on input "24" at bounding box center [261, 214] width 38 height 17
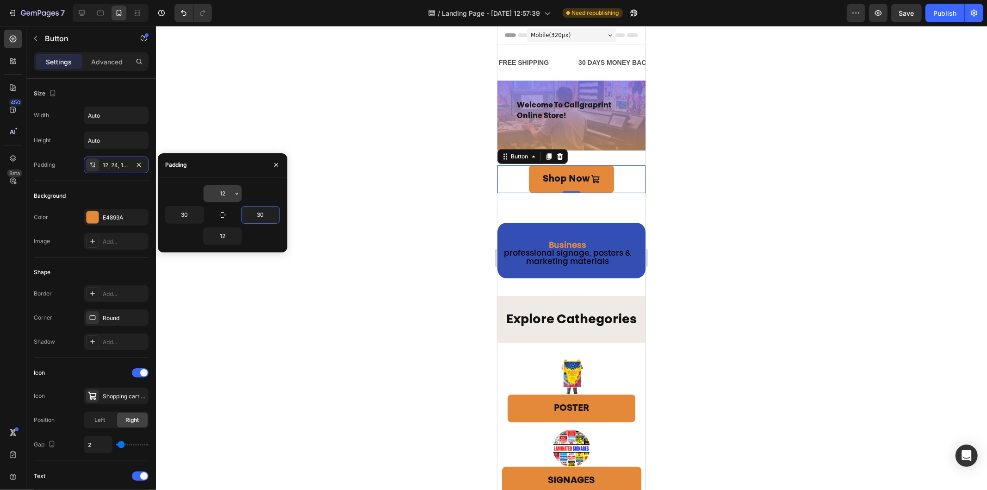
type input "30"
click at [222, 191] on input "12" at bounding box center [223, 193] width 38 height 17
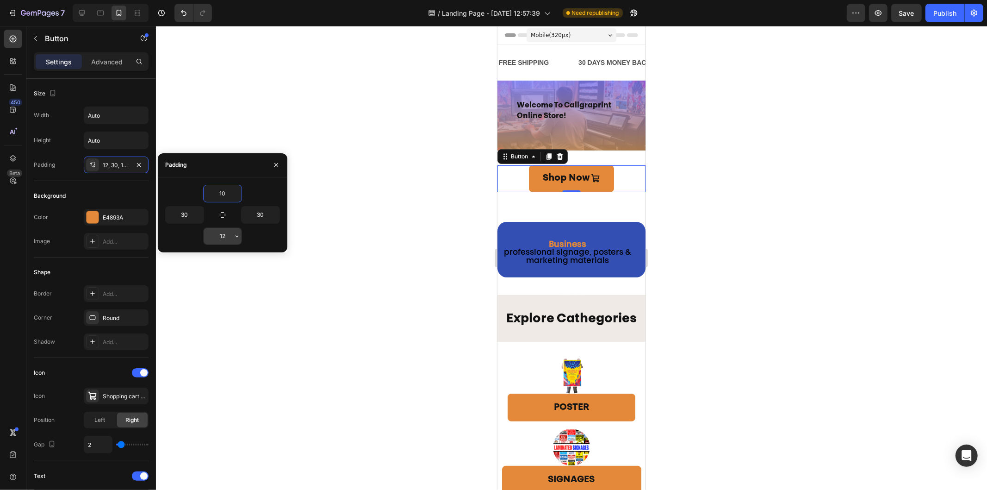
type input "10"
click at [227, 232] on input "12" at bounding box center [223, 236] width 38 height 17
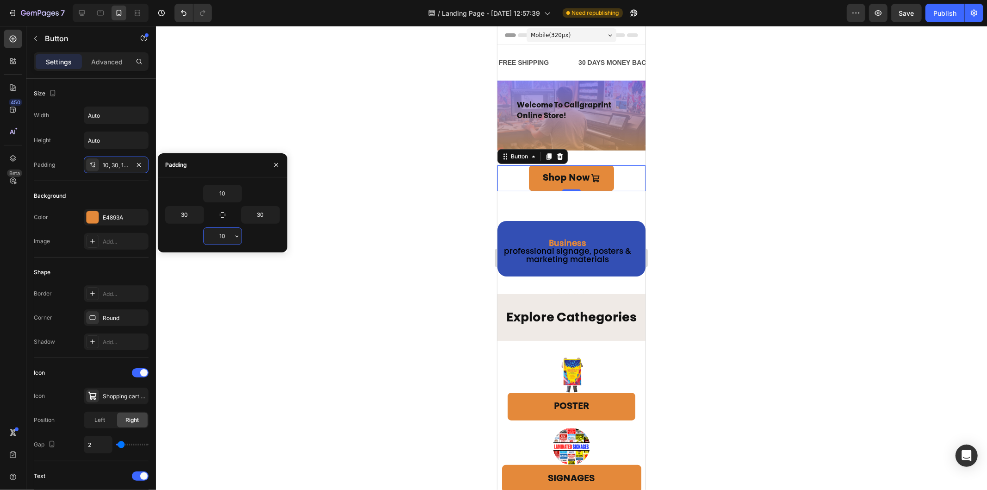
drag, startPoint x: 228, startPoint y: 234, endPoint x: 213, endPoint y: 234, distance: 14.3
click at [213, 234] on input "10" at bounding box center [223, 236] width 38 height 17
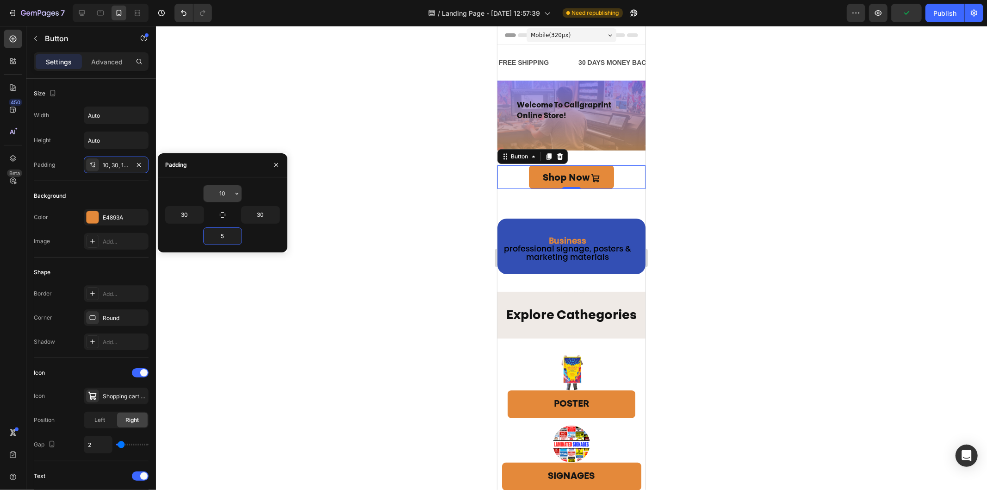
type input "5"
click at [227, 192] on input "10" at bounding box center [223, 193] width 38 height 17
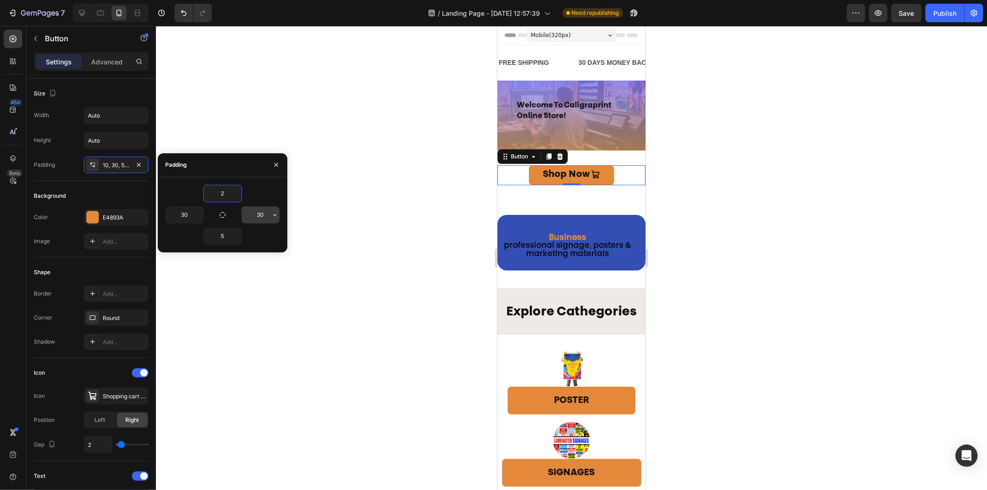
type input "2"
click at [261, 218] on input "30" at bounding box center [261, 214] width 38 height 17
click at [264, 215] on input "40" at bounding box center [261, 214] width 38 height 17
drag, startPoint x: 264, startPoint y: 215, endPoint x: 258, endPoint y: 215, distance: 6.5
click at [258, 215] on input "40" at bounding box center [261, 214] width 38 height 17
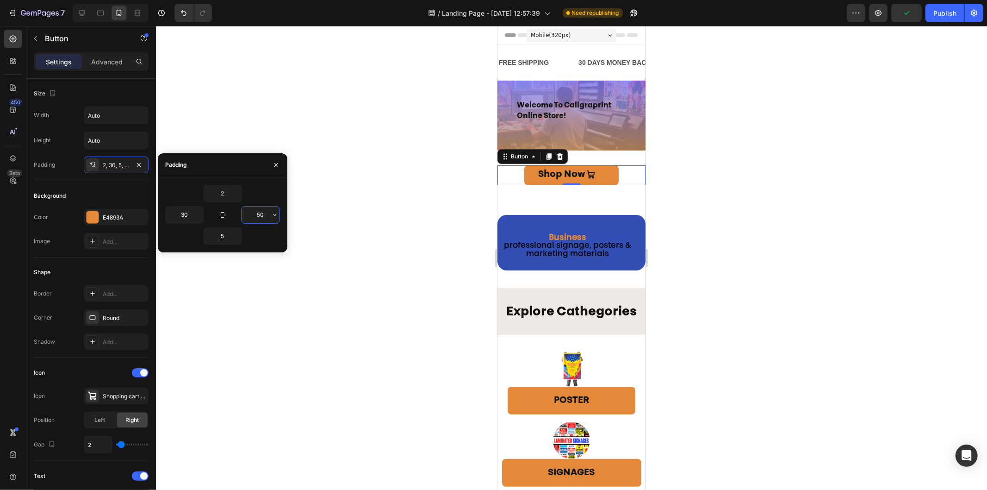
drag, startPoint x: 266, startPoint y: 218, endPoint x: 244, endPoint y: 215, distance: 22.1
click at [244, 215] on input "50" at bounding box center [261, 214] width 38 height 17
type input "10"
click at [190, 214] on input "30" at bounding box center [185, 214] width 38 height 17
type input "10"
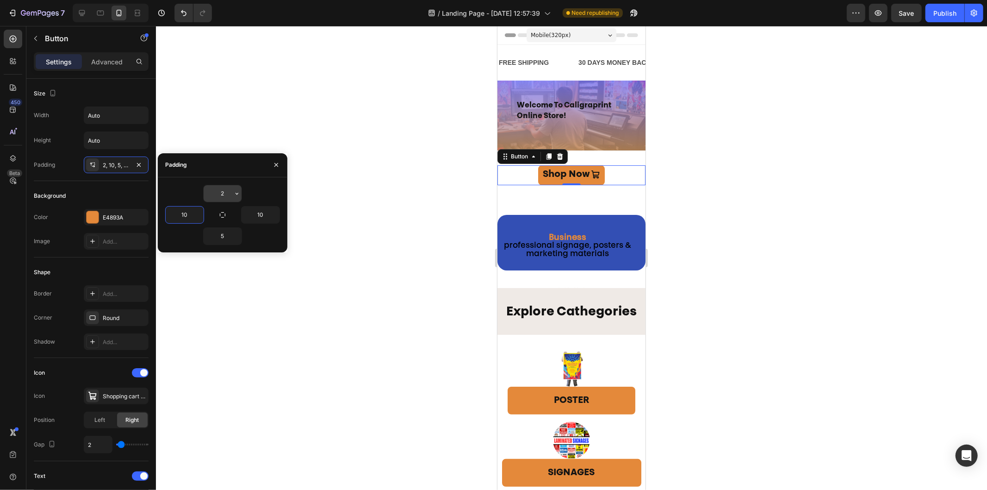
click at [225, 191] on input "2" at bounding box center [223, 193] width 38 height 17
type input "5"
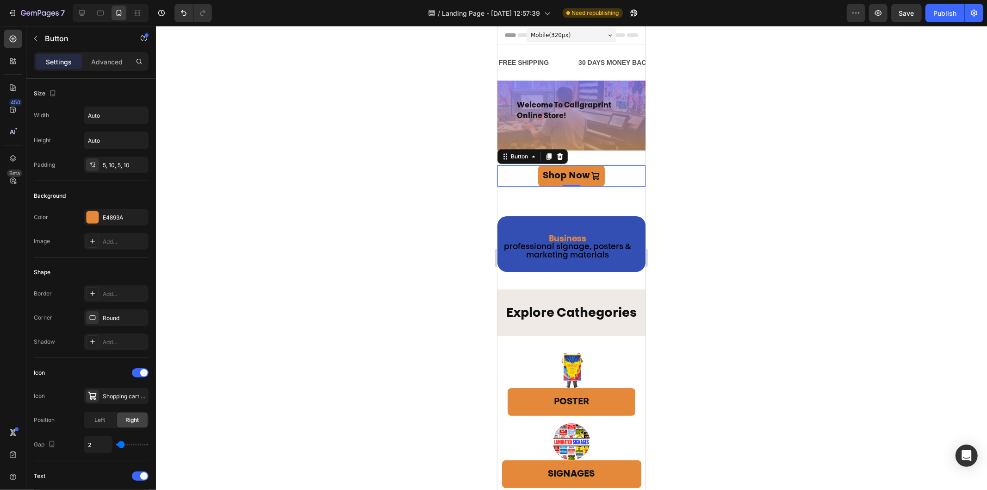
click at [713, 250] on div at bounding box center [571, 258] width 831 height 464
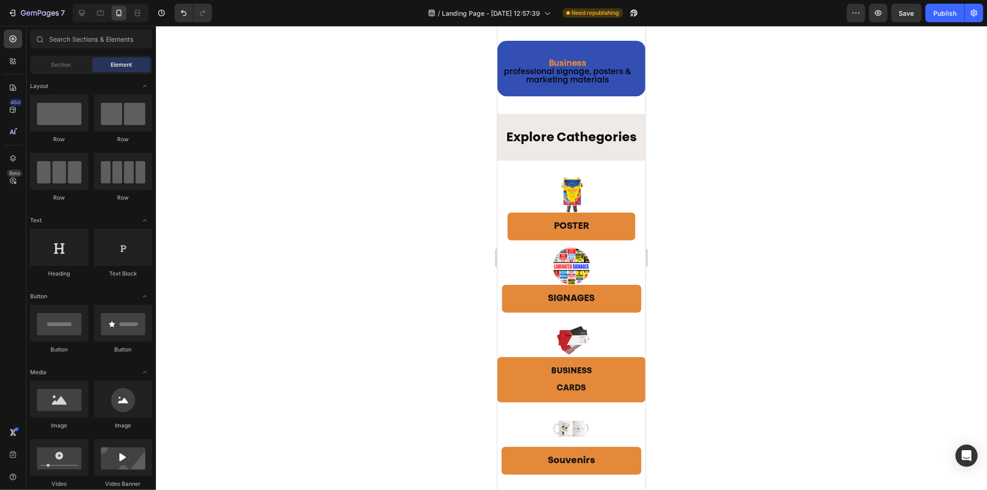
scroll to position [53, 0]
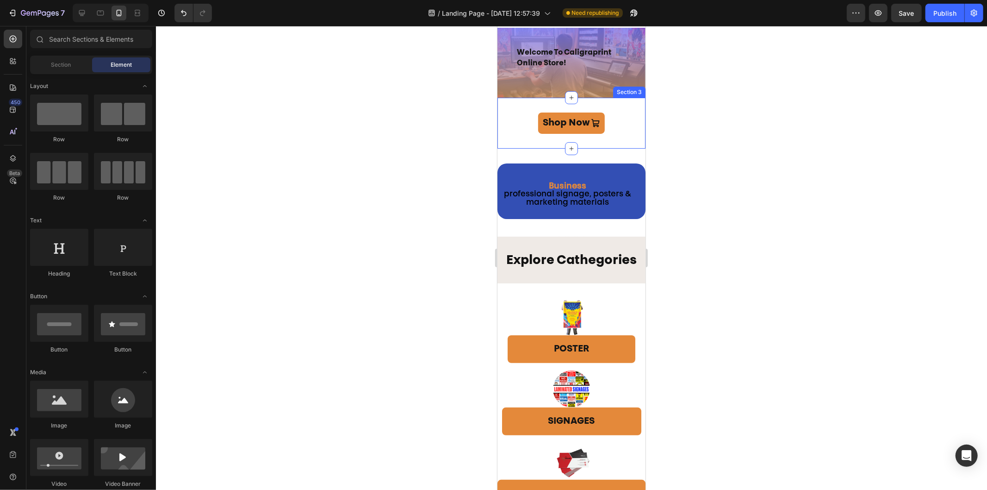
click at [608, 106] on div "Shop Now Button Section 3" at bounding box center [571, 122] width 148 height 51
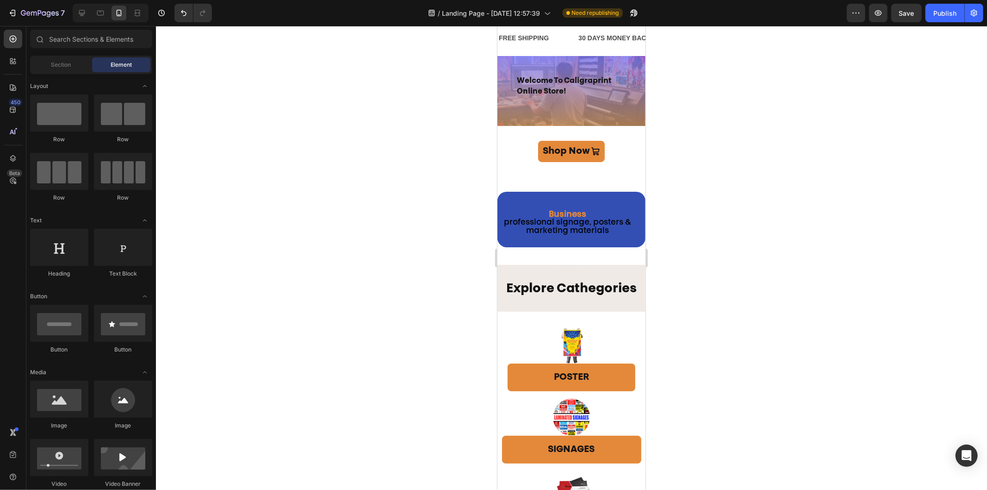
scroll to position [0, 0]
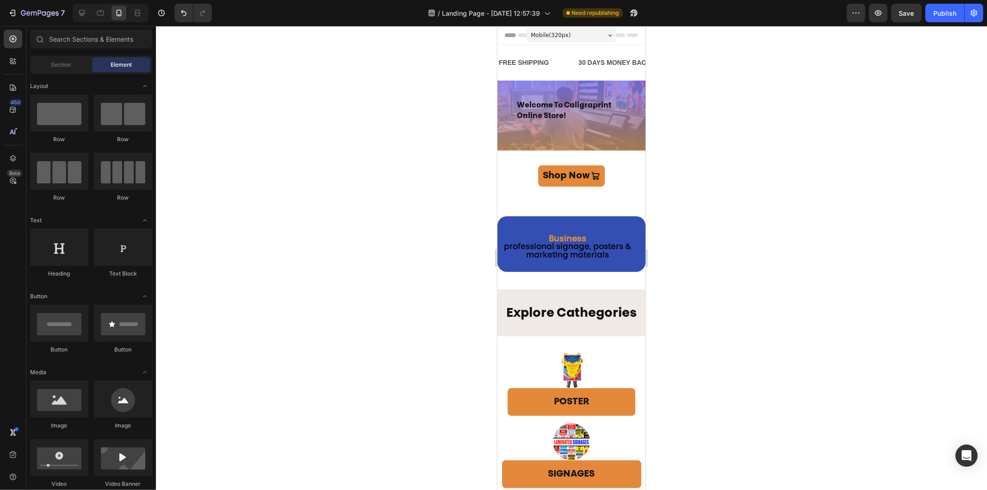
drag, startPoint x: 641, startPoint y: 169, endPoint x: 1143, endPoint y: 156, distance: 502.3
click at [709, 186] on div at bounding box center [571, 258] width 831 height 464
click at [81, 12] on icon at bounding box center [81, 12] width 9 height 9
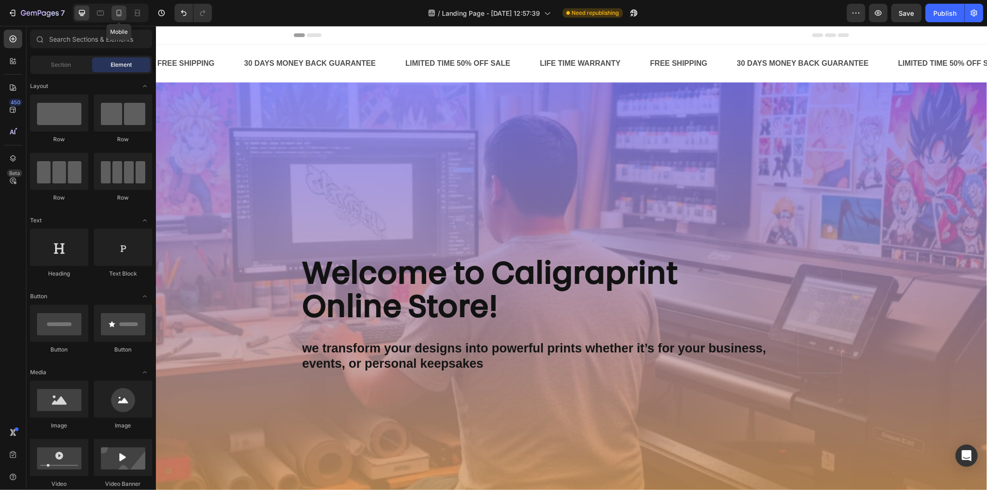
click at [118, 12] on icon at bounding box center [118, 12] width 9 height 9
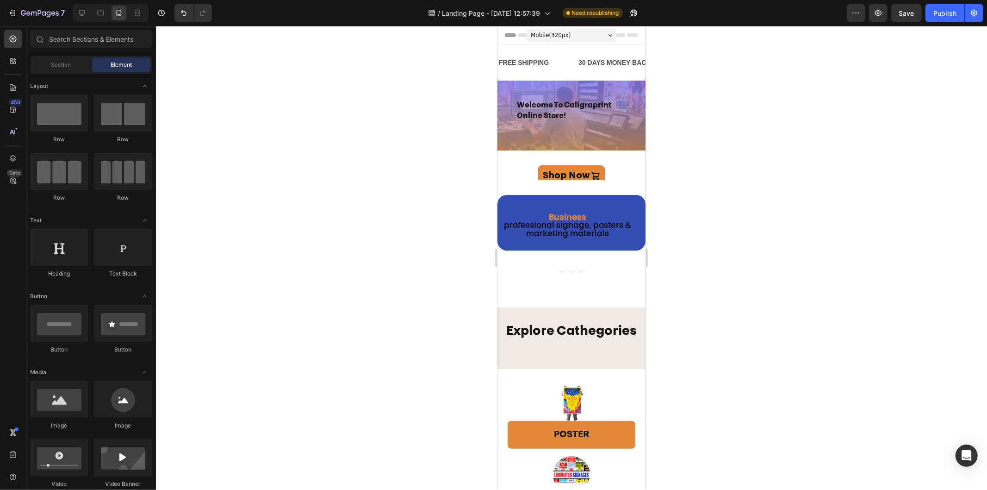
click at [714, 216] on div at bounding box center [571, 258] width 831 height 464
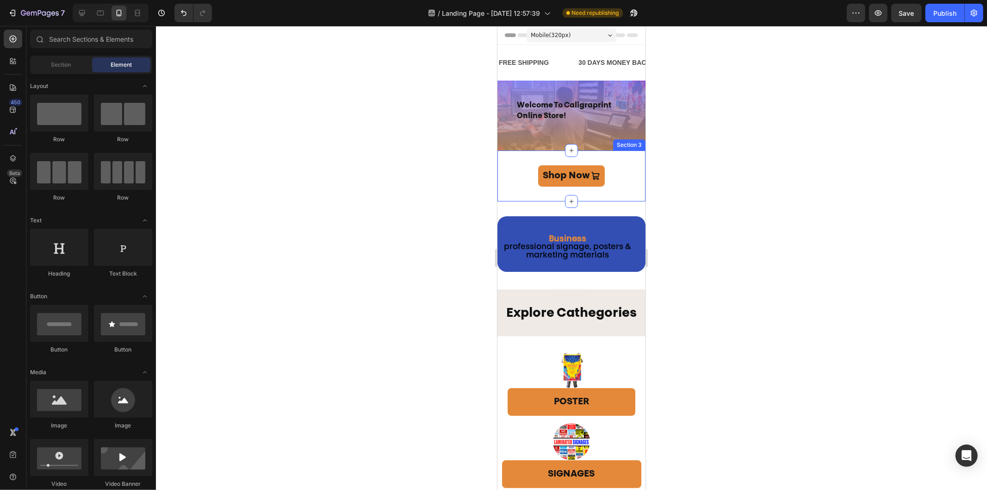
click at [603, 160] on div "Shop Now Button Section 3" at bounding box center [571, 175] width 148 height 51
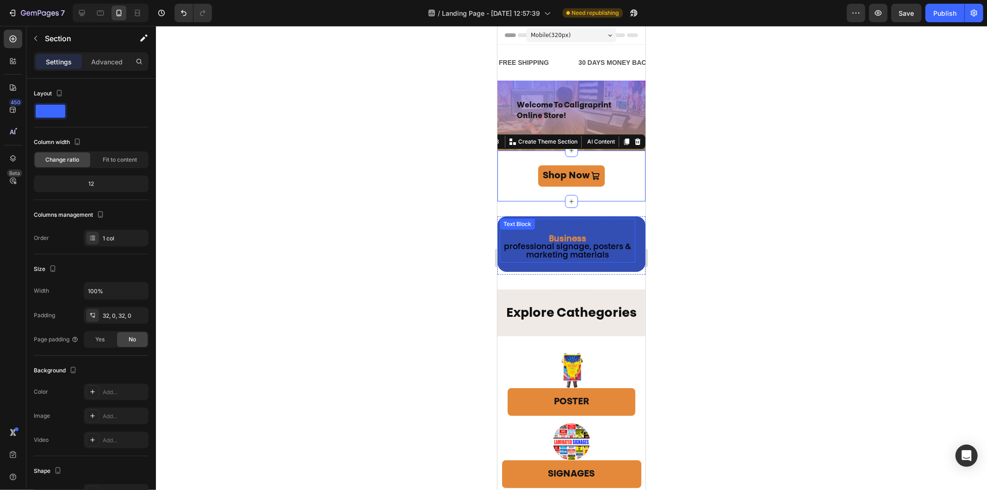
click at [573, 246] on span "professional signage, posters & marketing materials" at bounding box center [566, 250] width 127 height 16
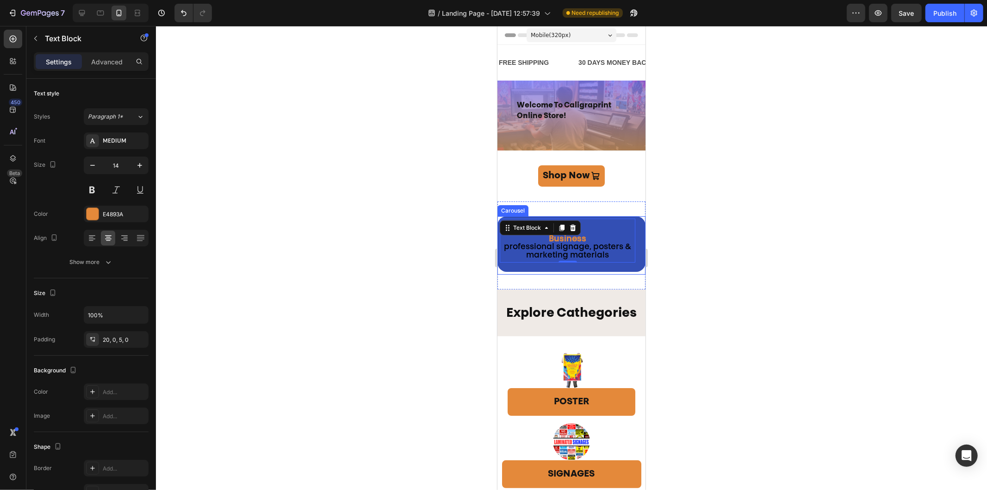
click at [620, 238] on icon "Carousel Next Arrow" at bounding box center [624, 242] width 11 height 11
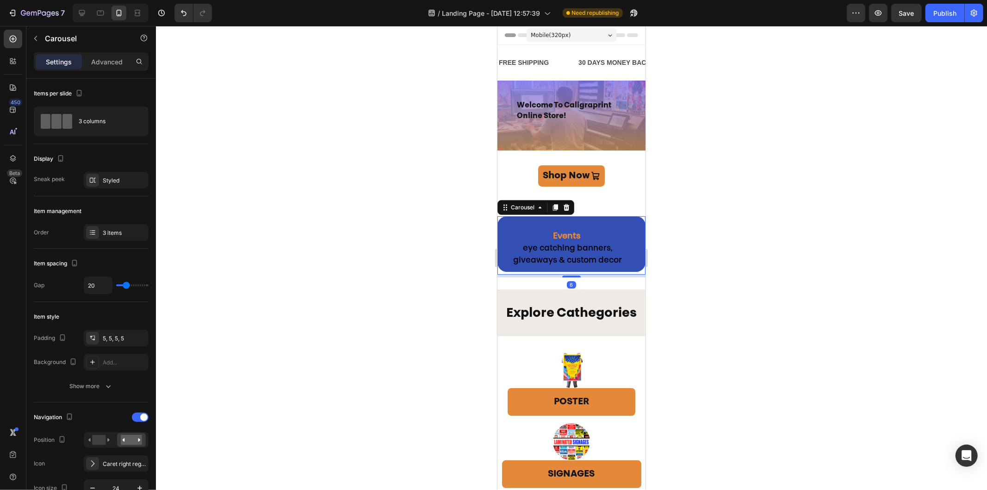
click at [620, 238] on icon "Carousel Next Arrow" at bounding box center [624, 242] width 11 height 11
click at [548, 238] on p "Events" at bounding box center [567, 236] width 134 height 12
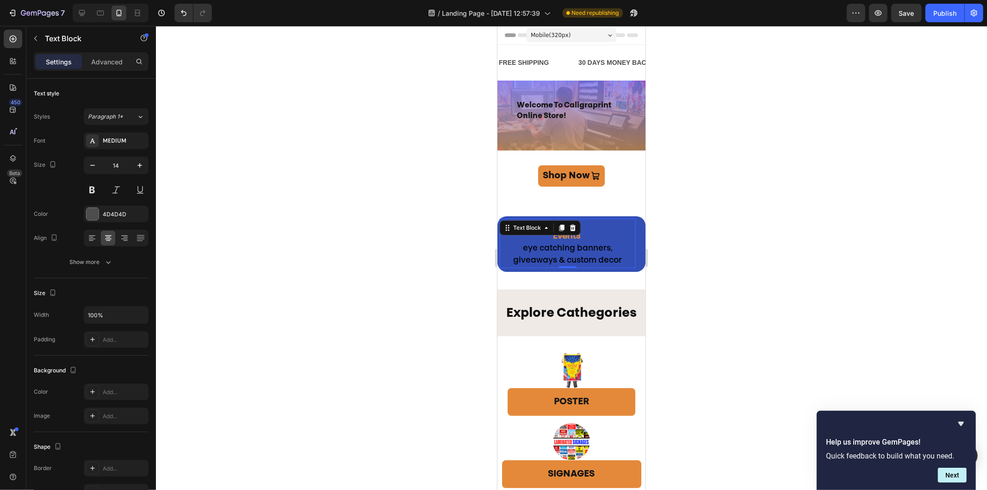
click at [553, 239] on strong "Events" at bounding box center [567, 236] width 28 height 8
click at [563, 229] on p "Rich Text Editor. Editing area: main" at bounding box center [567, 225] width 134 height 12
click at [552, 236] on p "Events" at bounding box center [567, 236] width 134 height 12
click at [742, 270] on div at bounding box center [571, 258] width 831 height 464
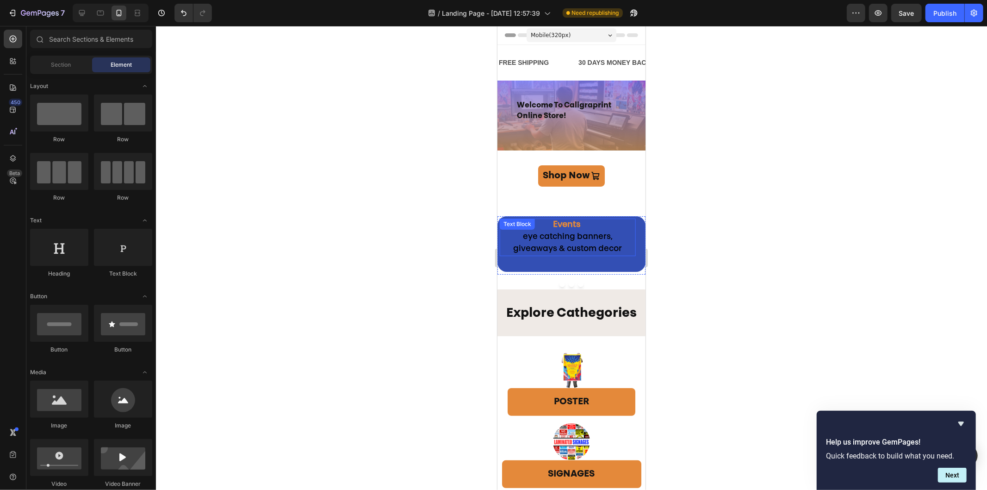
click at [598, 242] on span "eye catching banners, giveaways & custom decor" at bounding box center [567, 242] width 109 height 20
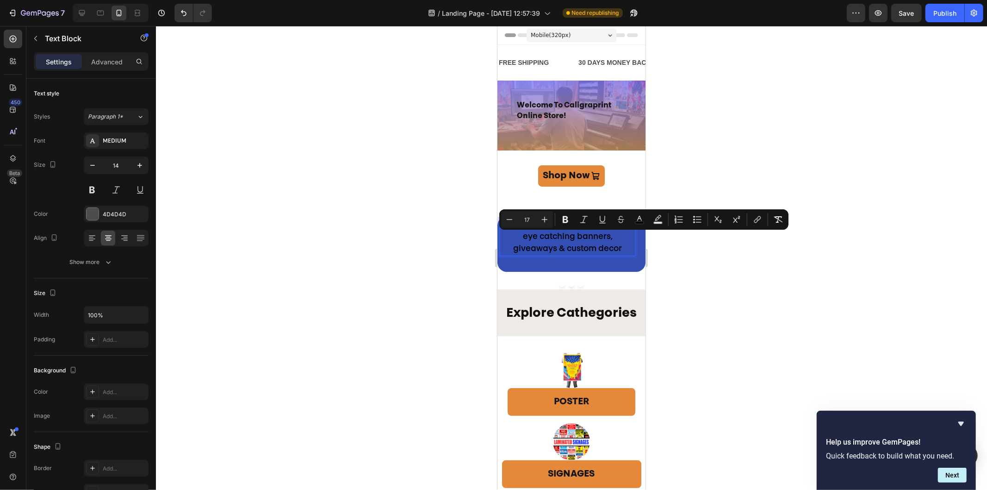
click at [559, 235] on span "eye catching banners, giveaways & custom decor" at bounding box center [567, 242] width 109 height 20
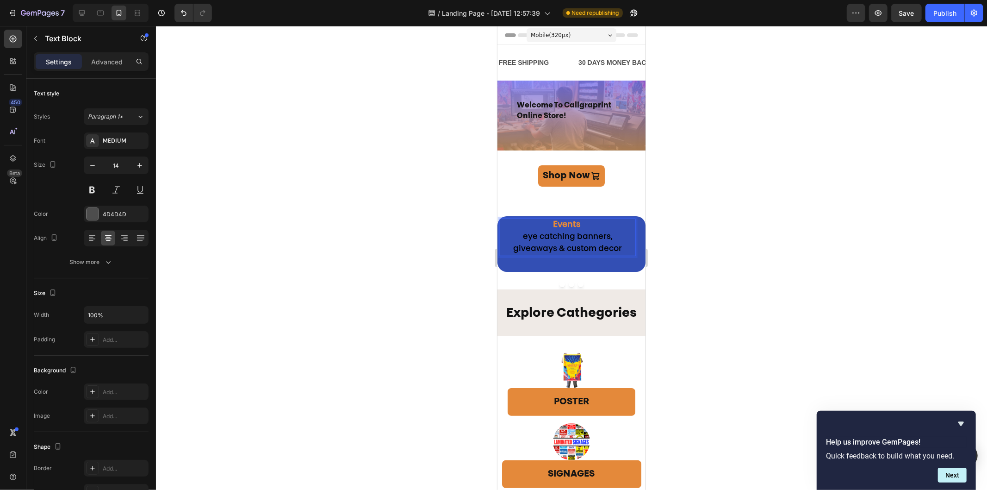
click at [713, 263] on div at bounding box center [571, 258] width 831 height 464
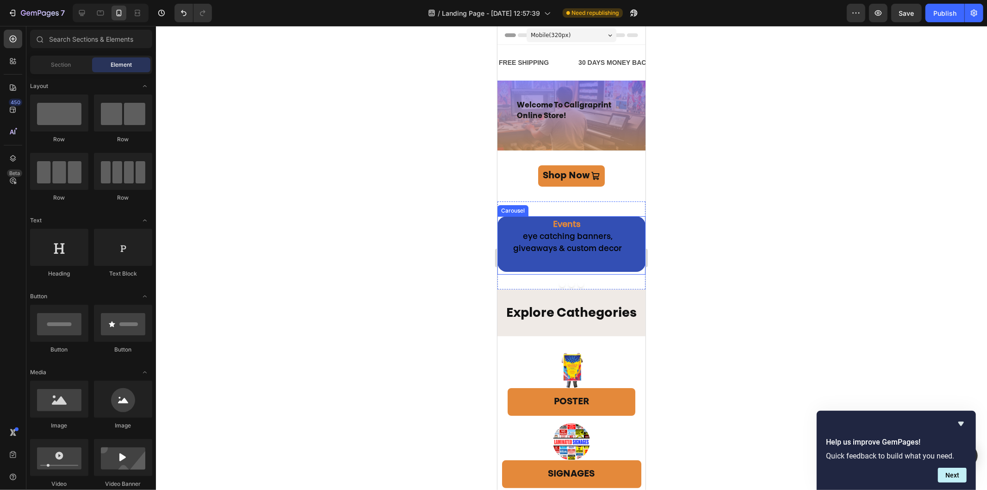
click at [624, 244] on button "Carousel Next Arrow" at bounding box center [625, 240] width 26 height 26
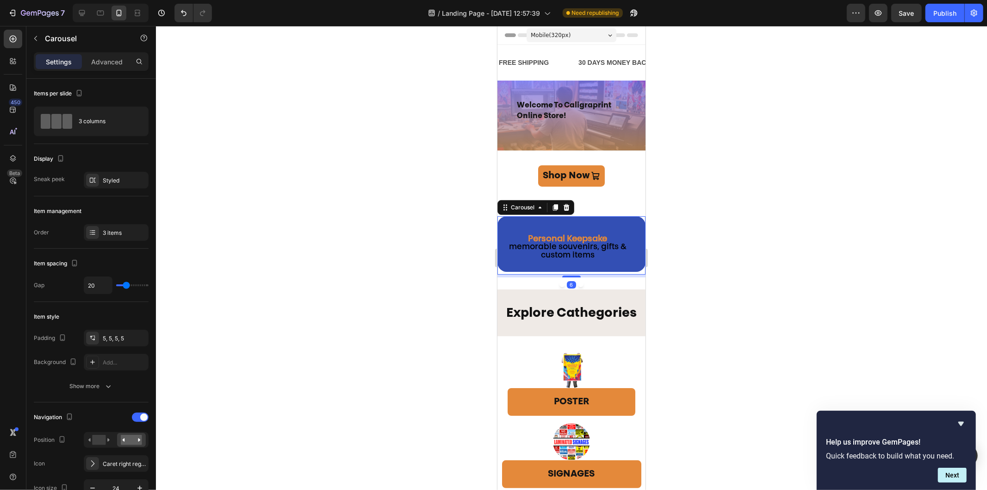
click at [626, 244] on button "Carousel Next Arrow" at bounding box center [625, 240] width 26 height 26
click at [626, 243] on button "Carousel Next Arrow" at bounding box center [625, 240] width 26 height 26
click at [546, 225] on p "Events" at bounding box center [567, 225] width 134 height 12
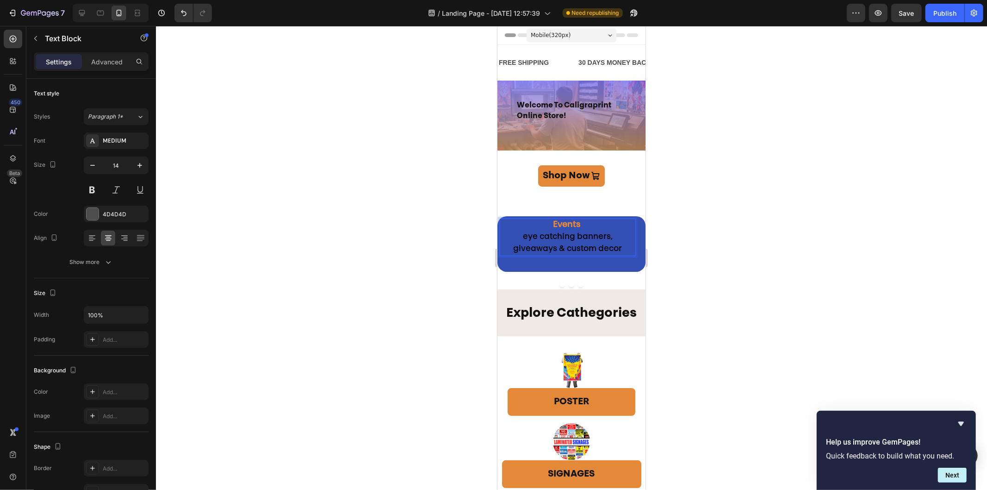
click at [552, 225] on p "Events" at bounding box center [567, 225] width 134 height 12
click at [670, 274] on div at bounding box center [571, 258] width 831 height 464
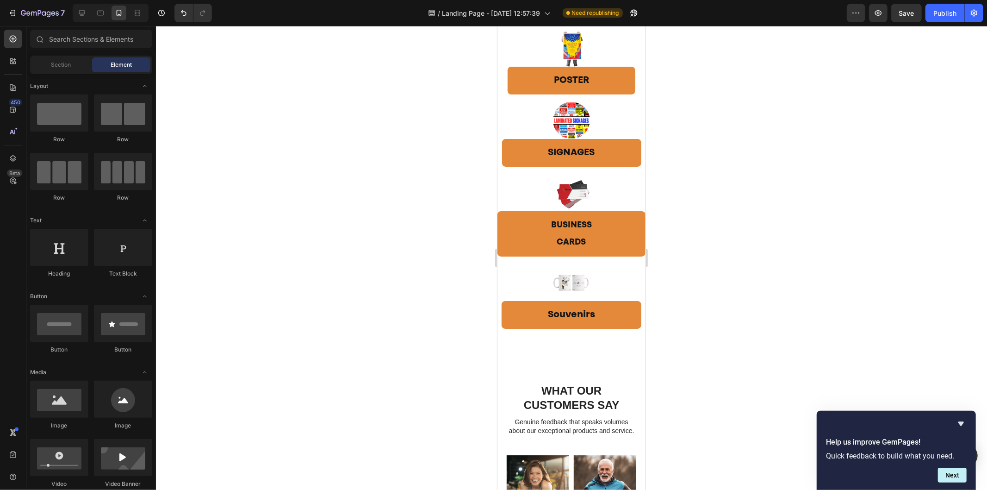
scroll to position [114, 0]
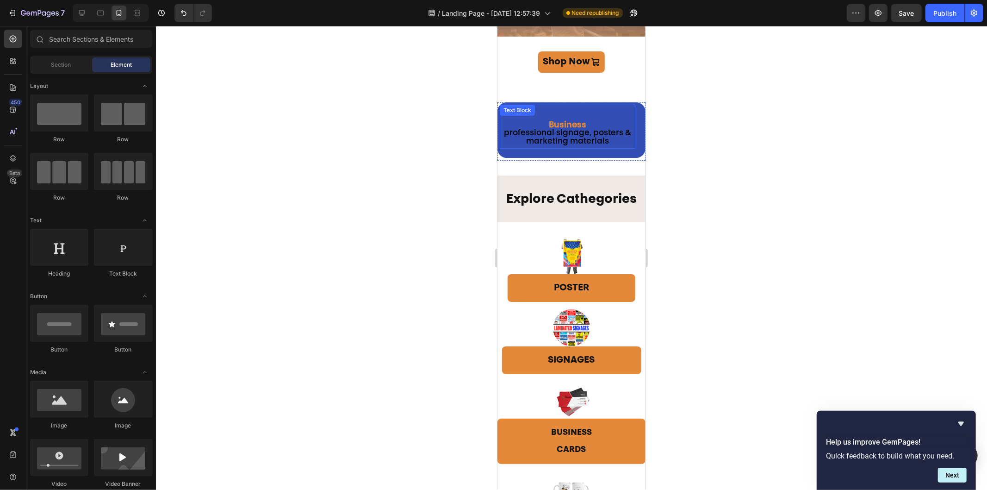
click at [581, 131] on span "professional signage, posters & marketing materials" at bounding box center [566, 137] width 127 height 16
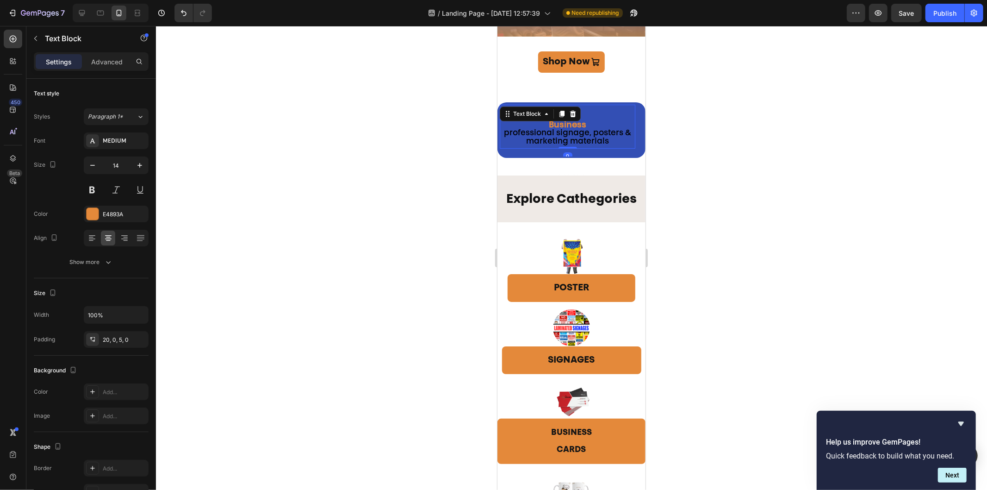
click at [583, 128] on strong "Business" at bounding box center [566, 125] width 37 height 8
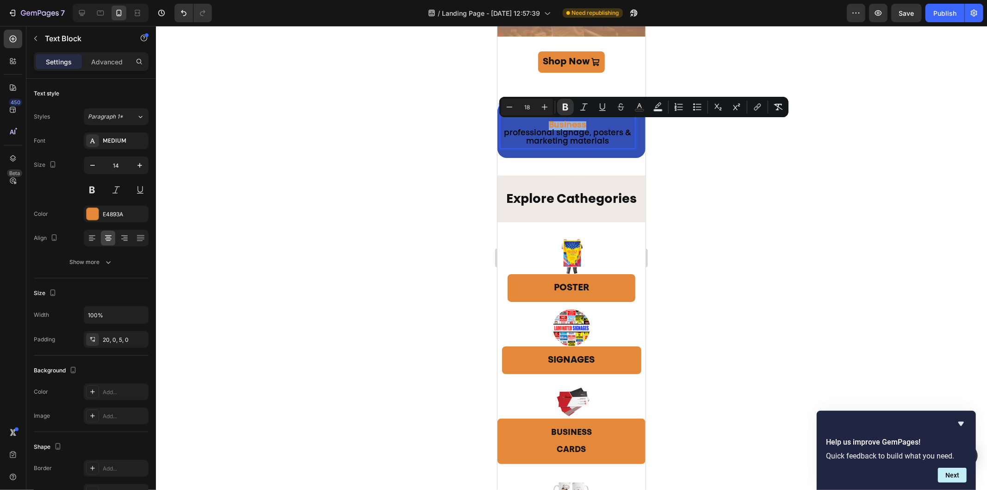
click at [586, 126] on p "Business" at bounding box center [567, 125] width 136 height 8
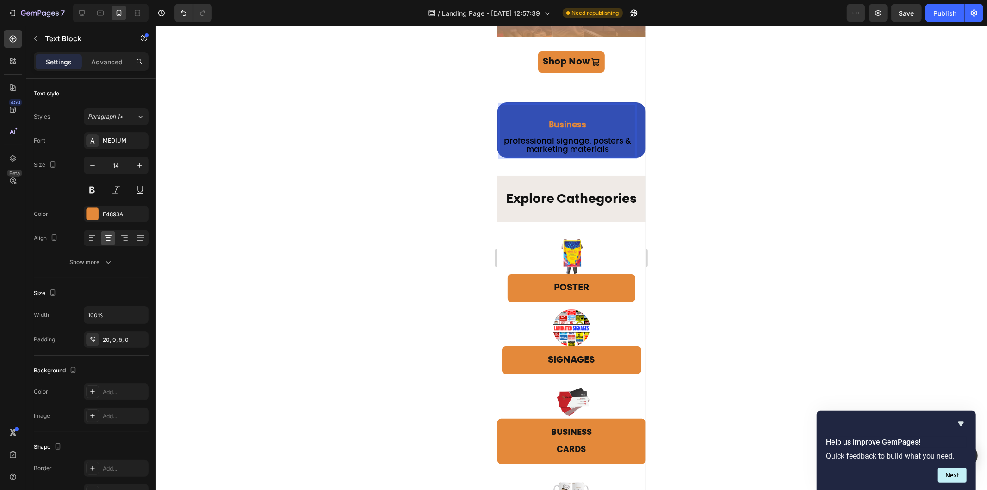
click at [711, 178] on div at bounding box center [571, 258] width 831 height 464
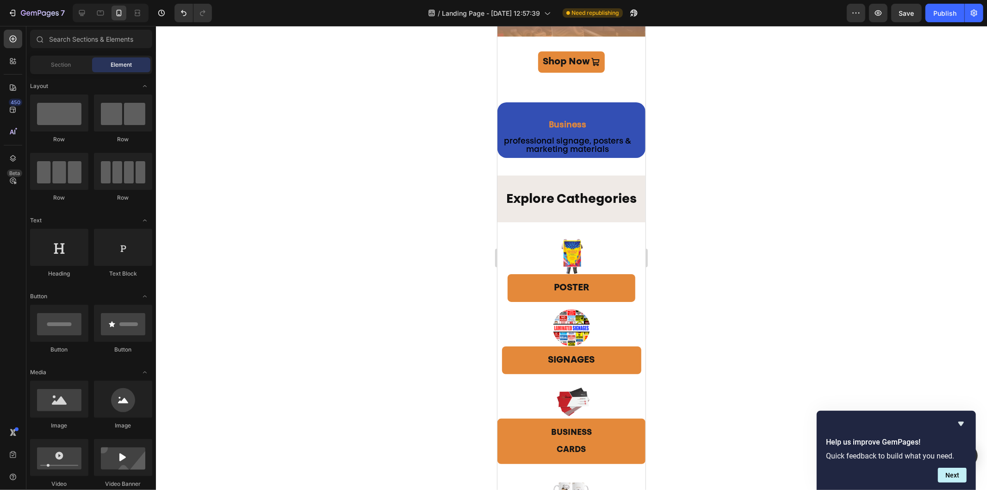
click at [691, 163] on div at bounding box center [571, 258] width 831 height 464
click at [627, 126] on button "Carousel Next Arrow" at bounding box center [625, 130] width 26 height 26
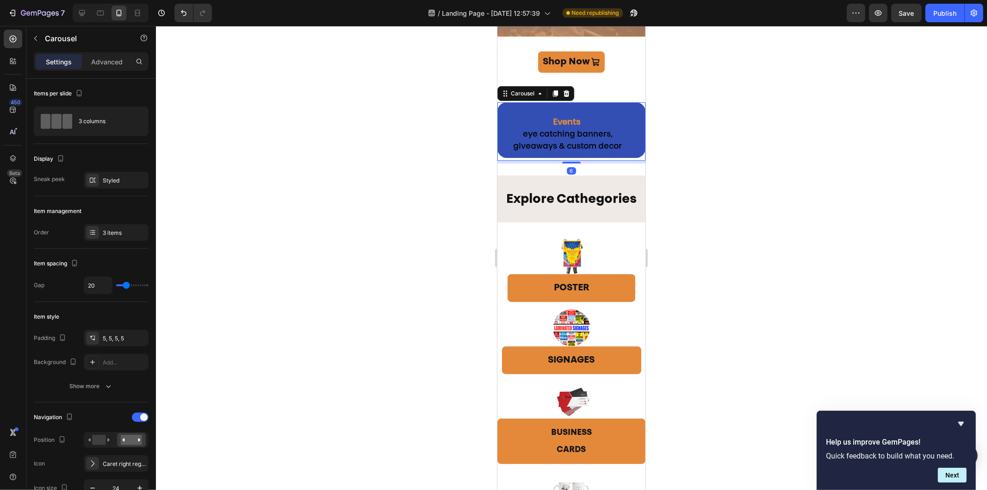
click at [627, 128] on button "Carousel Next Arrow" at bounding box center [625, 130] width 26 height 26
click at [612, 121] on button "Carousel Next Arrow" at bounding box center [625, 130] width 26 height 26
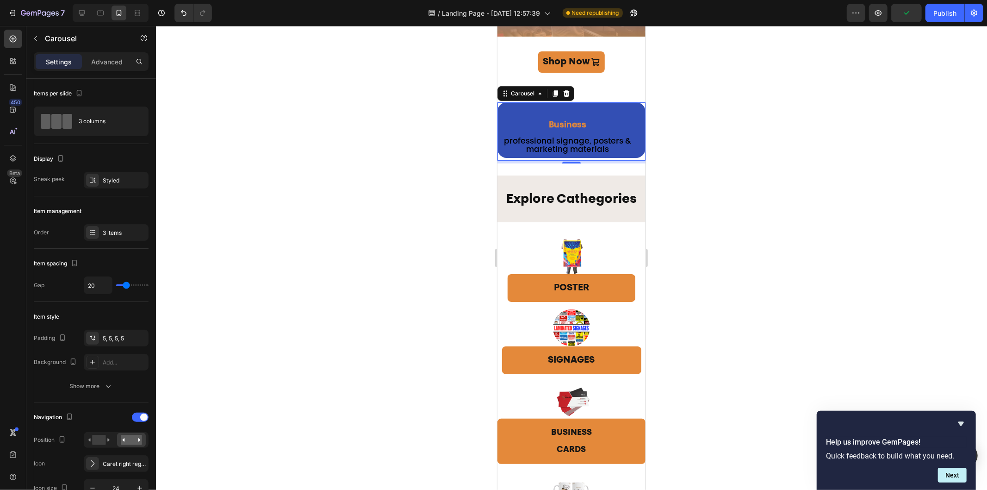
click at [507, 132] on button "Carousel Back Arrow" at bounding box center [517, 130] width 26 height 26
click at [752, 251] on div at bounding box center [571, 258] width 831 height 464
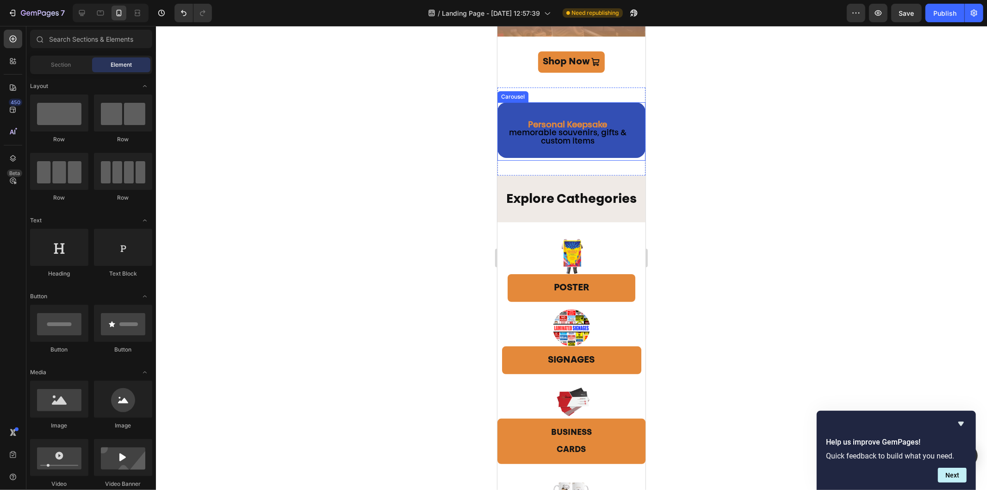
click at [612, 125] on button "Carousel Next Arrow" at bounding box center [625, 130] width 26 height 26
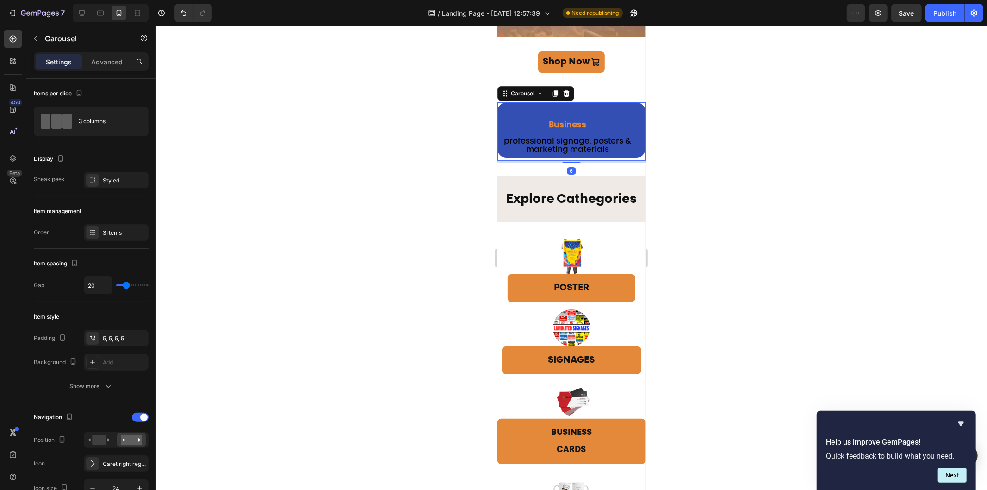
click at [510, 128] on button "Carousel Back Arrow" at bounding box center [517, 130] width 26 height 26
click at [705, 223] on div at bounding box center [571, 258] width 831 height 464
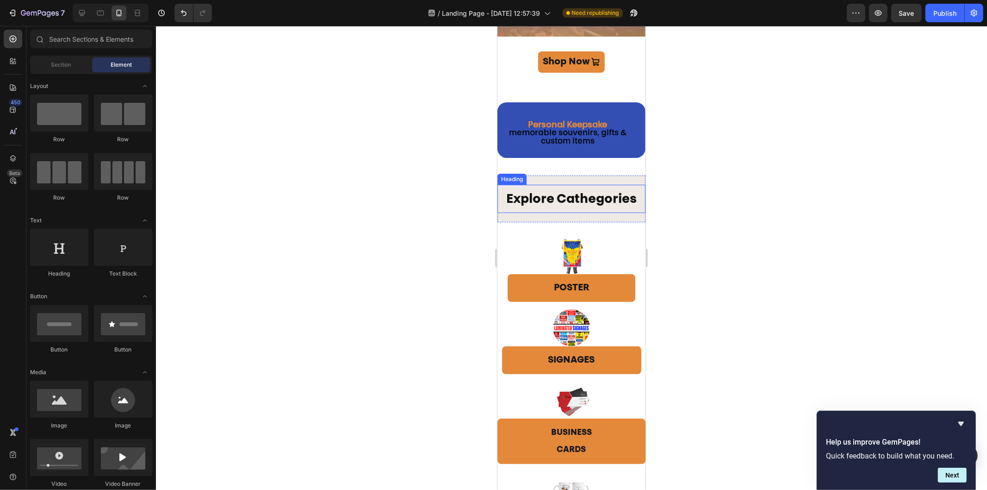
click at [585, 189] on h2 "Explore Cathegories" at bounding box center [571, 198] width 148 height 28
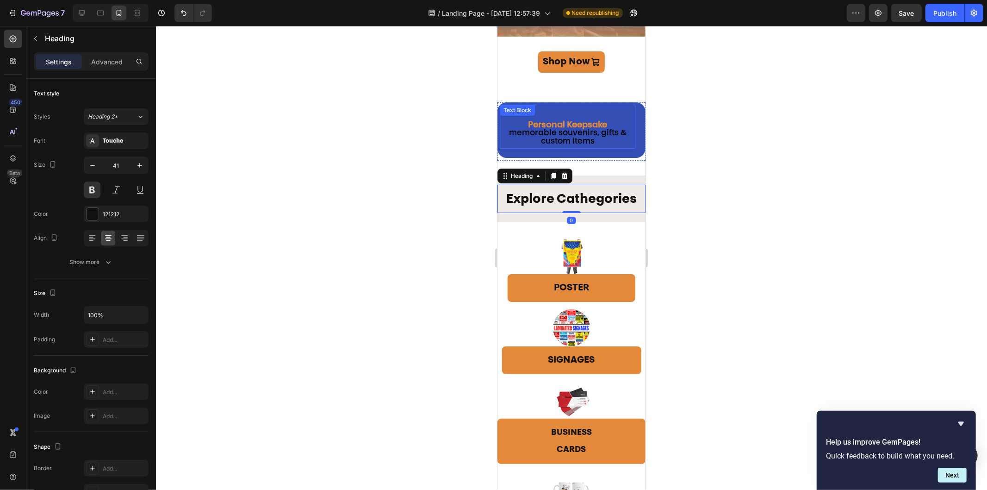
click at [595, 137] on span "memorable souvenirs, gifts & custom items" at bounding box center [568, 137] width 118 height 16
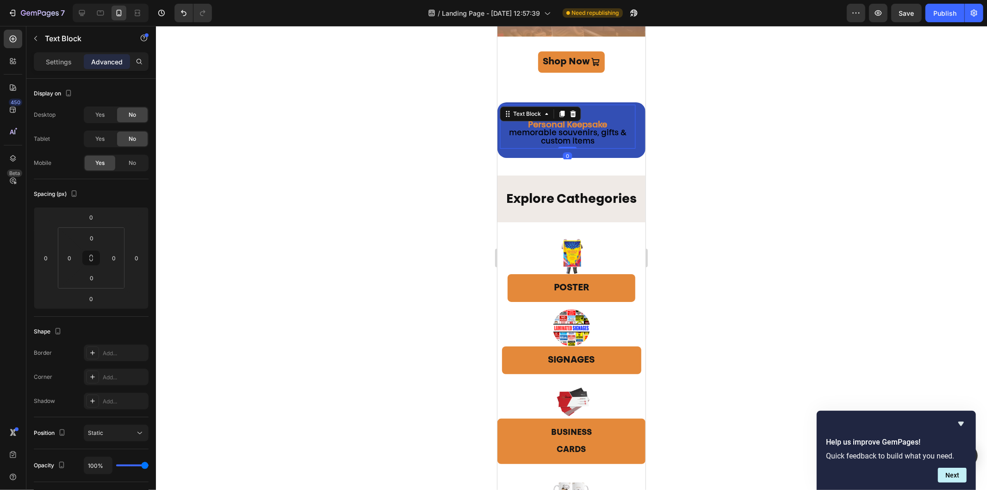
click at [586, 135] on span "memorable souvenirs, gifts & custom items" at bounding box center [568, 137] width 118 height 16
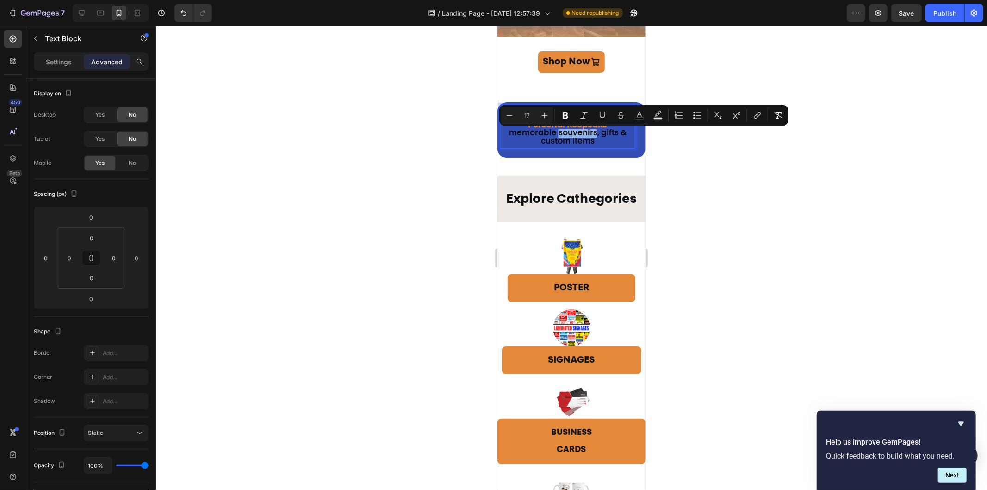
click at [593, 131] on span "memorable souvenirs, gifts & custom items" at bounding box center [568, 137] width 118 height 16
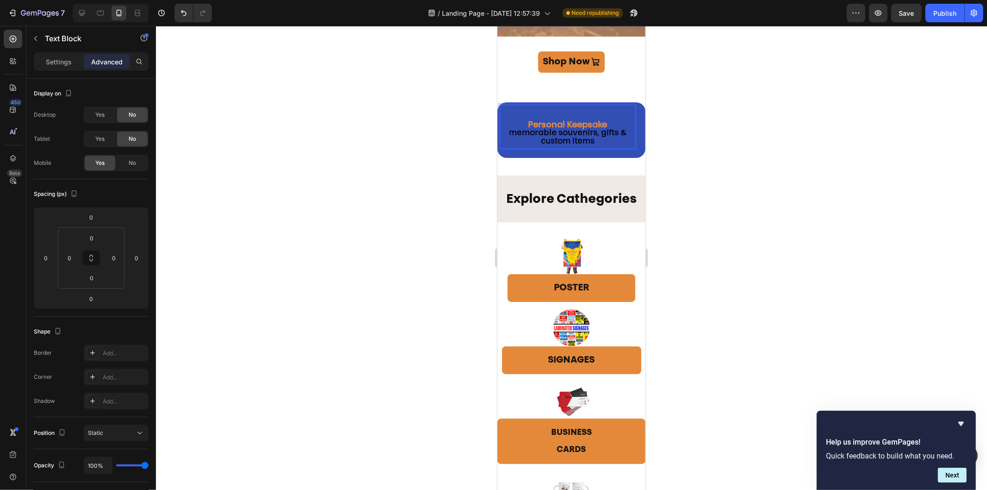
click at [612, 125] on button "Carousel Next Arrow" at bounding box center [625, 130] width 26 height 26
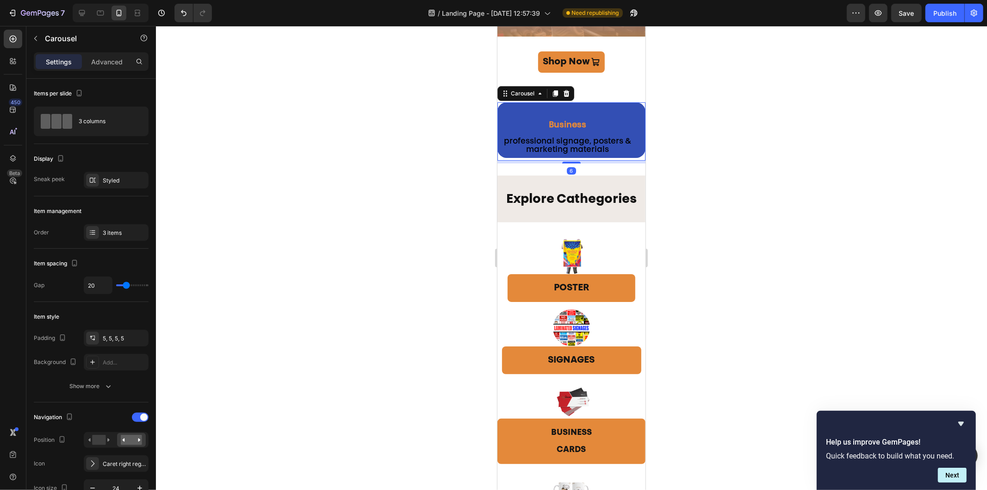
click at [688, 149] on div at bounding box center [571, 258] width 831 height 464
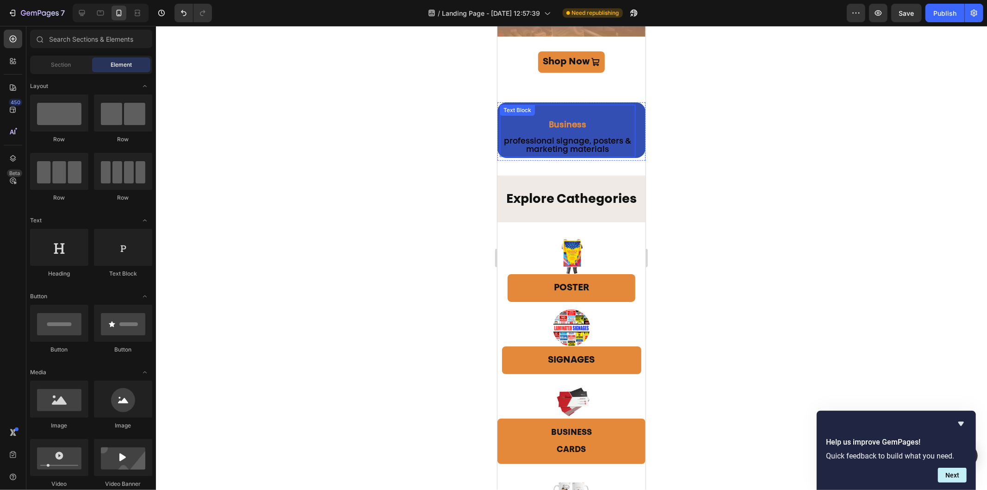
click at [582, 131] on p "Rich Text Editor. Editing area: main" at bounding box center [567, 133] width 136 height 8
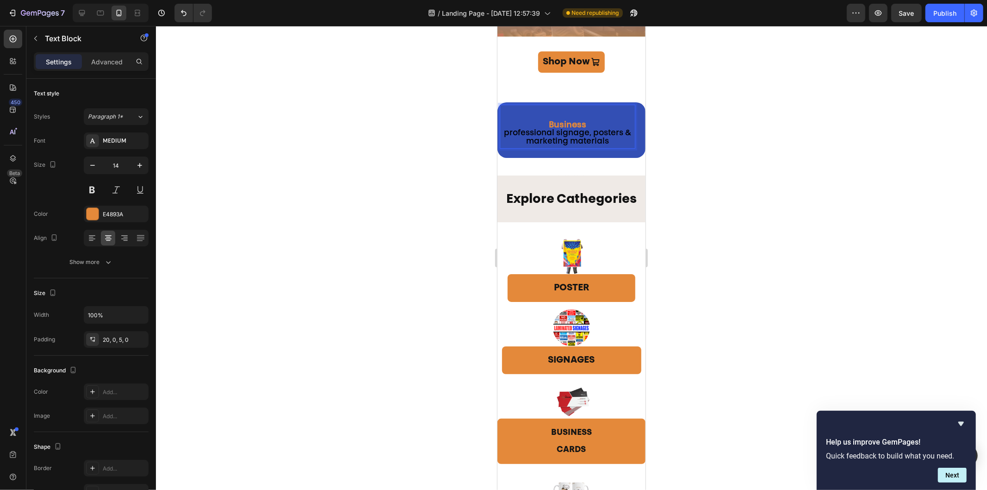
click at [706, 151] on div at bounding box center [571, 258] width 831 height 464
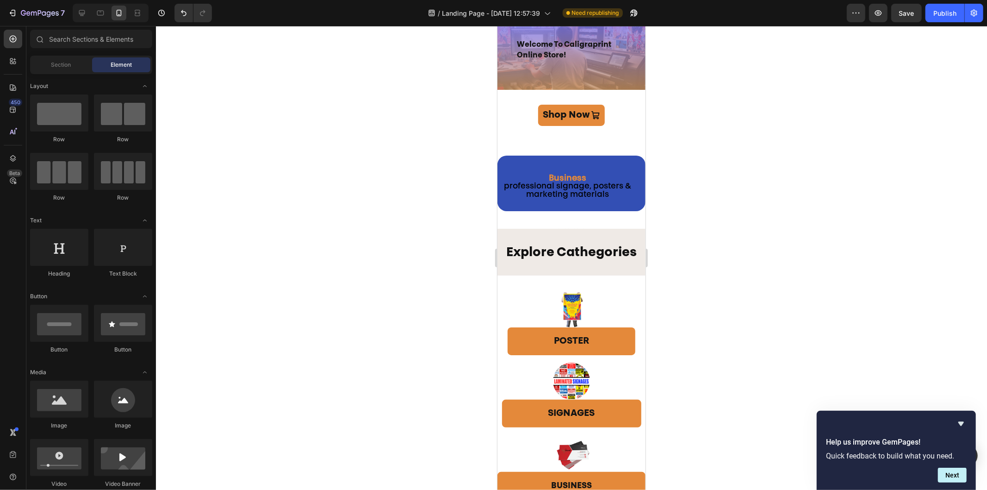
scroll to position [0, 0]
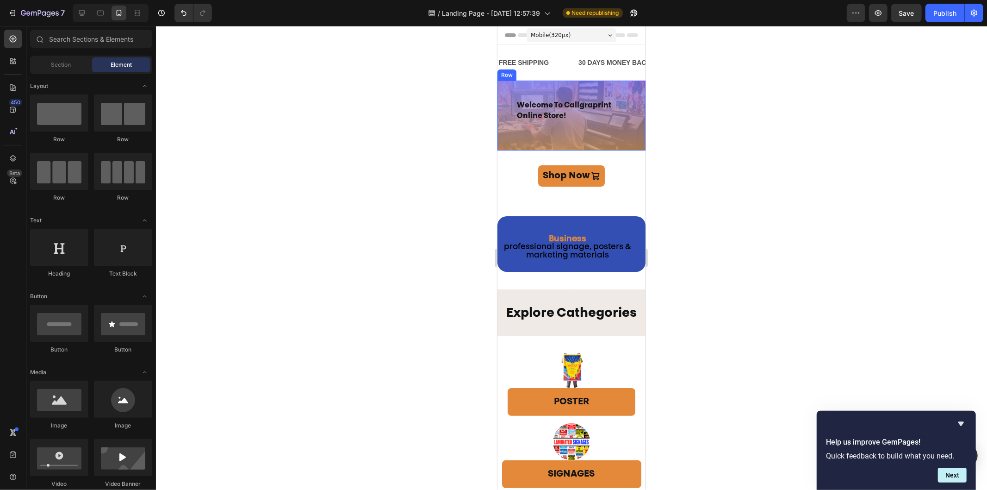
click at [617, 90] on div "welcome to caligraprint online store! Heading Row" at bounding box center [571, 115] width 148 height 70
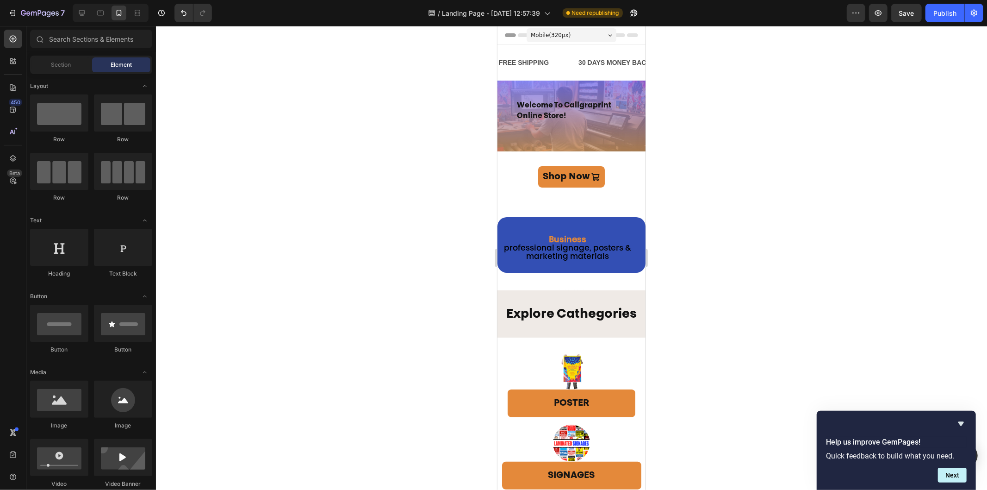
drag, startPoint x: 641, startPoint y: 150, endPoint x: 1172, endPoint y: 98, distance: 532.9
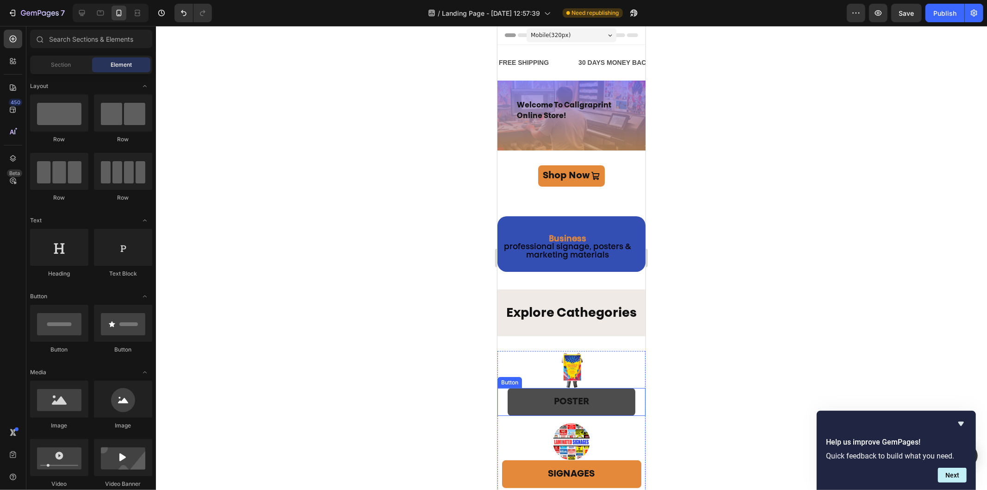
click at [609, 400] on button "POSTER" at bounding box center [571, 401] width 128 height 28
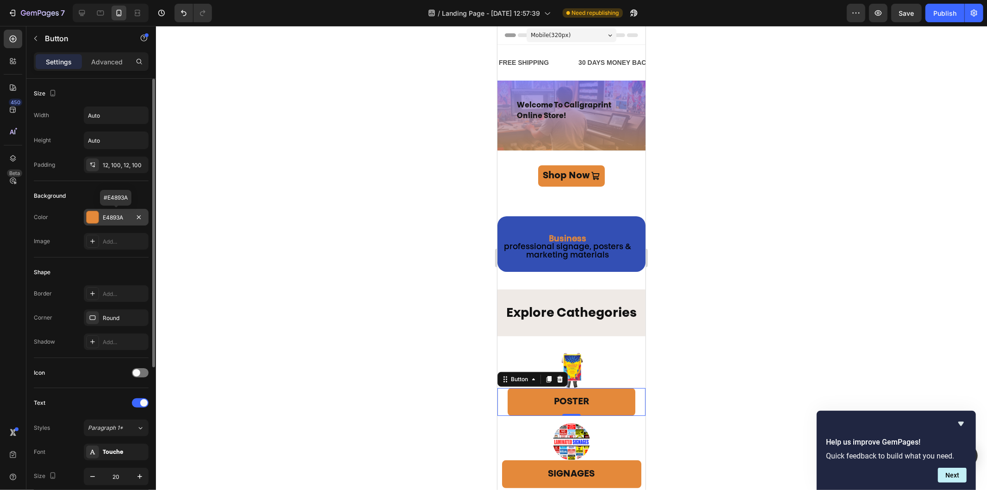
click at [92, 216] on div at bounding box center [93, 217] width 12 height 12
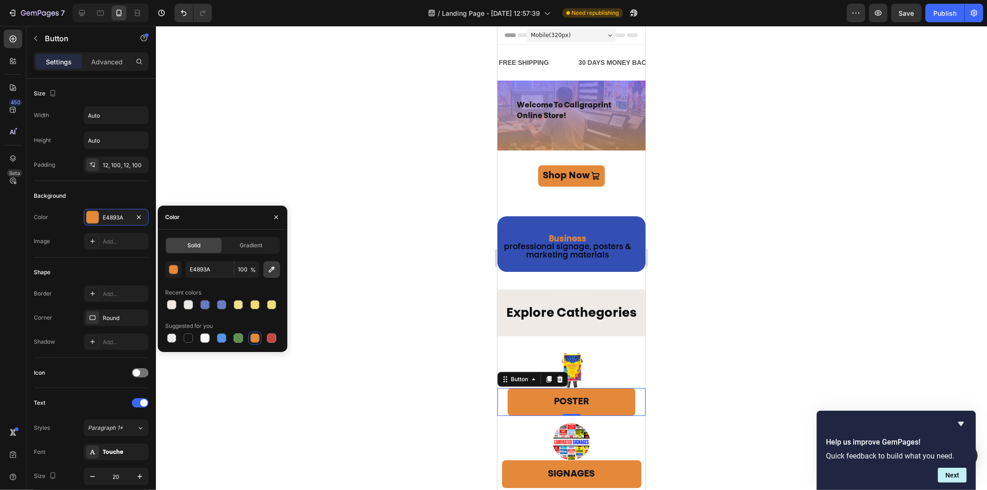
click at [273, 269] on icon "button" at bounding box center [271, 269] width 9 height 9
type input "334FB4"
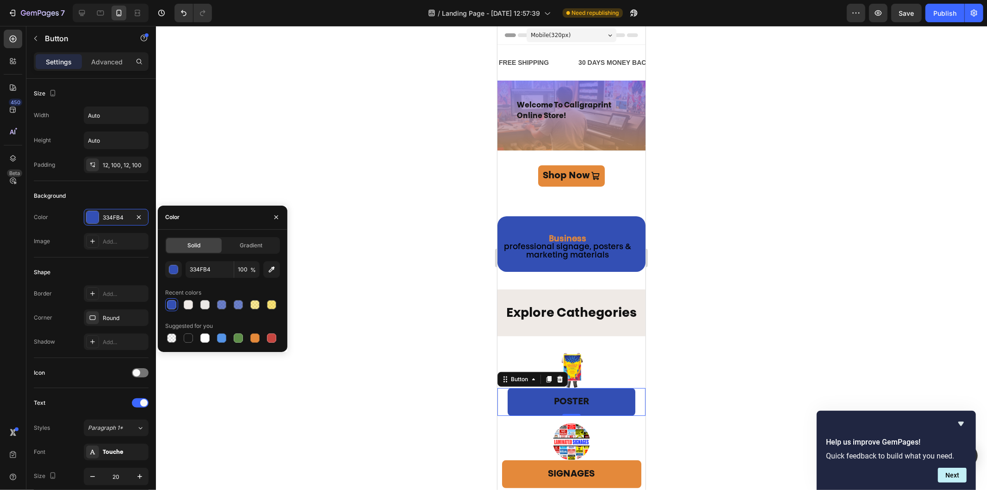
click at [733, 330] on div at bounding box center [571, 258] width 831 height 464
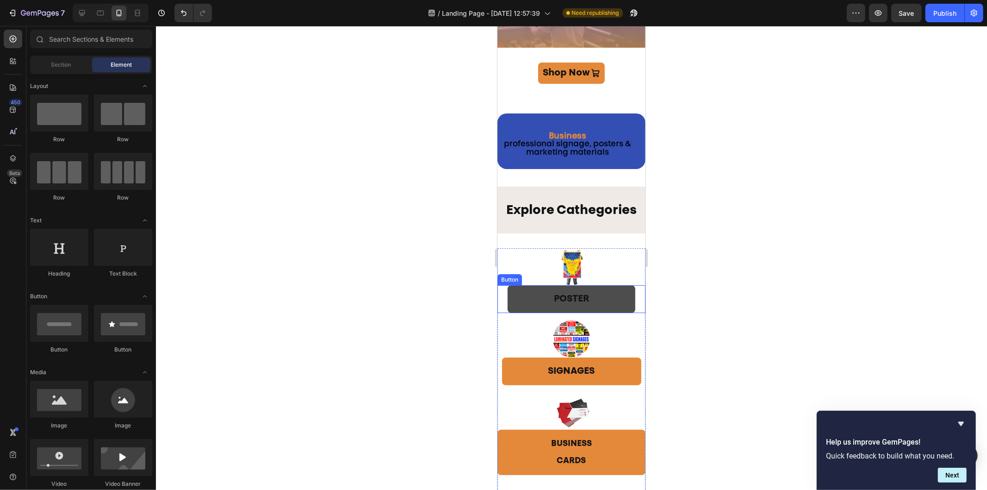
scroll to position [154, 0]
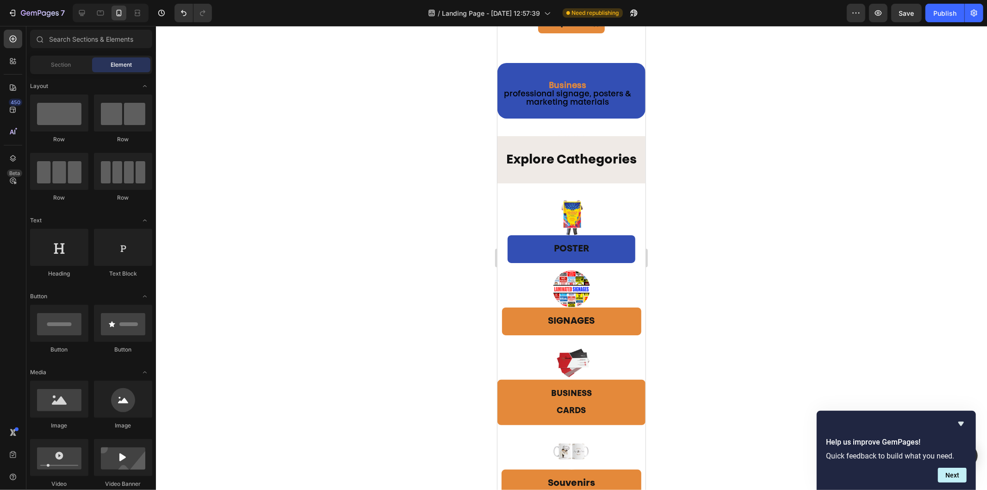
click at [728, 292] on div at bounding box center [571, 258] width 831 height 464
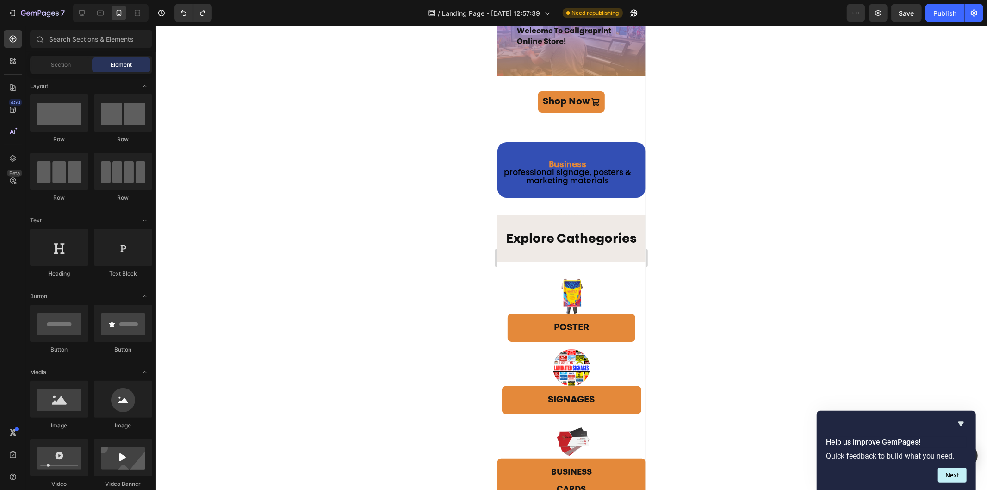
scroll to position [0, 0]
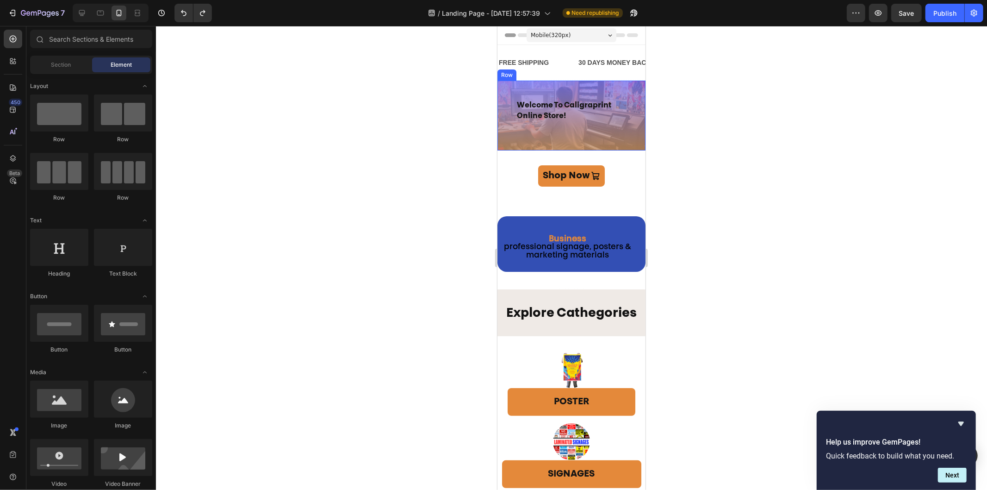
click at [612, 128] on div "welcome to caligraprint online store! Heading" at bounding box center [571, 115] width 111 height 33
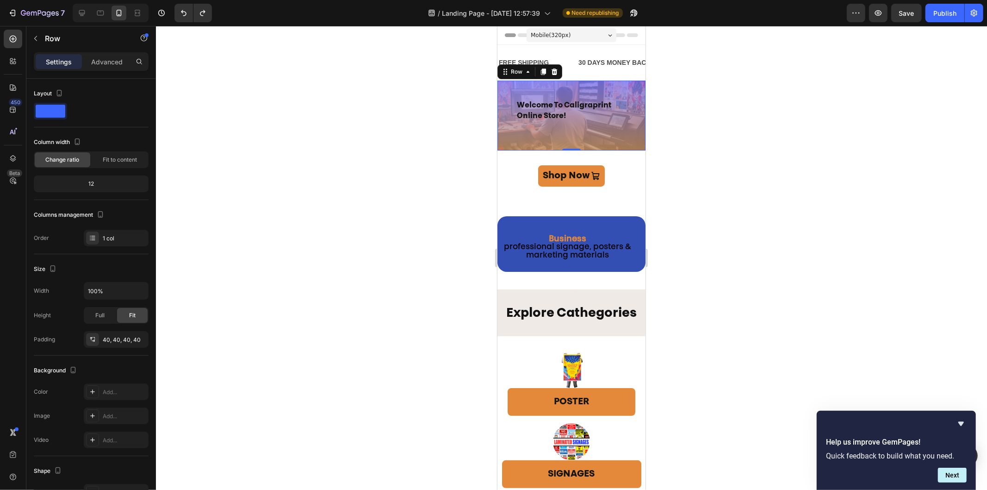
click at [608, 93] on div "welcome to caligraprint online store! Heading Row 0" at bounding box center [571, 115] width 148 height 70
click at [761, 193] on div at bounding box center [571, 258] width 831 height 464
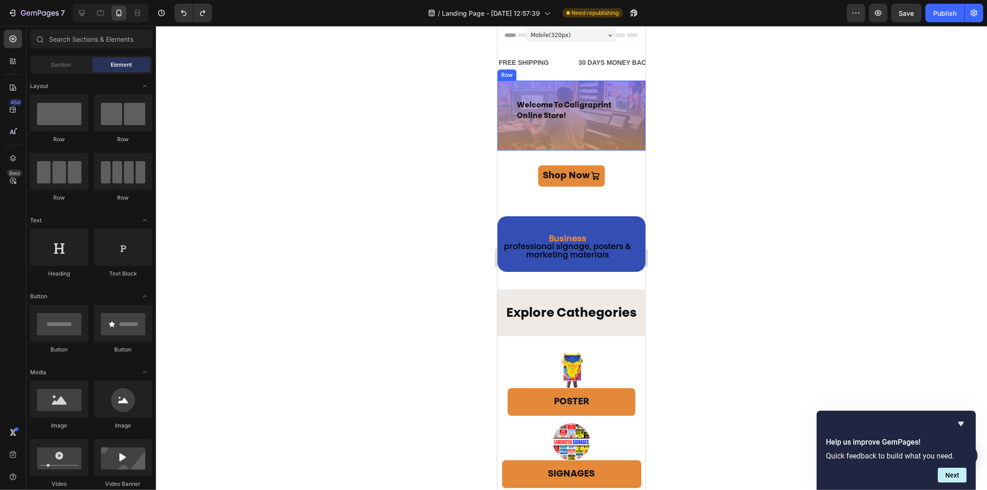
click at [601, 133] on div "welcome to caligraprint online store! Heading Row" at bounding box center [571, 115] width 148 height 70
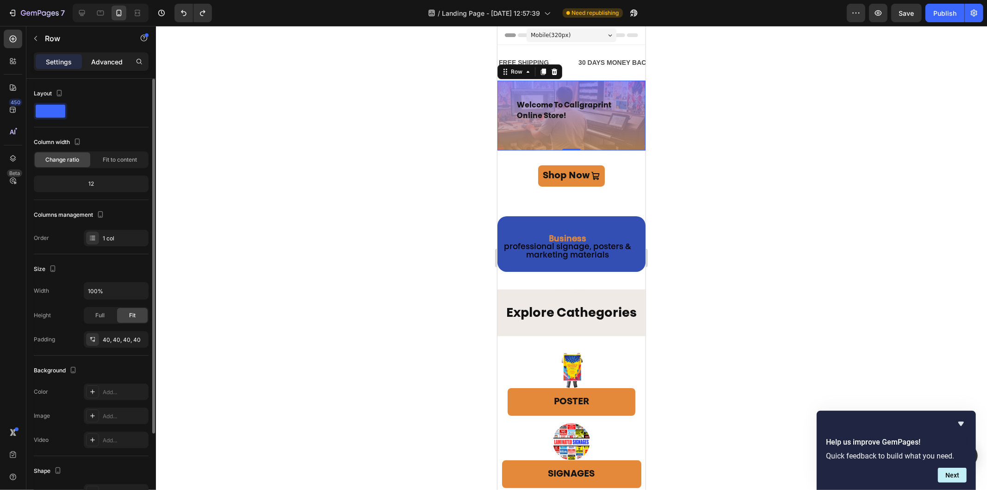
click at [112, 57] on p "Advanced" at bounding box center [106, 62] width 31 height 10
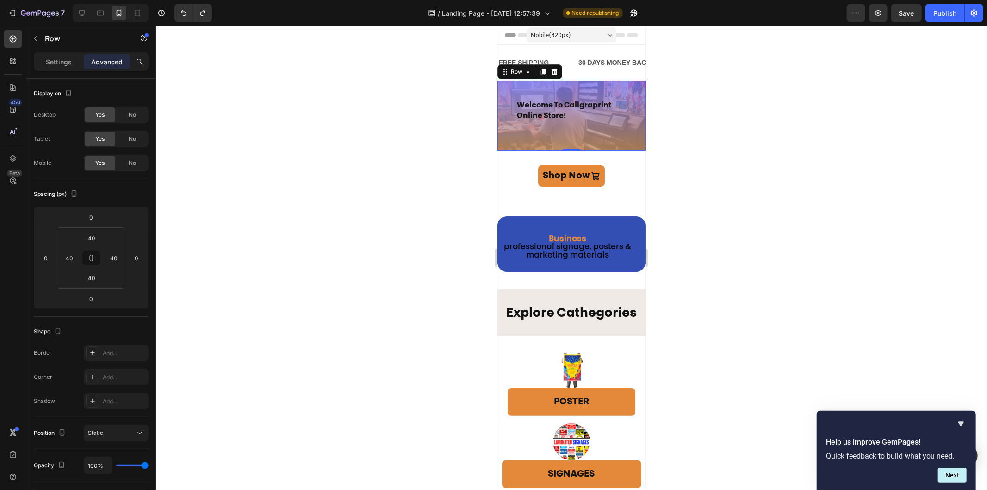
click at [517, 122] on h1 "welcome to caligraprint online store!" at bounding box center [571, 110] width 111 height 23
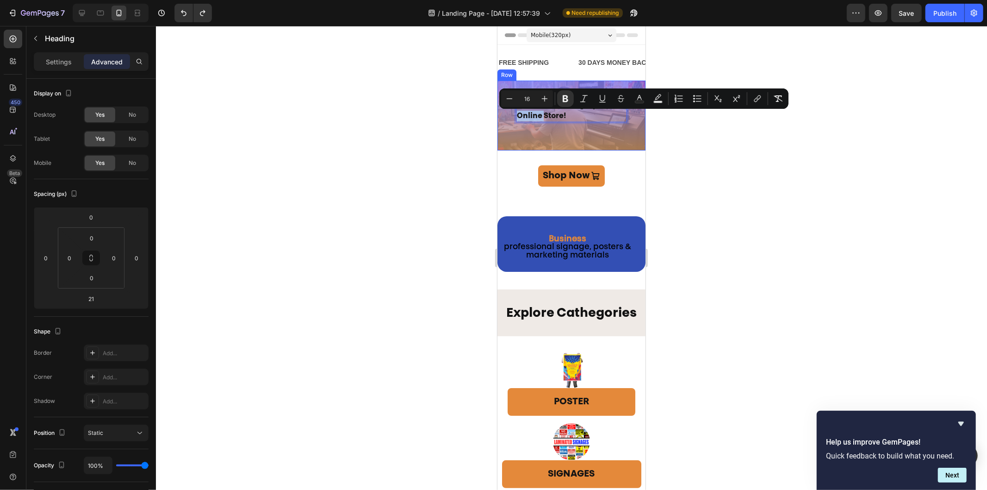
click at [581, 139] on div "welcome to caligraprint online store! Heading 21 Row" at bounding box center [571, 115] width 148 height 70
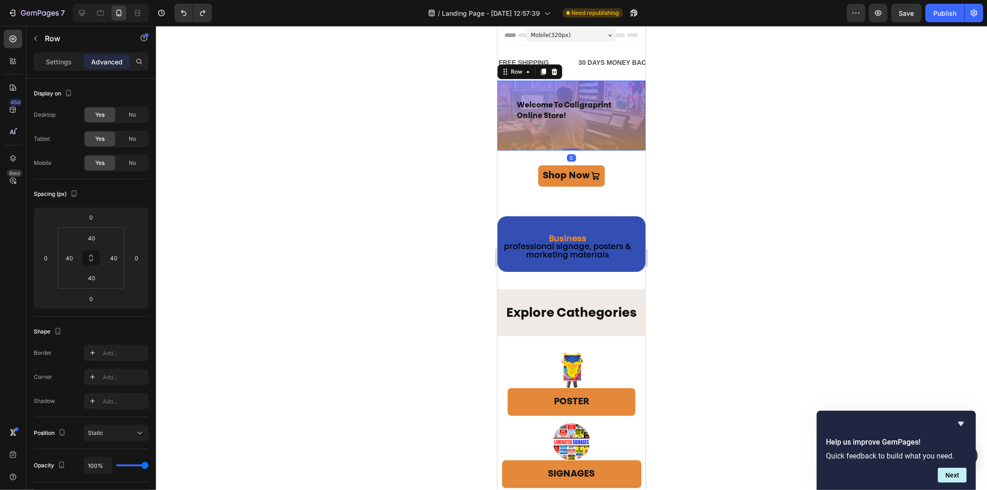
click at [587, 140] on div "⁠⁠⁠⁠⁠⁠⁠ welcome to caligraprint online store! Heading Row 0" at bounding box center [571, 115] width 148 height 70
click at [58, 62] on p "Settings" at bounding box center [59, 62] width 26 height 10
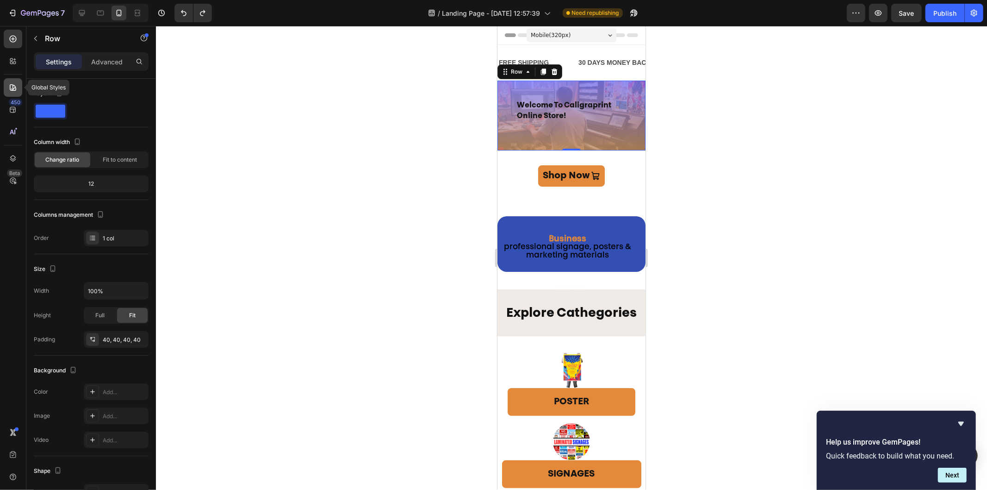
click at [15, 85] on icon at bounding box center [12, 87] width 9 height 9
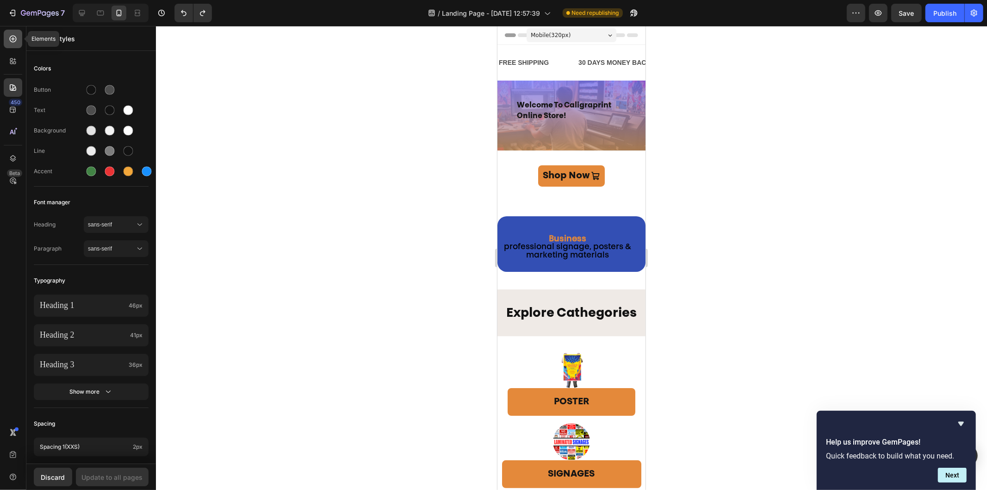
click at [12, 40] on icon at bounding box center [13, 39] width 4 height 4
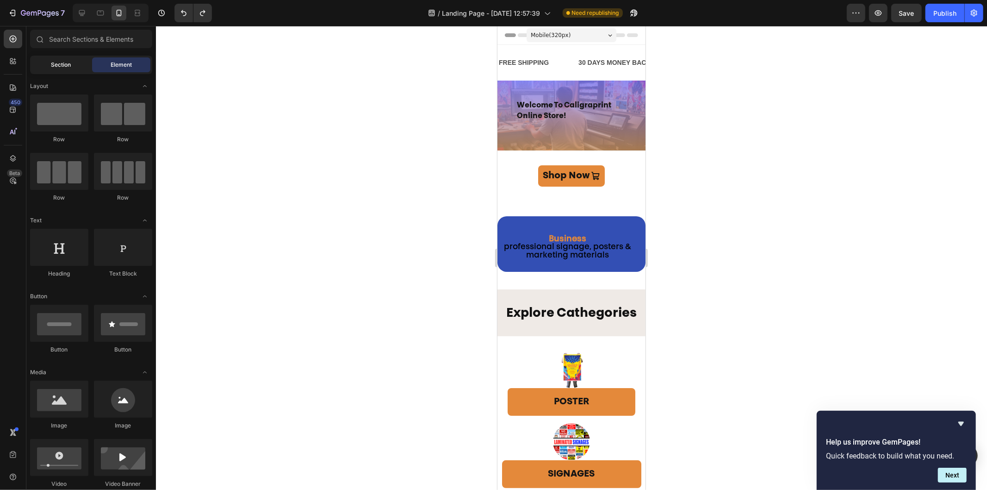
click at [75, 62] on div "Section" at bounding box center [61, 64] width 58 height 15
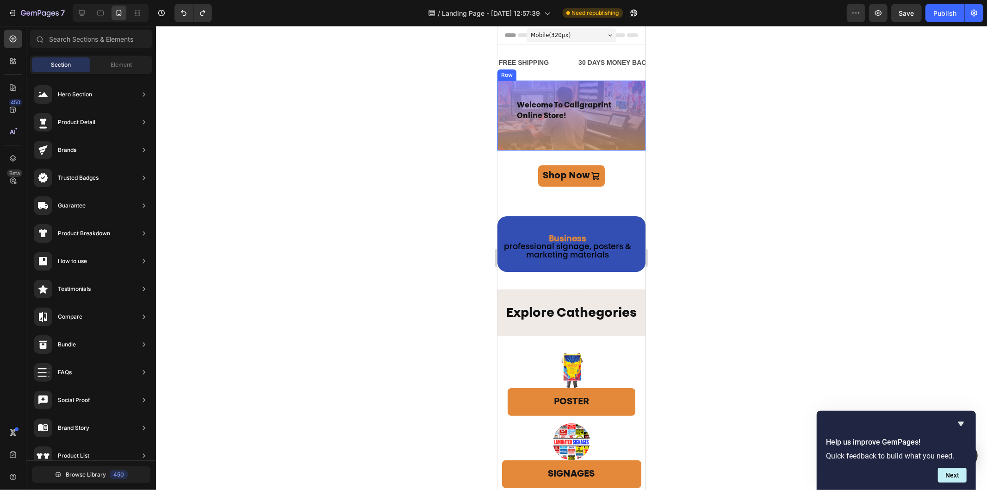
click at [521, 142] on div "⁠⁠⁠⁠⁠⁠⁠ welcome to caligraprint online store! Heading Row" at bounding box center [571, 115] width 148 height 70
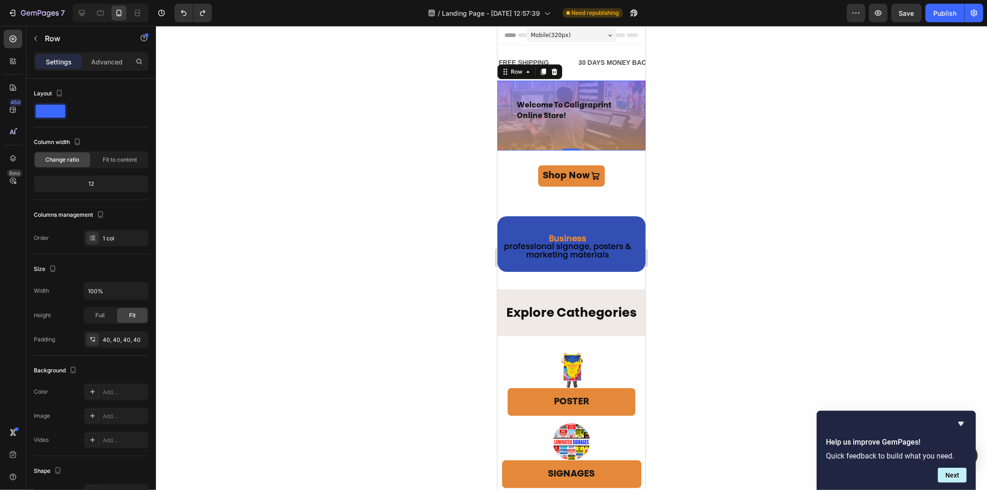
click at [521, 143] on div "⁠⁠⁠⁠⁠⁠⁠ welcome to caligraprint online store! Heading Row 0" at bounding box center [571, 115] width 148 height 70
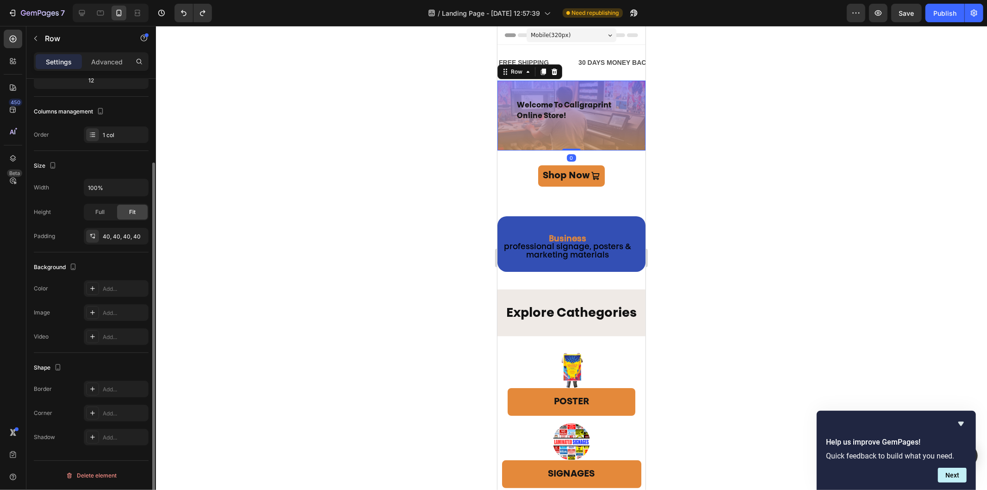
scroll to position [0, 0]
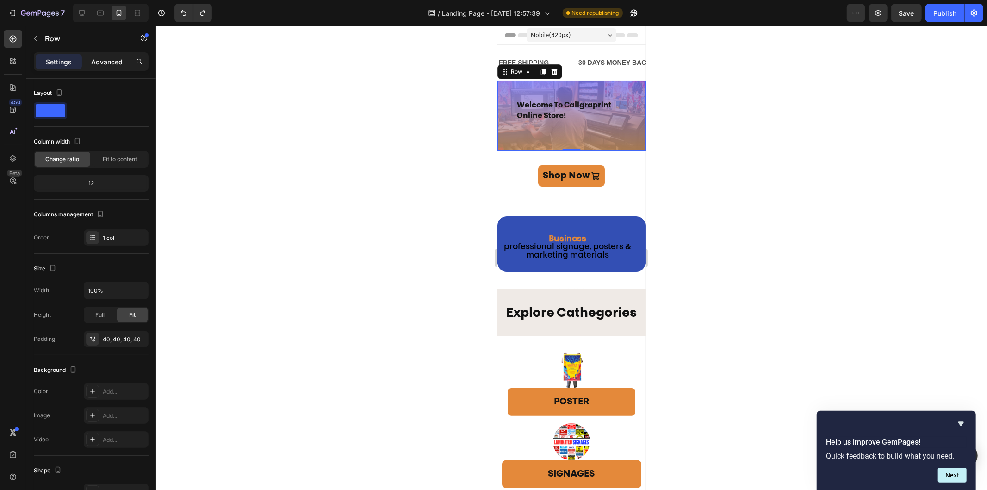
click at [103, 66] on p "Advanced" at bounding box center [106, 62] width 31 height 10
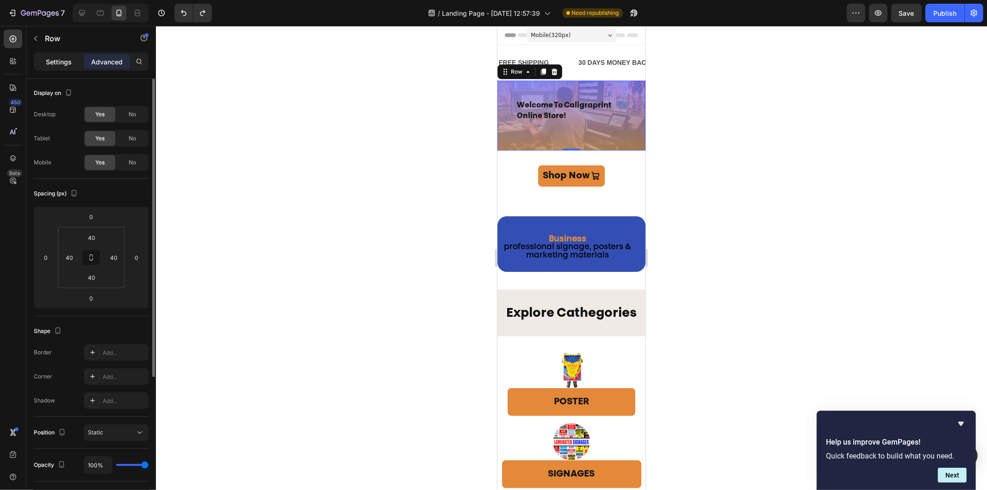
click at [53, 58] on p "Settings" at bounding box center [59, 62] width 26 height 10
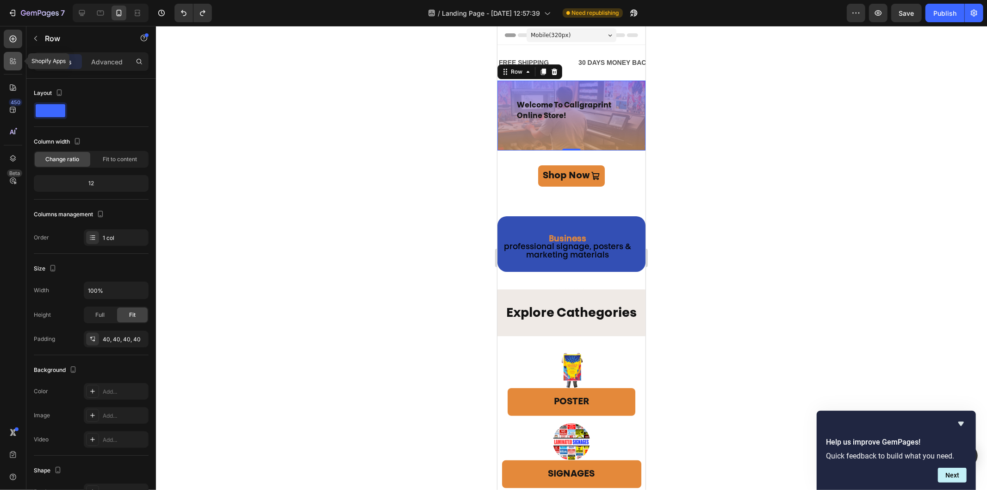
click at [14, 63] on icon at bounding box center [12, 60] width 9 height 9
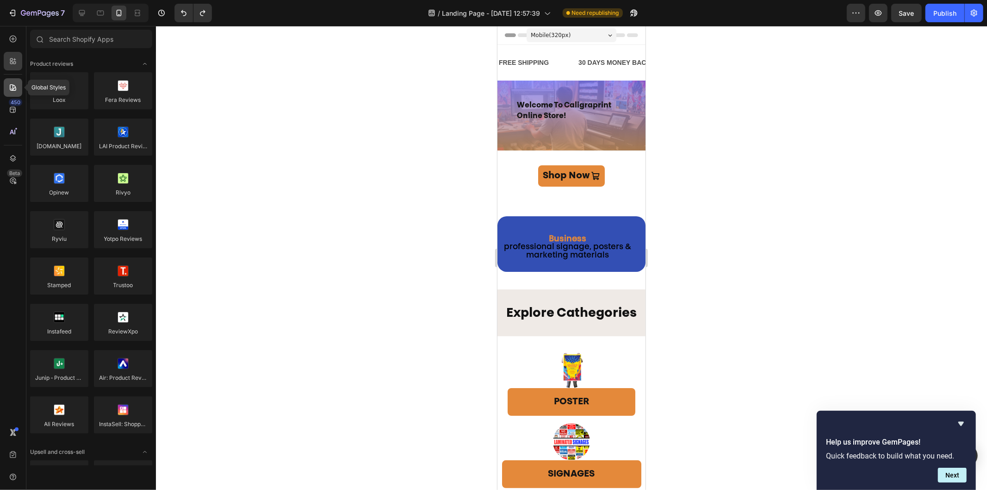
click at [11, 90] on icon at bounding box center [13, 87] width 6 height 6
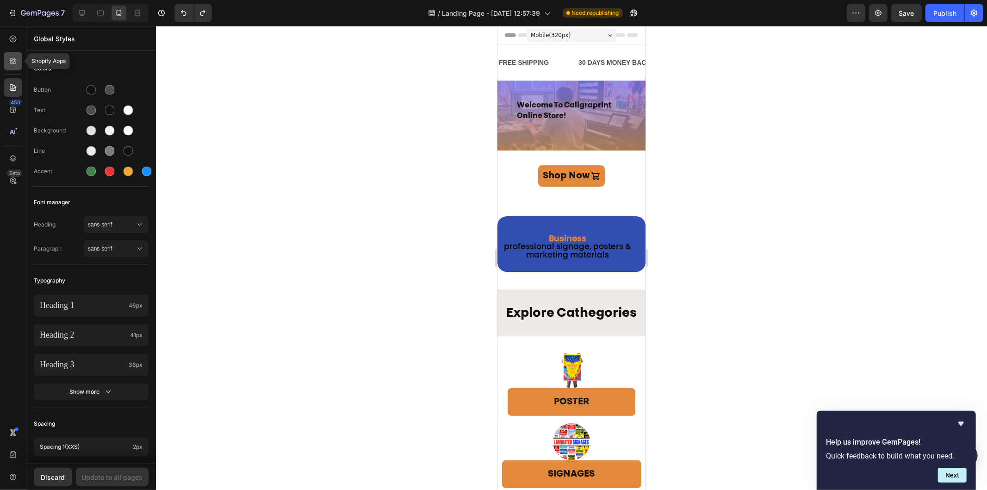
click at [11, 56] on div at bounding box center [13, 61] width 19 height 19
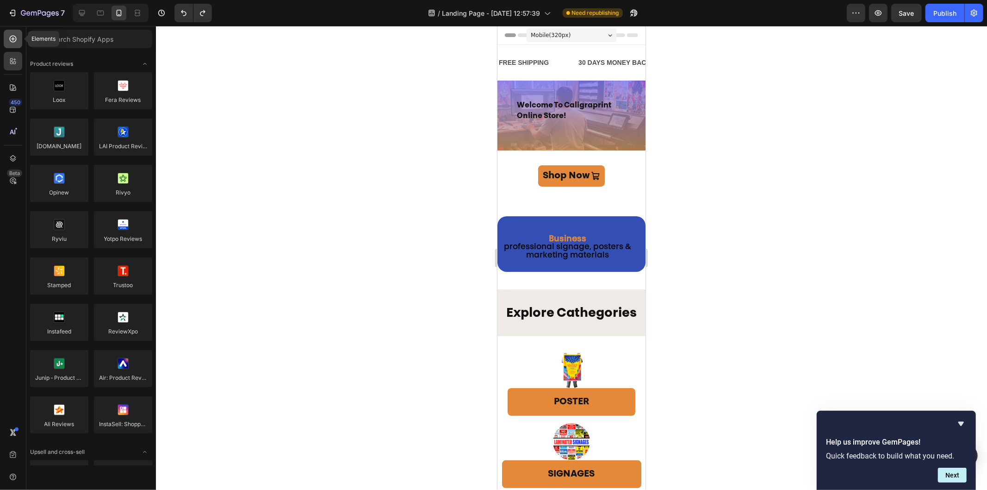
click at [11, 38] on icon at bounding box center [12, 38] width 9 height 9
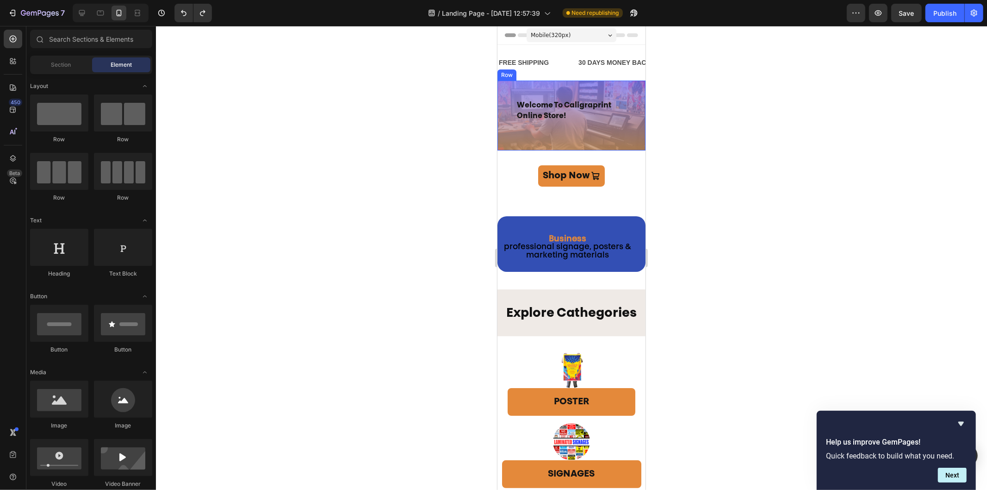
click at [508, 142] on div "⁠⁠⁠⁠⁠⁠⁠ welcome to caligraprint online store! Heading Row" at bounding box center [571, 115] width 148 height 70
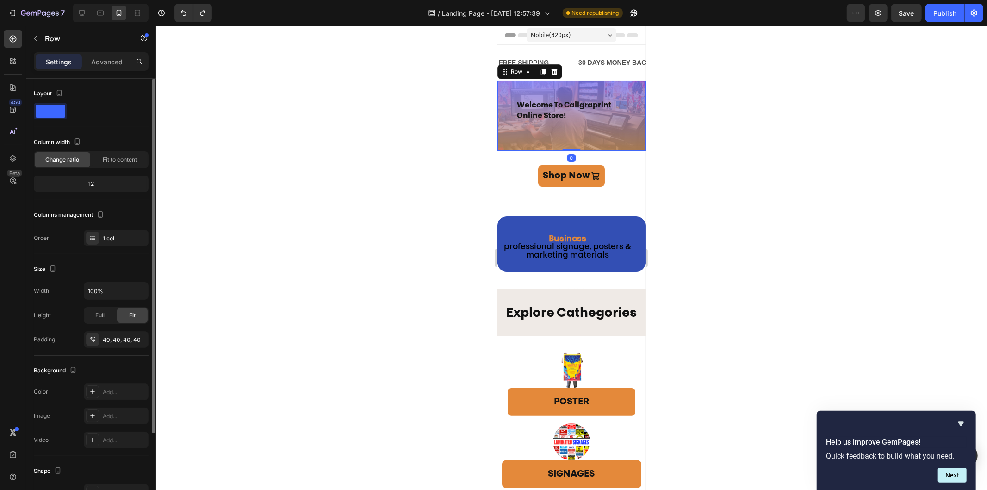
scroll to position [103, 0]
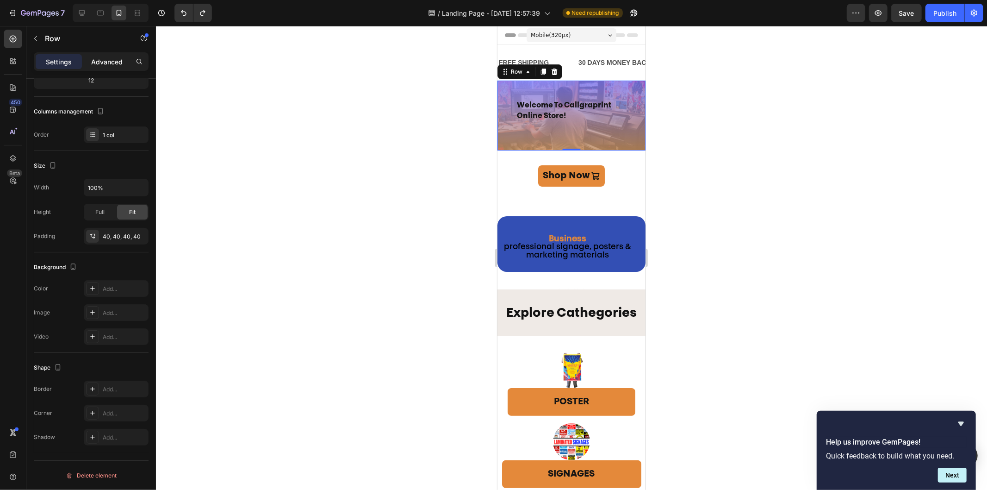
click at [107, 62] on p "Advanced" at bounding box center [106, 62] width 31 height 10
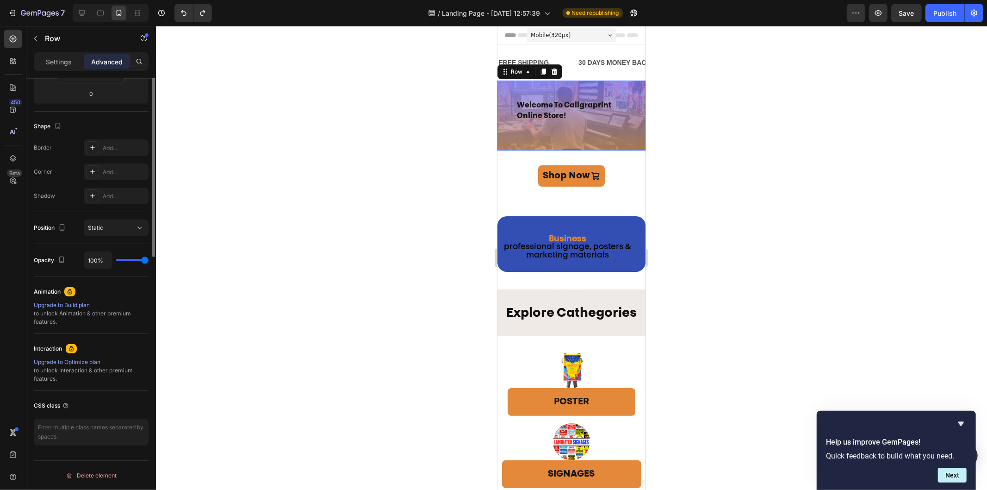
scroll to position [0, 0]
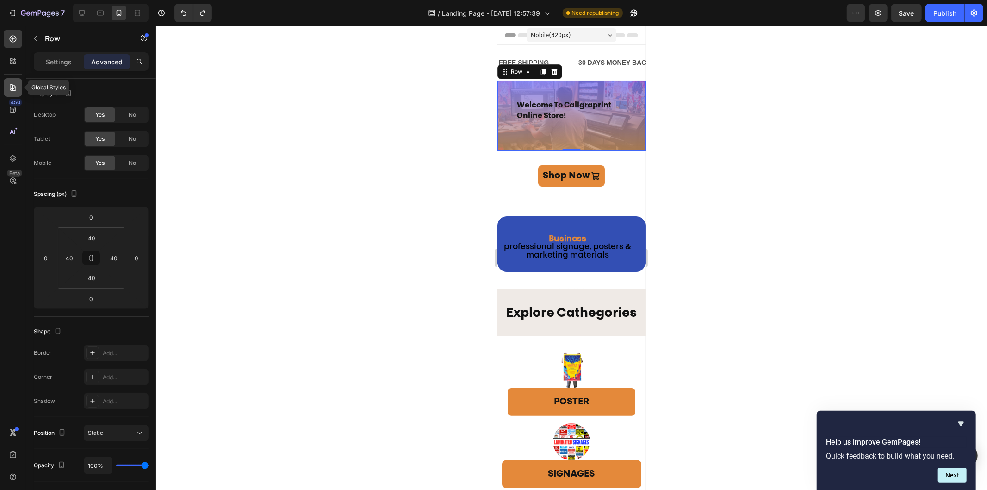
click at [10, 90] on icon at bounding box center [13, 87] width 6 height 6
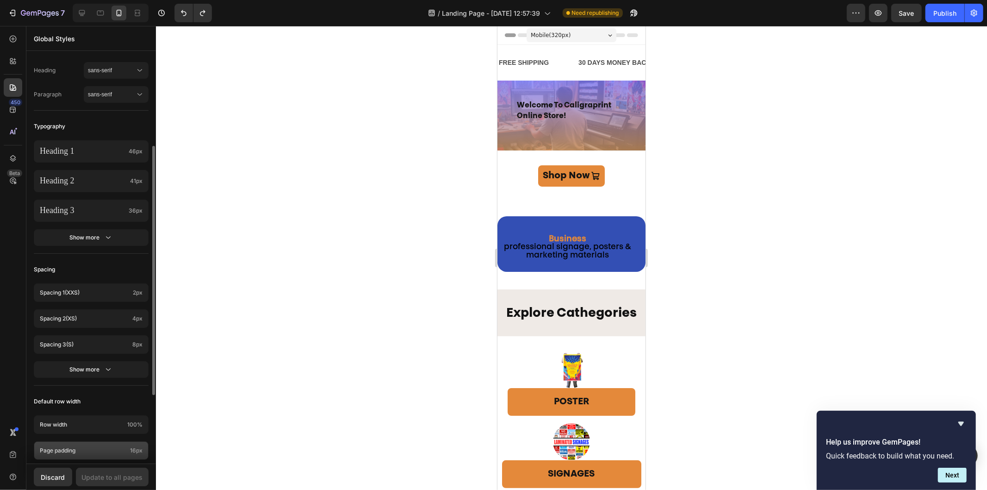
scroll to position [267, 0]
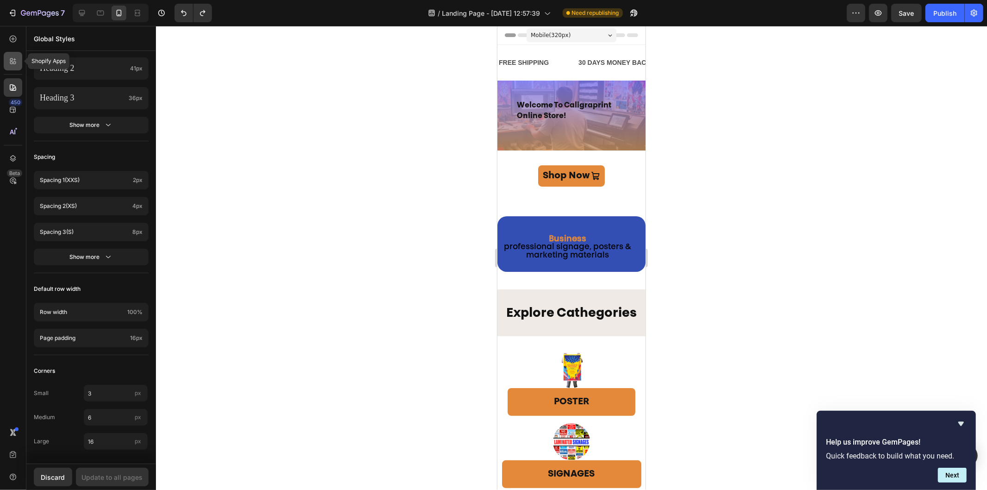
click at [13, 61] on icon at bounding box center [12, 60] width 9 height 9
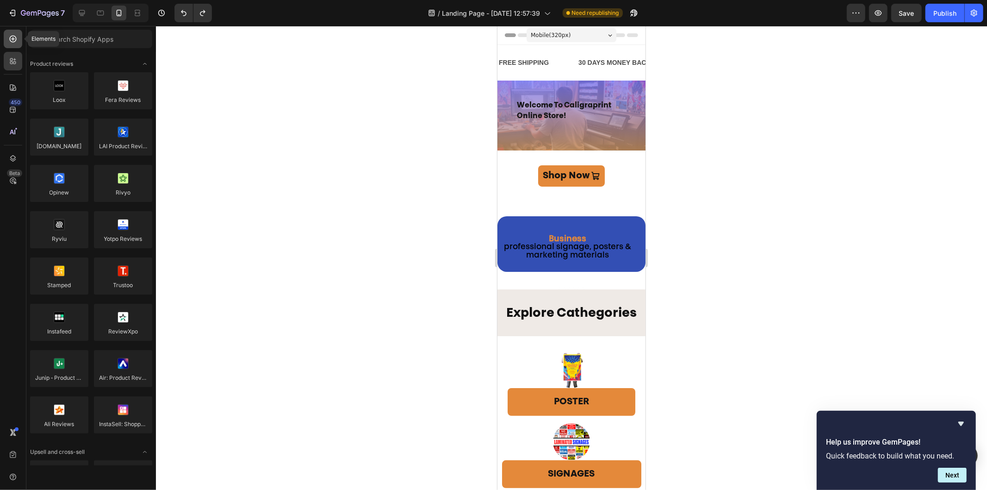
click at [12, 37] on icon at bounding box center [13, 39] width 4 height 4
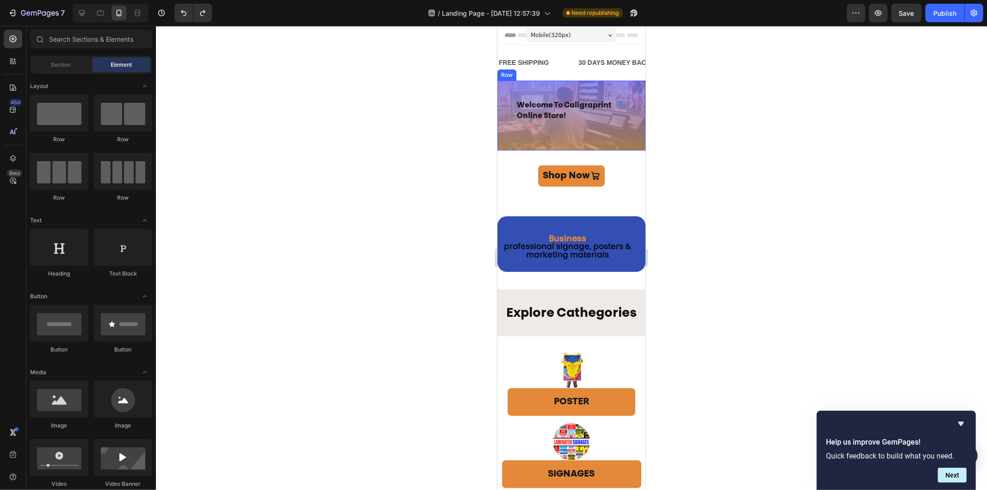
click at [543, 88] on div "⁠⁠⁠⁠⁠⁠⁠ welcome to caligraprint online store! Heading Row" at bounding box center [571, 115] width 148 height 70
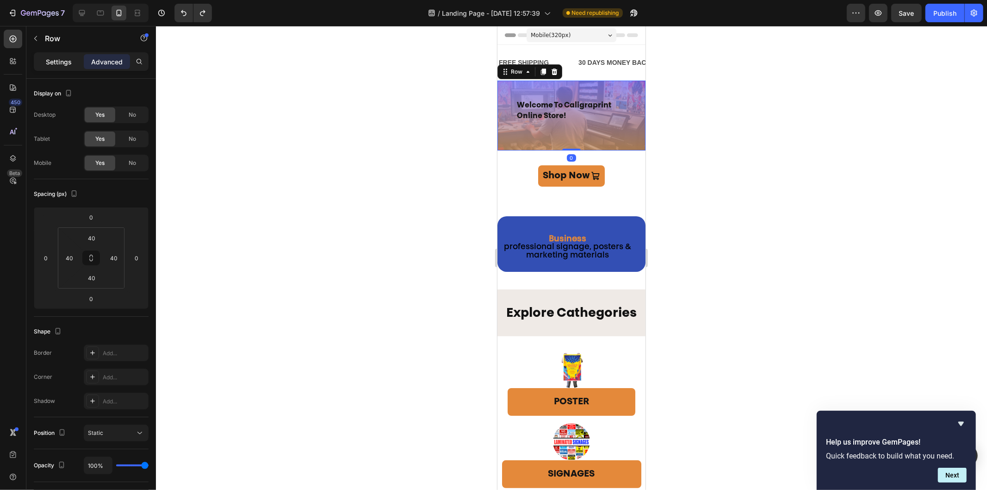
click at [60, 65] on p "Settings" at bounding box center [59, 62] width 26 height 10
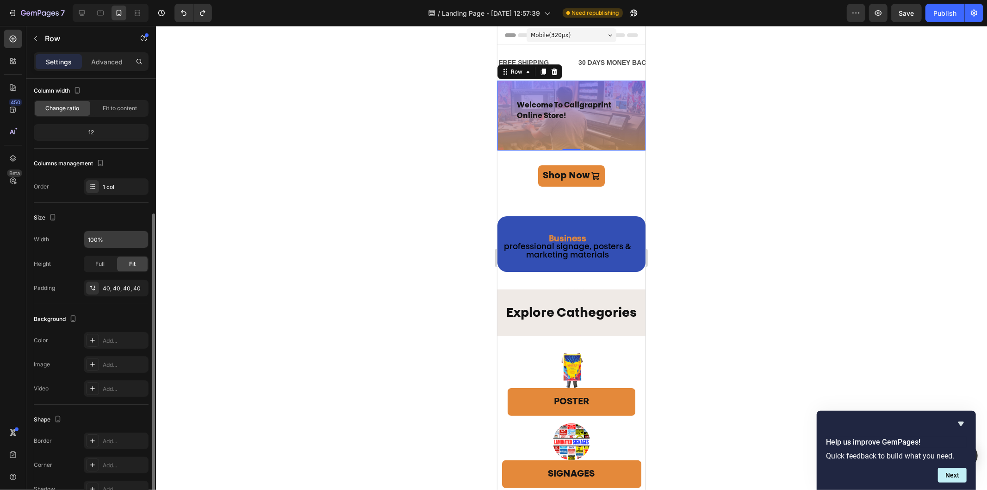
scroll to position [103, 0]
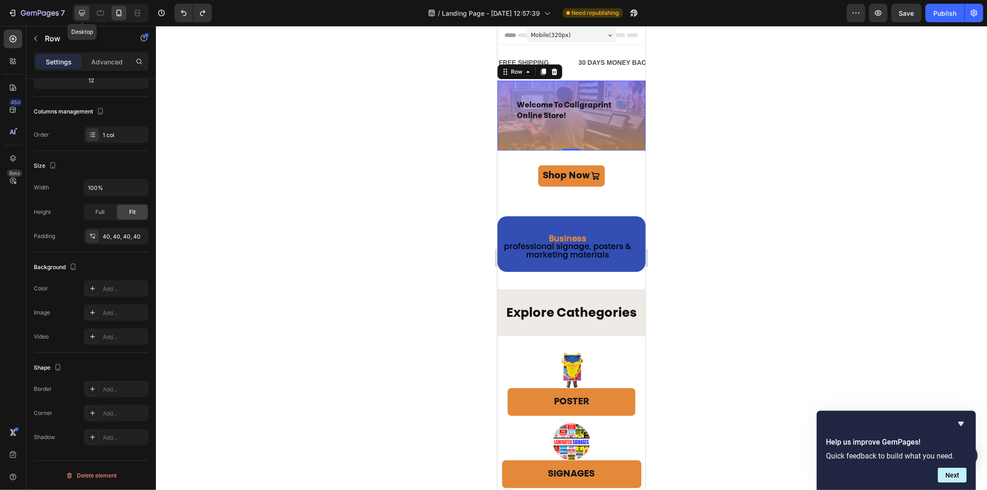
click at [82, 11] on icon at bounding box center [81, 12] width 9 height 9
type input "1240"
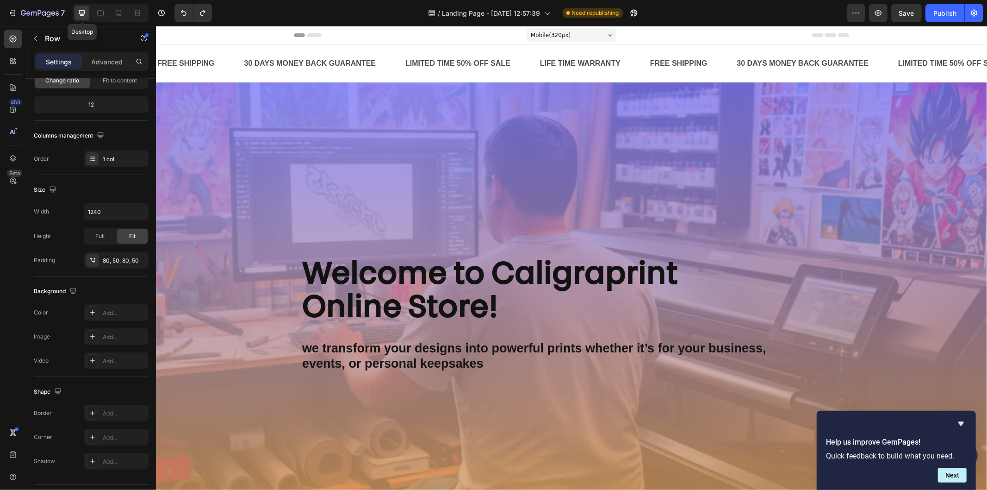
click at [420, 126] on div "Background Image" at bounding box center [570, 315] width 831 height 467
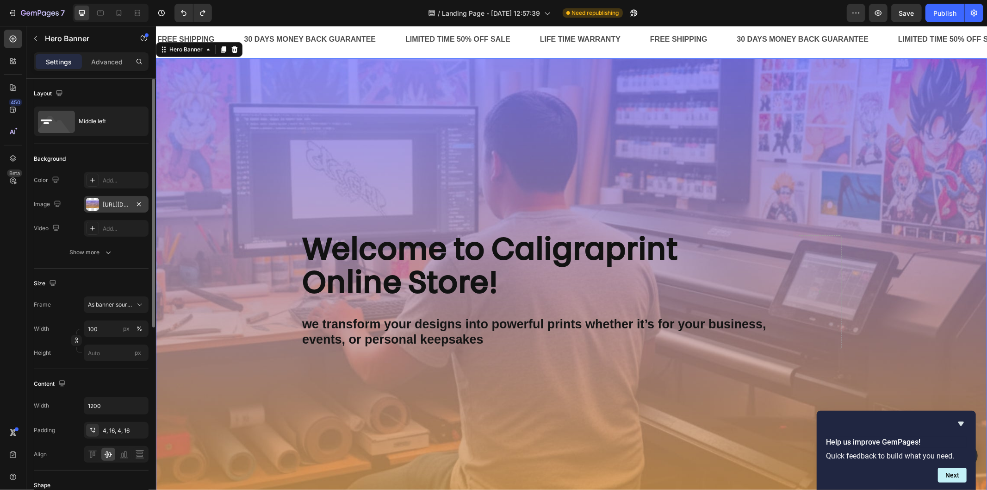
click at [116, 202] on div "[URL][DOMAIN_NAME]" at bounding box center [116, 204] width 27 height 8
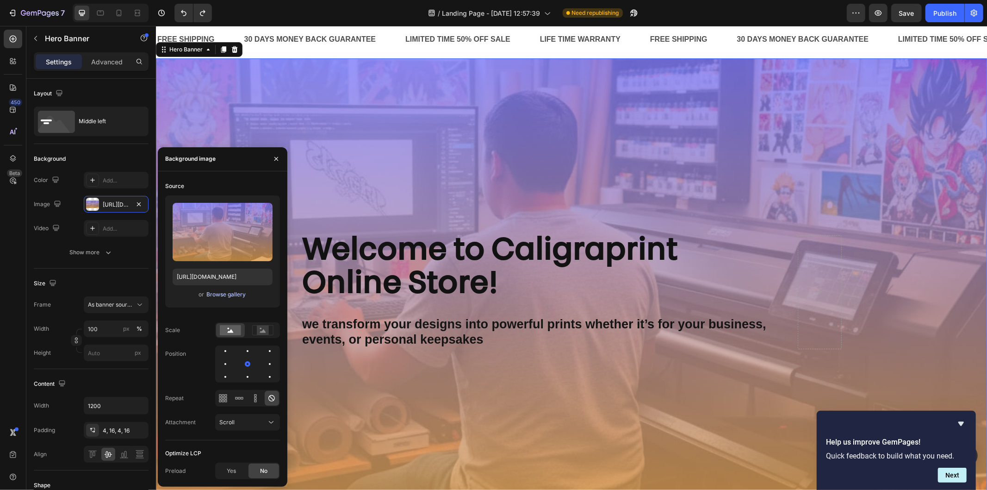
click at [221, 296] on div "Browse gallery" at bounding box center [225, 294] width 39 height 8
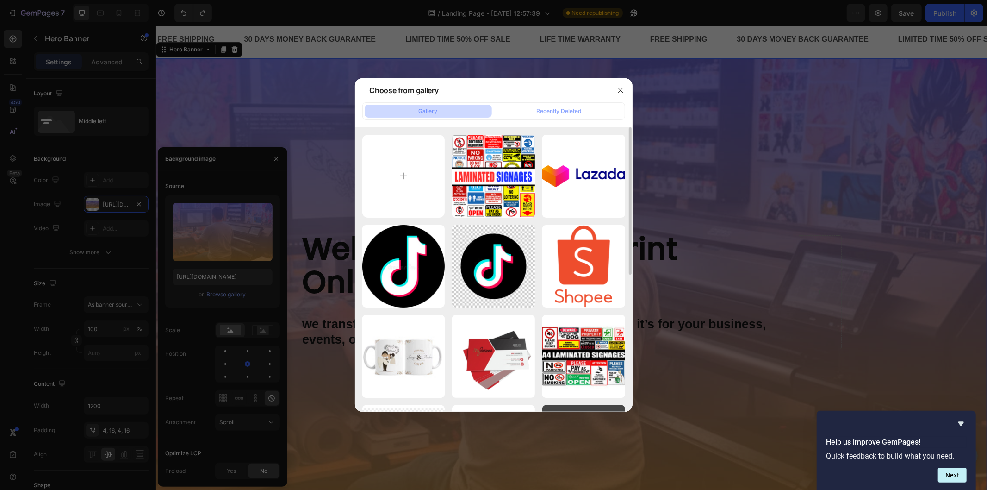
scroll to position [205, 0]
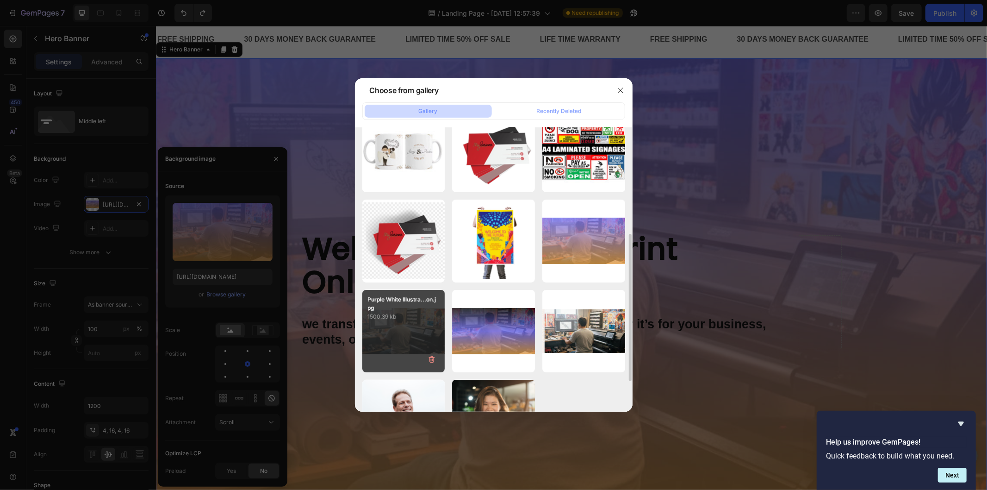
click at [426, 330] on div "Purple White Illustra...on.jpg 1500.39 kb" at bounding box center [403, 331] width 83 height 83
type input "[URL][DOMAIN_NAME]"
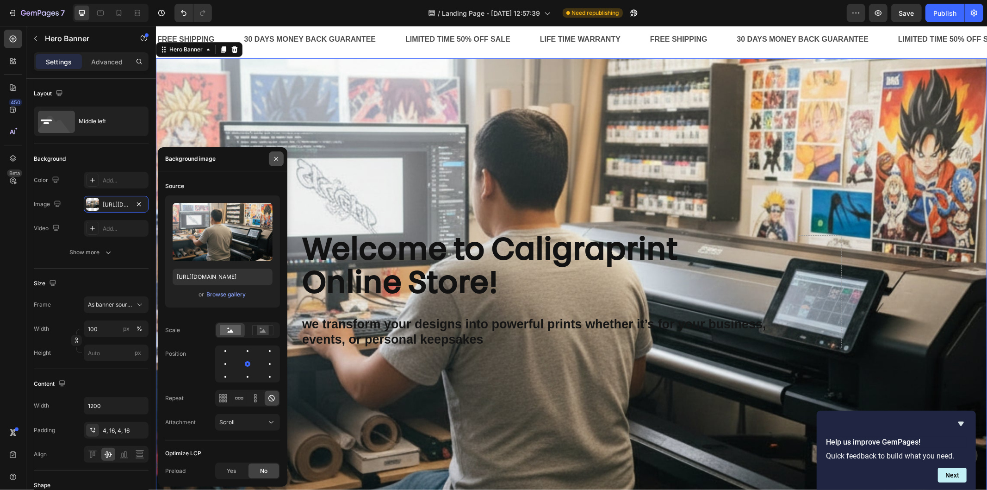
click at [279, 155] on icon "button" at bounding box center [276, 158] width 7 height 7
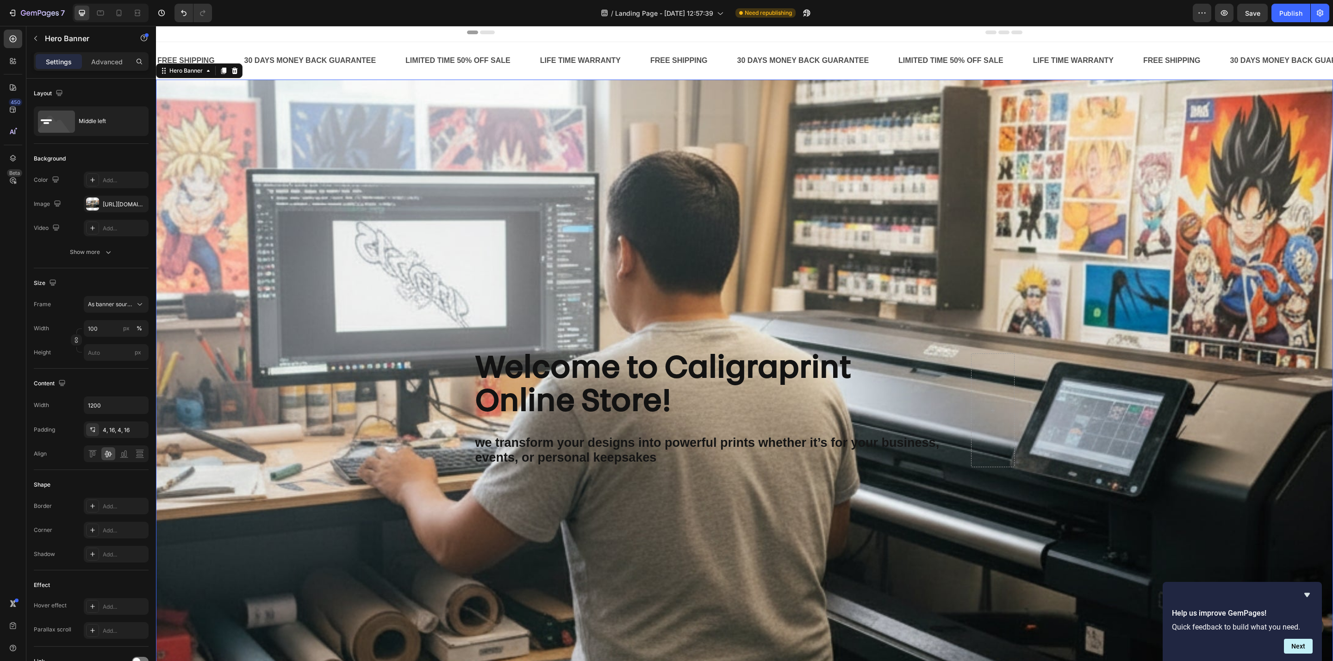
scroll to position [0, 0]
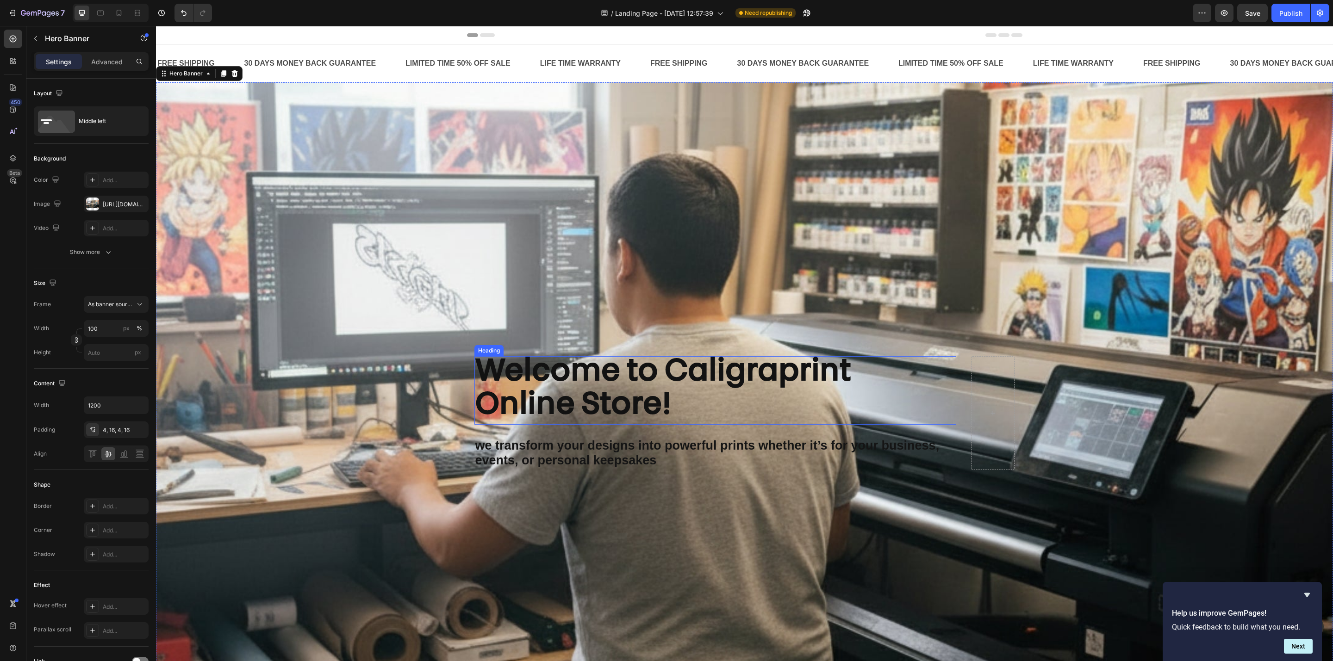
click at [652, 381] on strong "Welcome to Caligraprint Online Store!" at bounding box center [663, 389] width 376 height 63
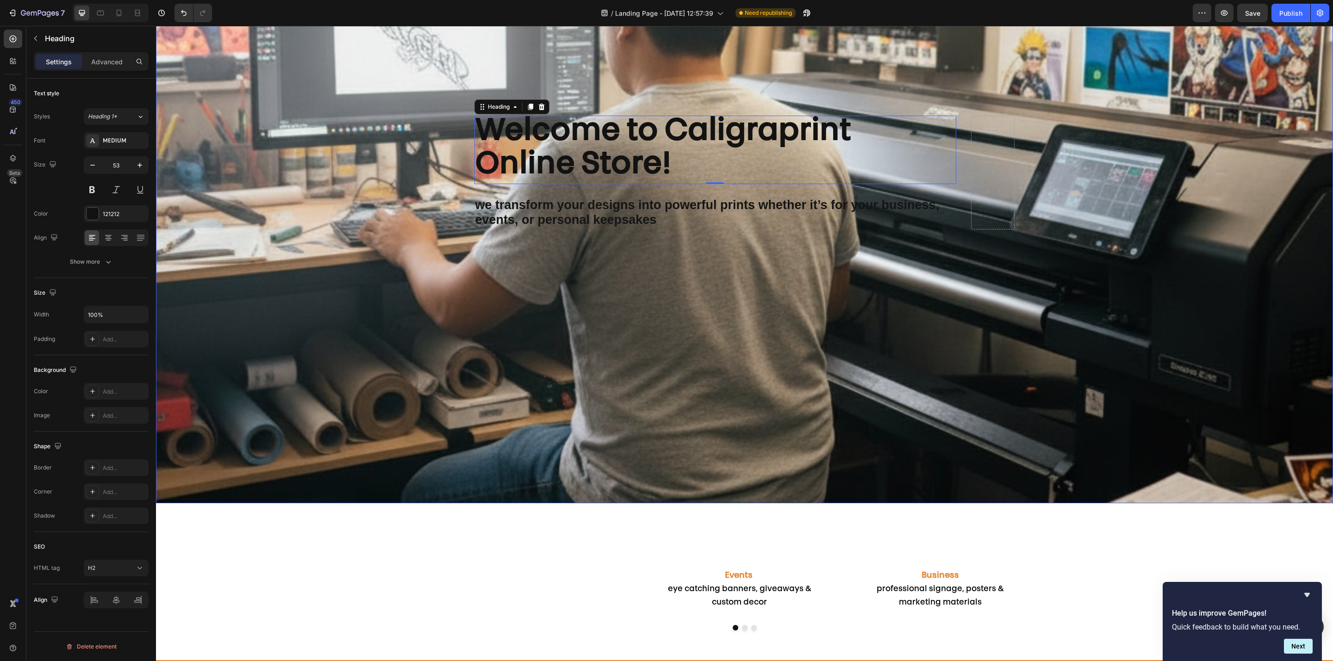
scroll to position [521, 0]
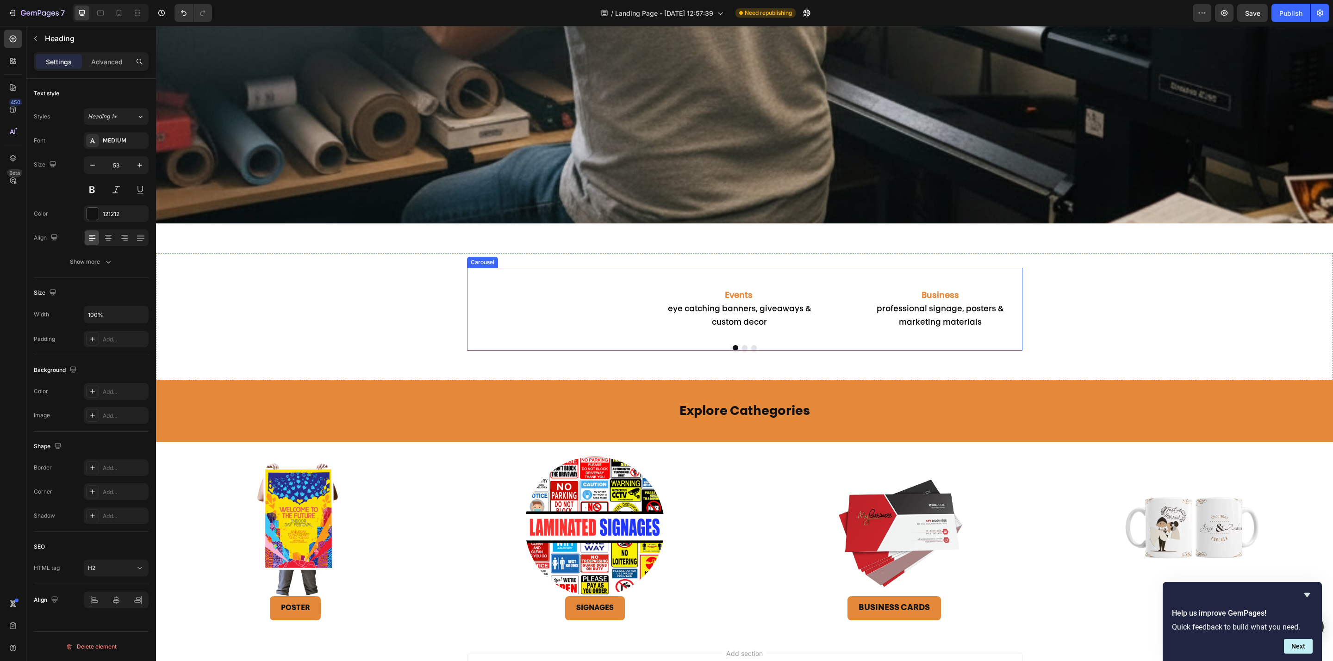
click at [597, 297] on div "Personal Keepsake memorable souvenirs, gifts & custom items Text Block" at bounding box center [538, 302] width 149 height 55
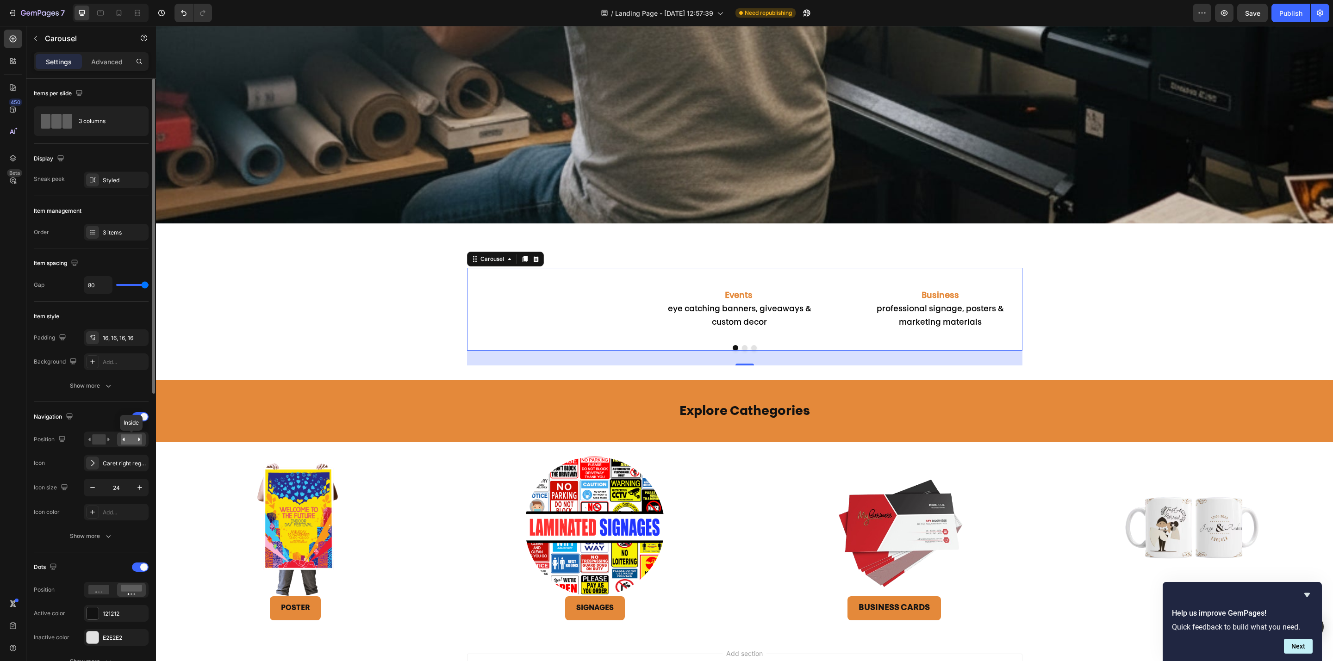
click at [132, 400] on rect at bounding box center [131, 440] width 21 height 10
click at [625, 301] on div "Business professional signage, posters & marketing materials Text Block Events …" at bounding box center [744, 303] width 555 height 70
click at [626, 302] on div "Business professional signage, posters & marketing materials Text Block Events …" at bounding box center [744, 303] width 555 height 70
click at [789, 328] on div "Events eye catching banners, giveaways & custom decor Text Block" at bounding box center [740, 303] width 164 height 70
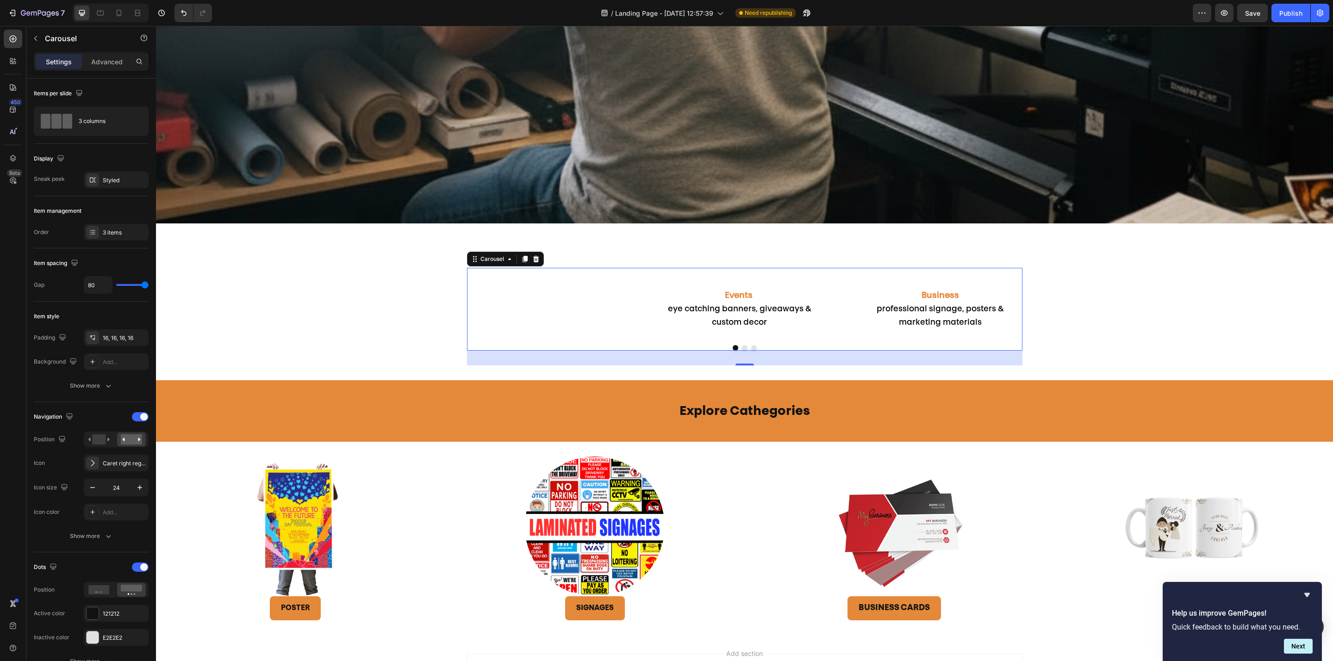
click at [742, 345] on button "Dot" at bounding box center [745, 348] width 6 height 6
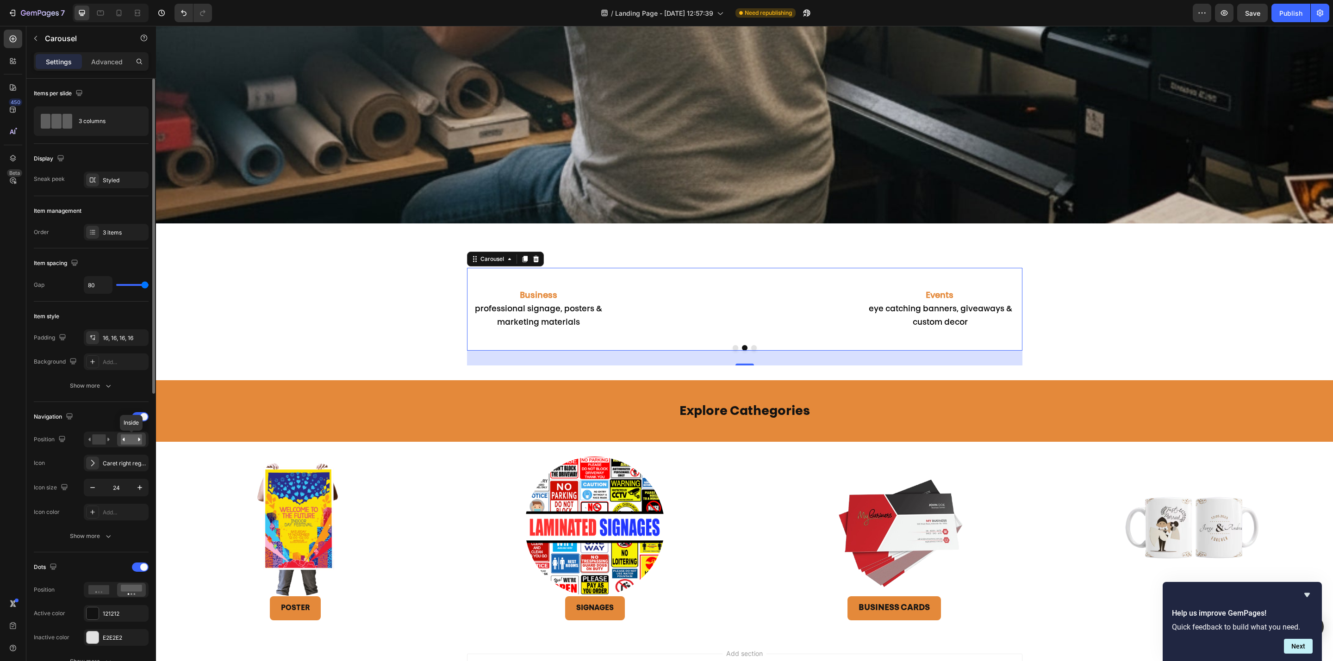
click at [128, 400] on rect at bounding box center [131, 440] width 21 height 10
click at [129, 400] on rect at bounding box center [131, 440] width 21 height 10
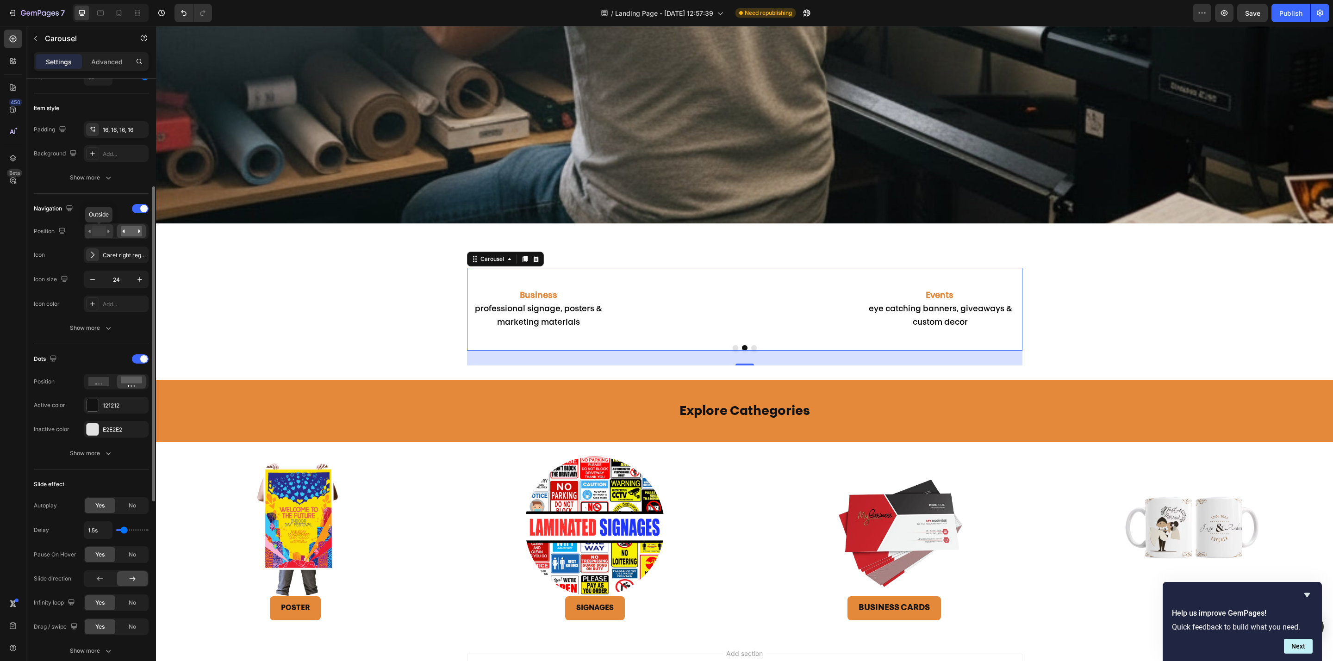
click at [107, 230] on icon at bounding box center [98, 231] width 21 height 10
click at [807, 297] on div "Business professional signage, posters & marketing materials Text Block Events …" at bounding box center [744, 317] width 1177 height 98
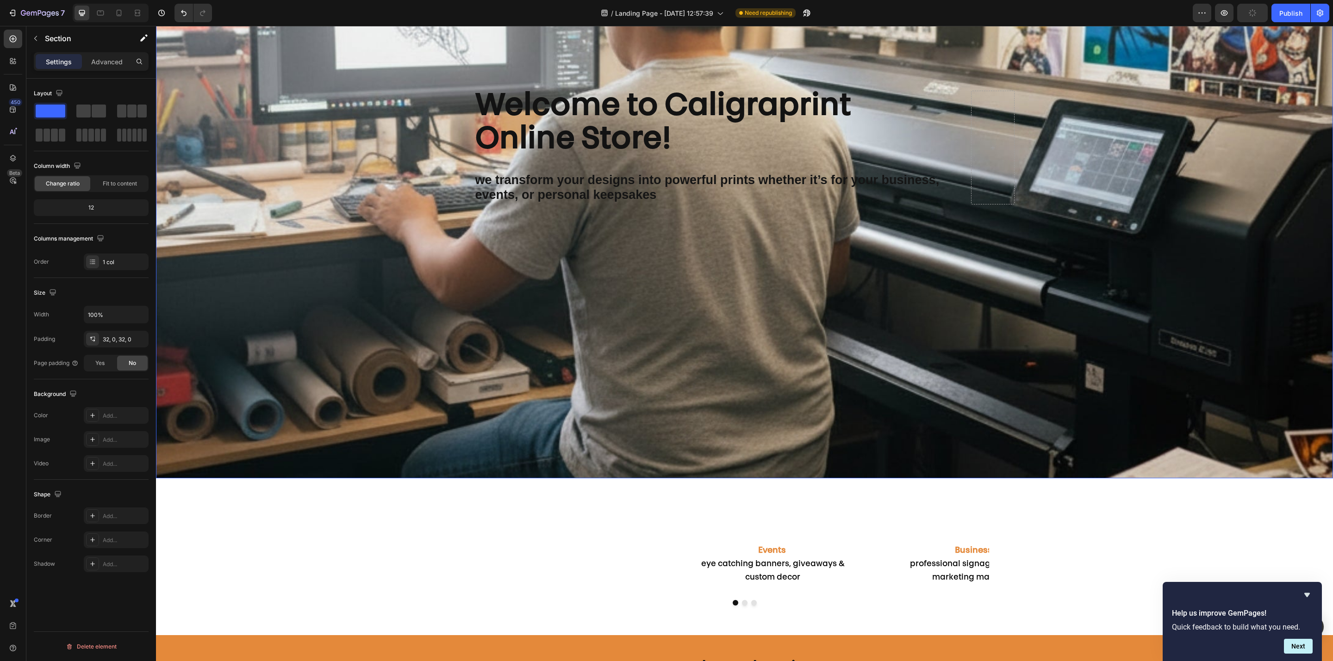
scroll to position [278, 0]
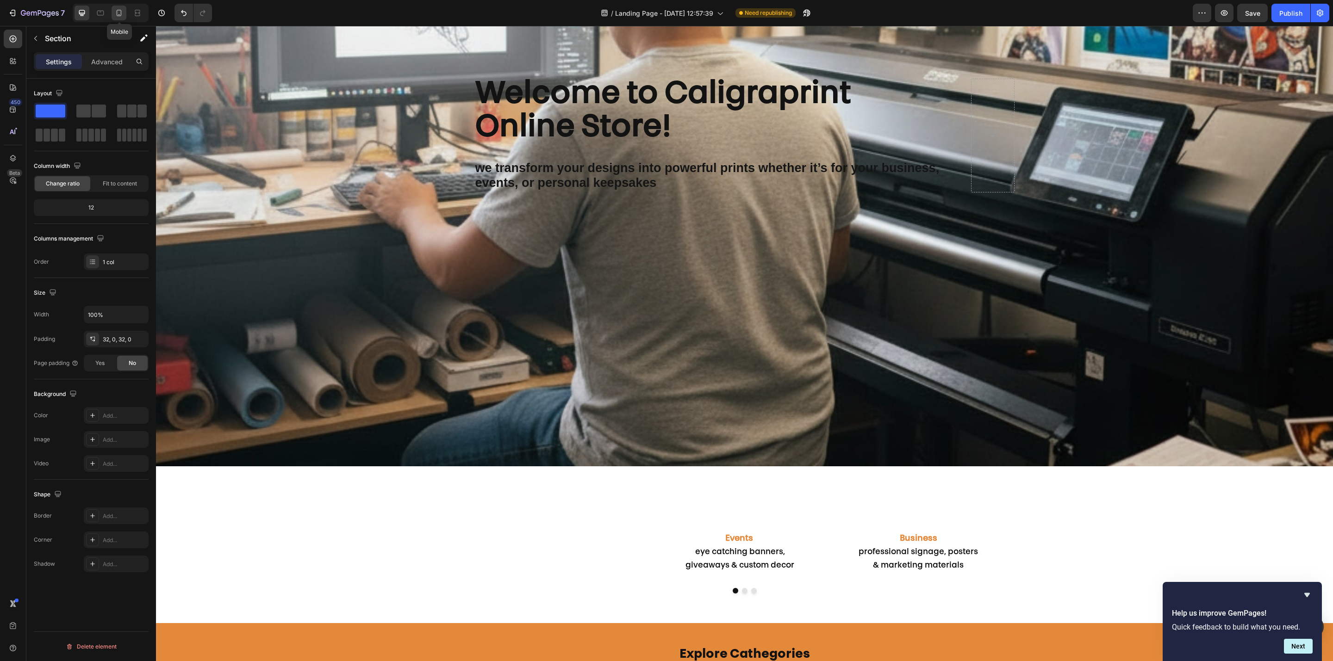
click at [118, 16] on icon at bounding box center [119, 13] width 5 height 6
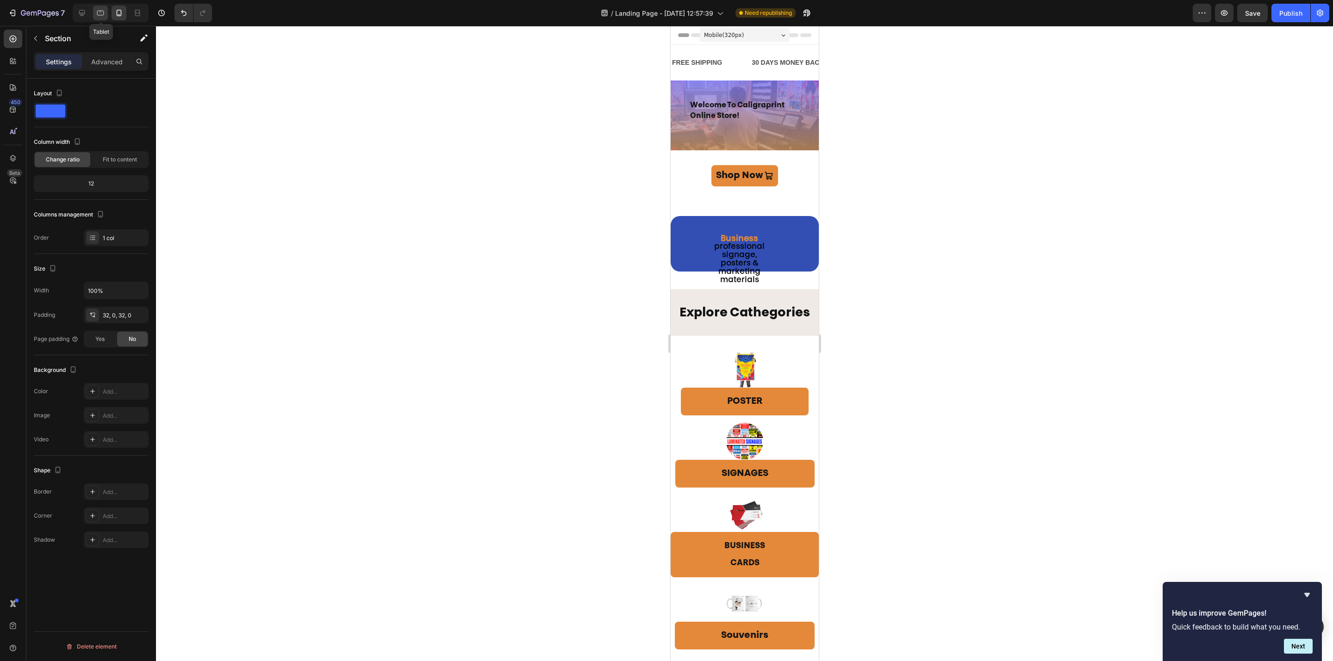
click at [105, 10] on icon at bounding box center [100, 12] width 9 height 9
click at [83, 13] on icon at bounding box center [82, 13] width 6 height 6
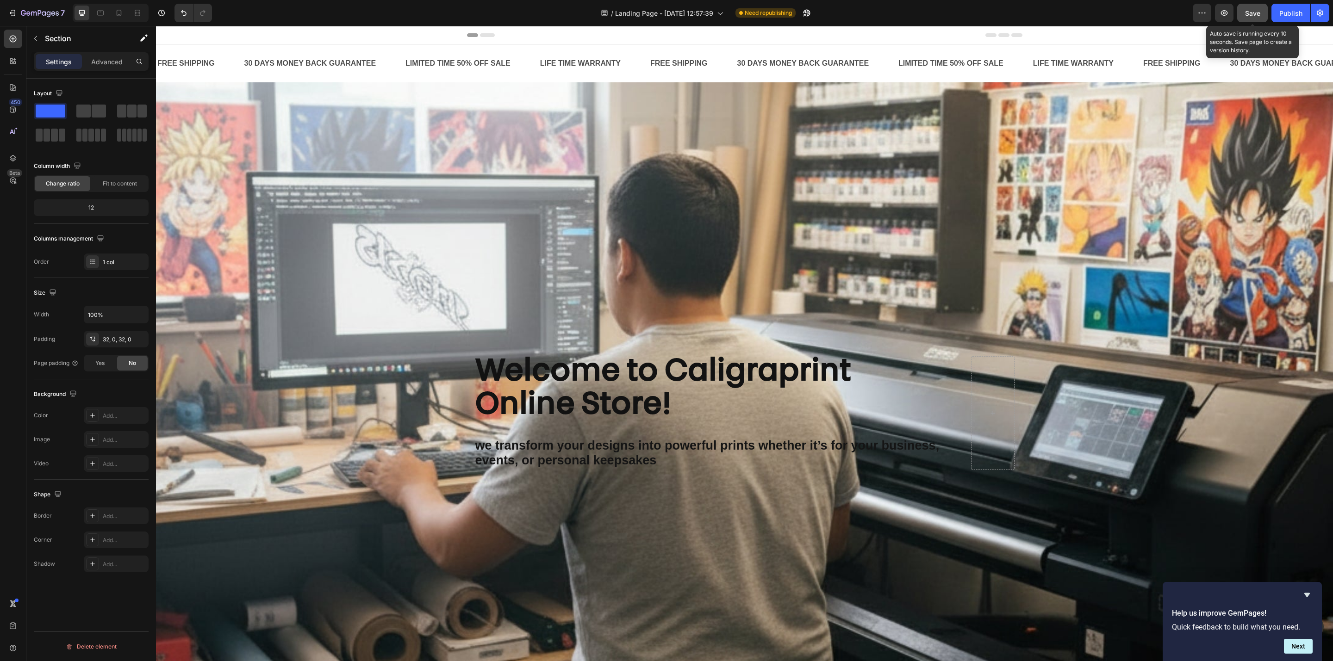
click at [807, 10] on span "Save" at bounding box center [1252, 13] width 15 height 8
click at [106, 7] on div at bounding box center [100, 13] width 15 height 15
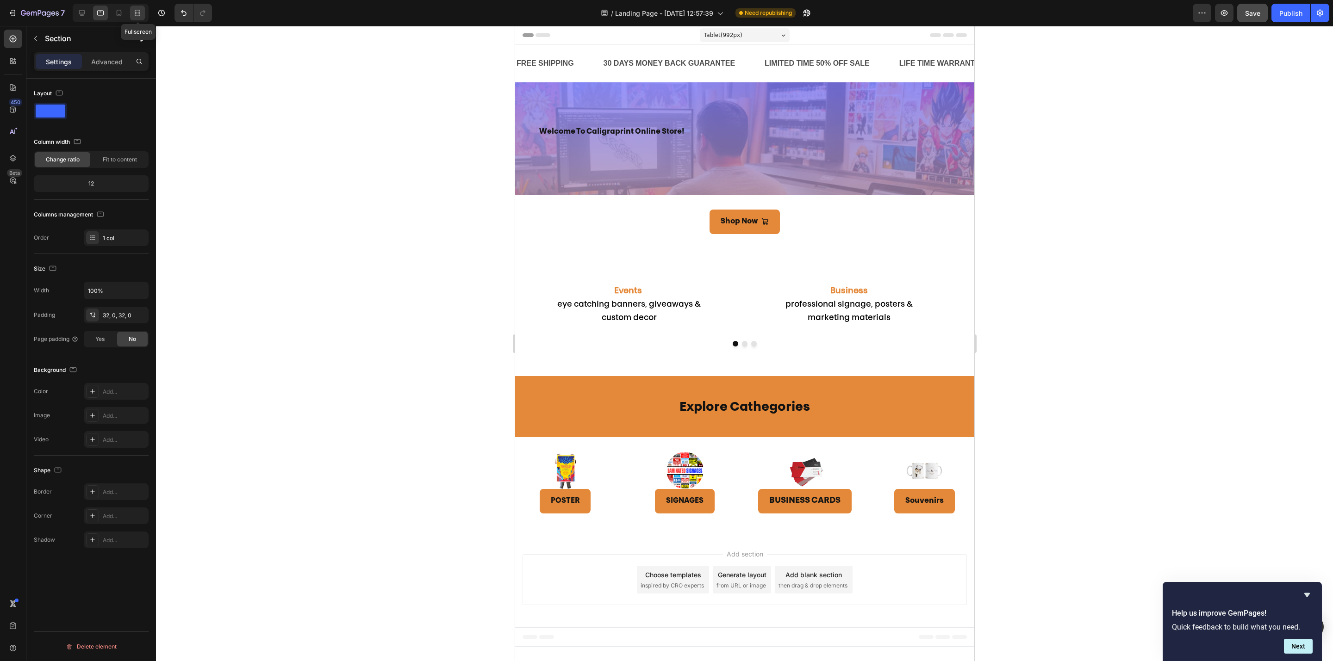
click at [132, 11] on div at bounding box center [137, 13] width 15 height 15
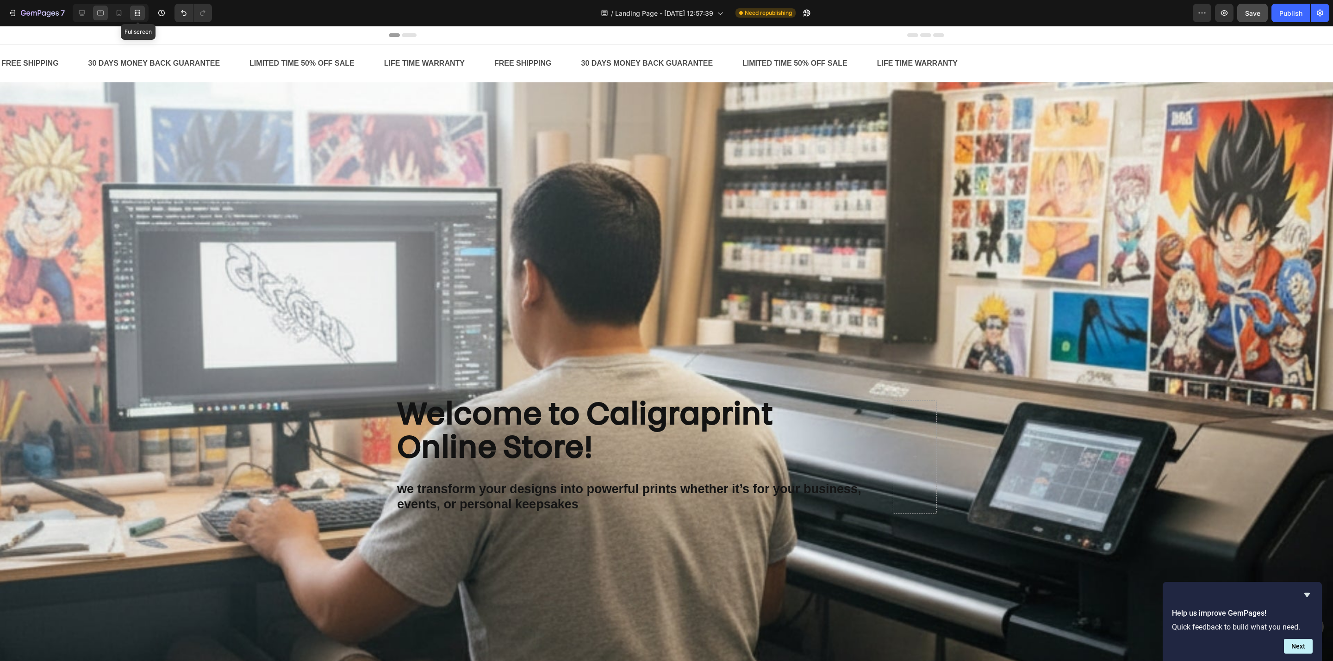
scroll to position [120, 0]
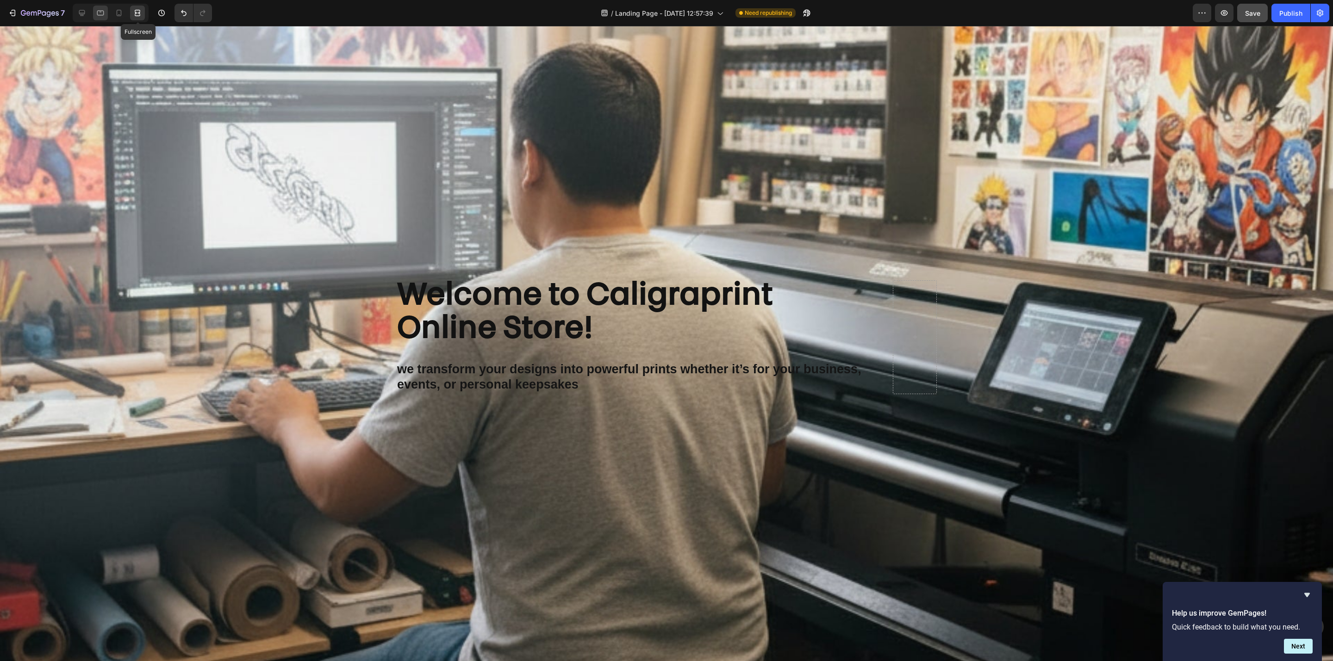
click at [107, 10] on div at bounding box center [100, 13] width 15 height 15
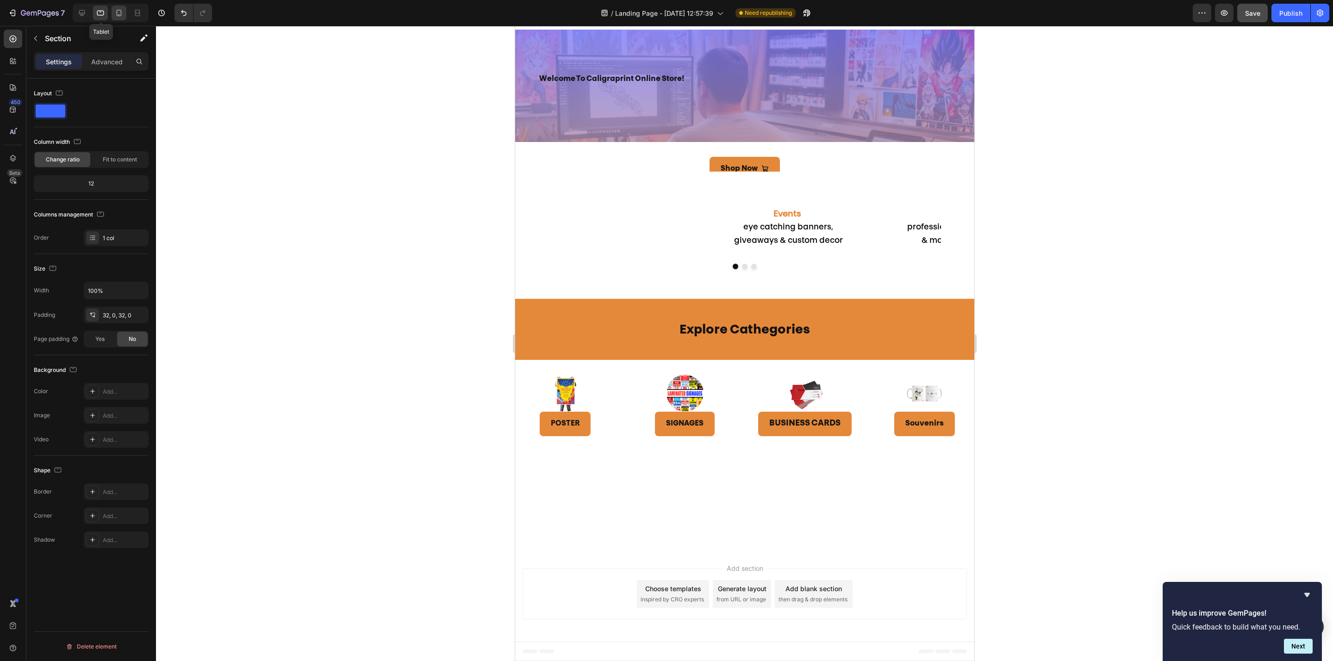
click at [117, 12] on icon at bounding box center [118, 12] width 9 height 9
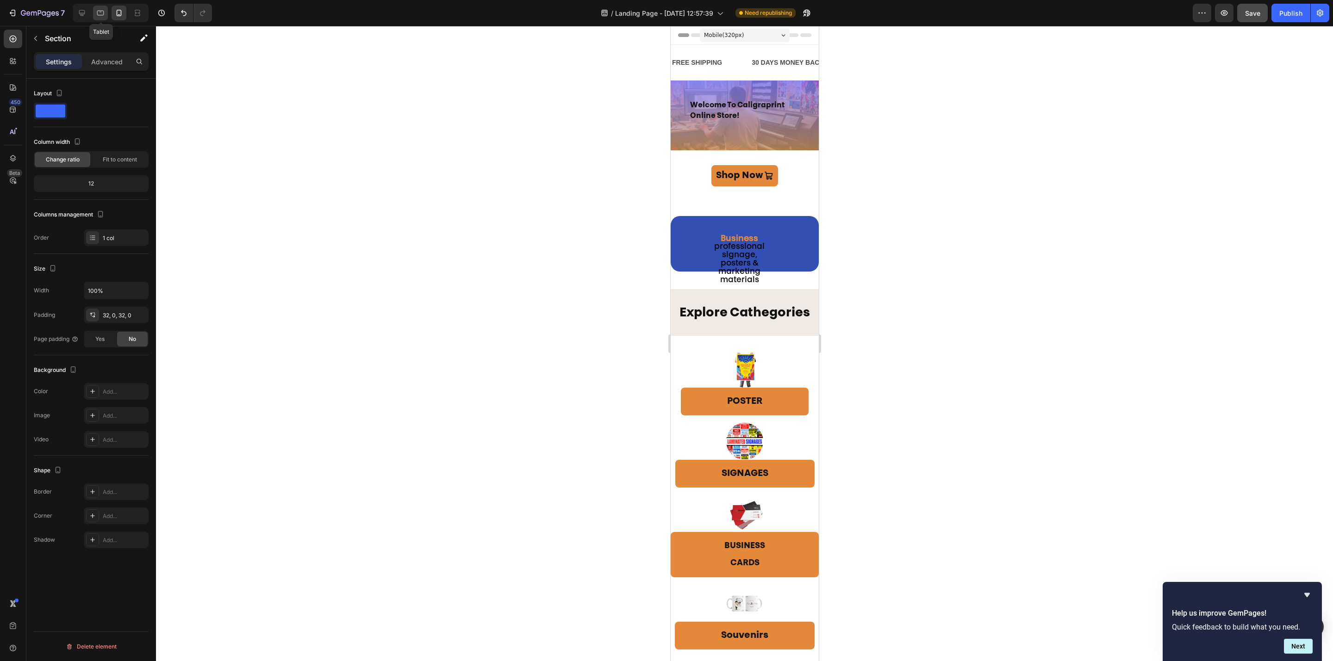
click at [99, 12] on icon at bounding box center [100, 12] width 9 height 9
